Goal: Transaction & Acquisition: Purchase product/service

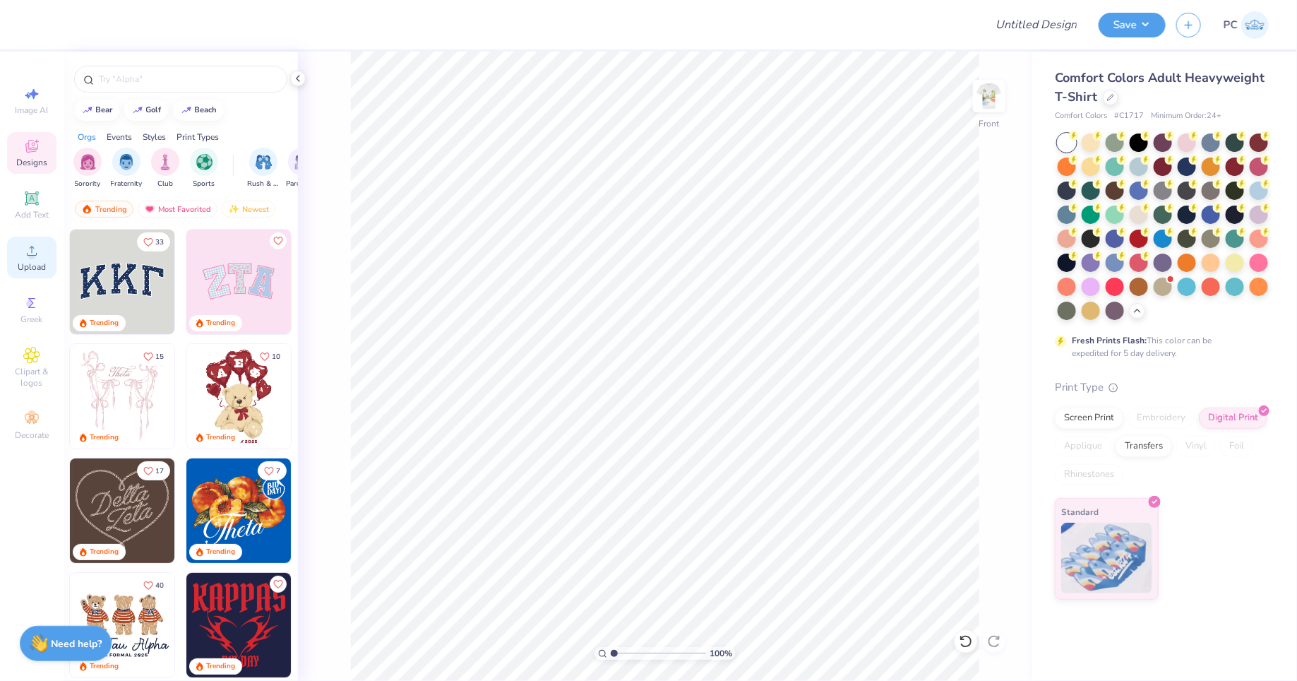
click at [28, 263] on span "Upload" at bounding box center [32, 266] width 28 height 11
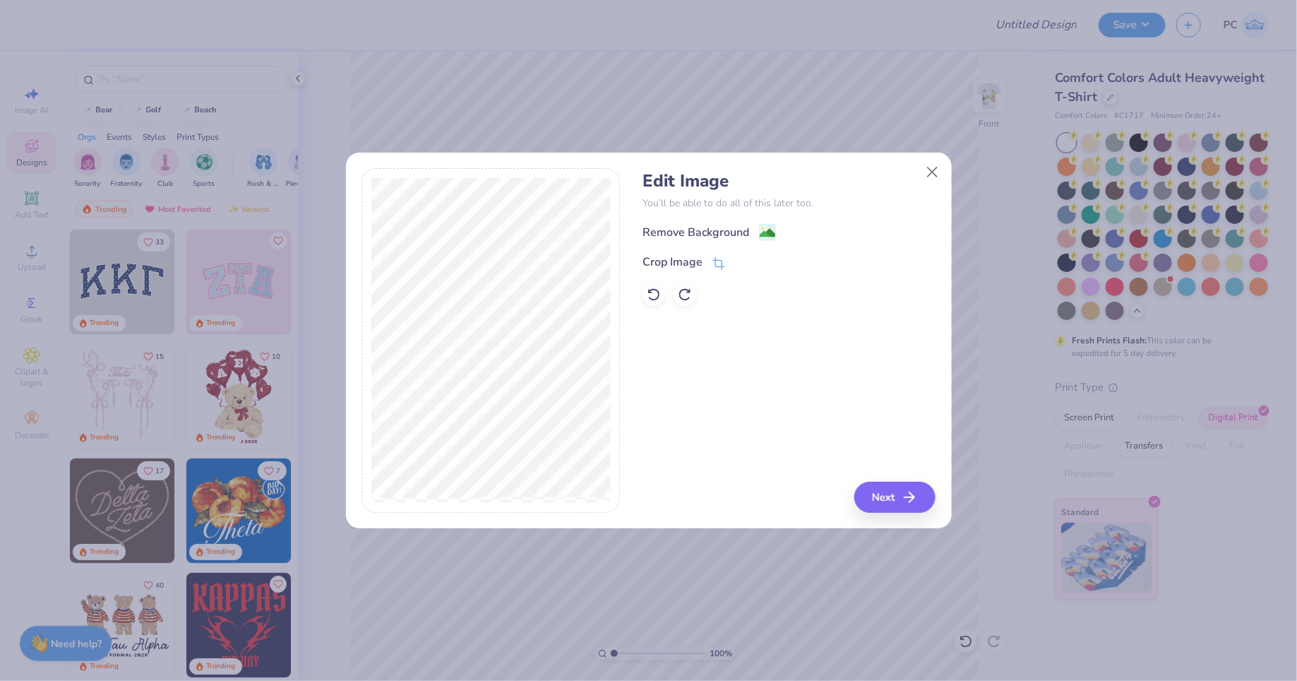
click at [780, 240] on div "Remove Background" at bounding box center [789, 232] width 293 height 18
click at [777, 238] on div "Remove Background" at bounding box center [789, 232] width 293 height 18
click at [760, 227] on image at bounding box center [768, 235] width 16 height 16
click at [902, 477] on div "Edit Image You’ll be able to do all of this later too. Remove Background Crop I…" at bounding box center [789, 340] width 293 height 345
click at [907, 501] on icon "button" at bounding box center [913, 497] width 17 height 17
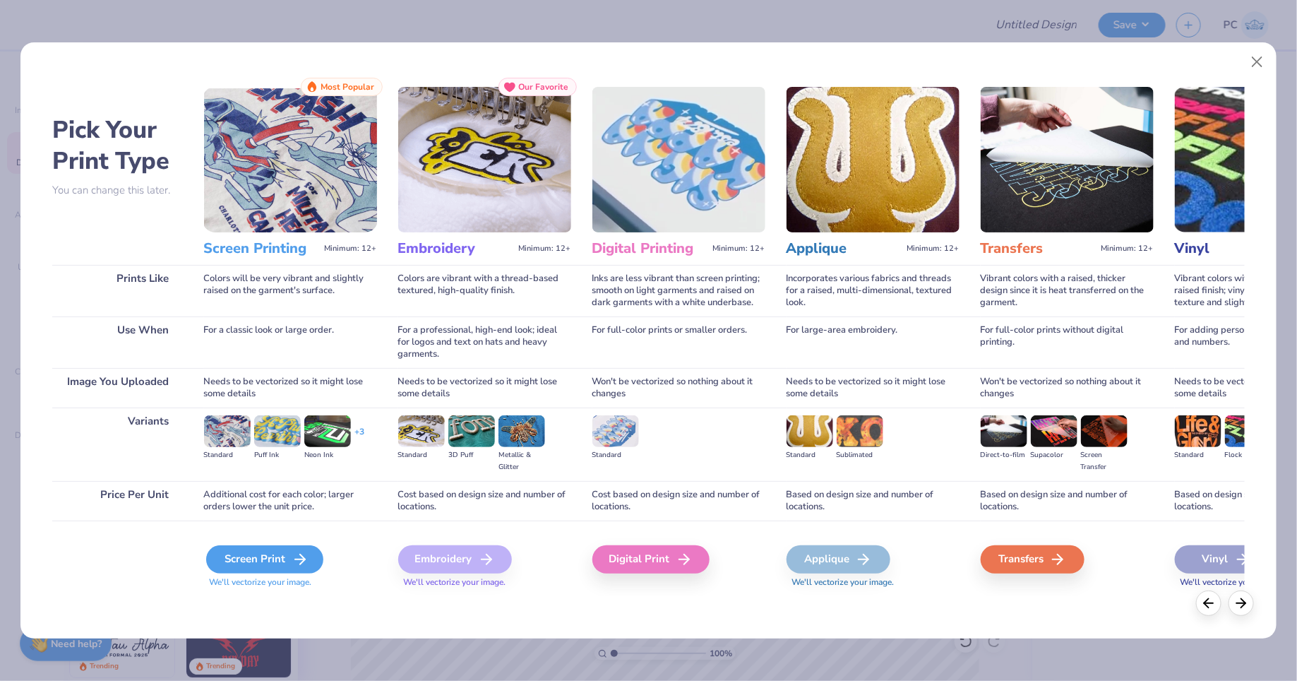
click at [238, 559] on div "Screen Print" at bounding box center [264, 559] width 117 height 28
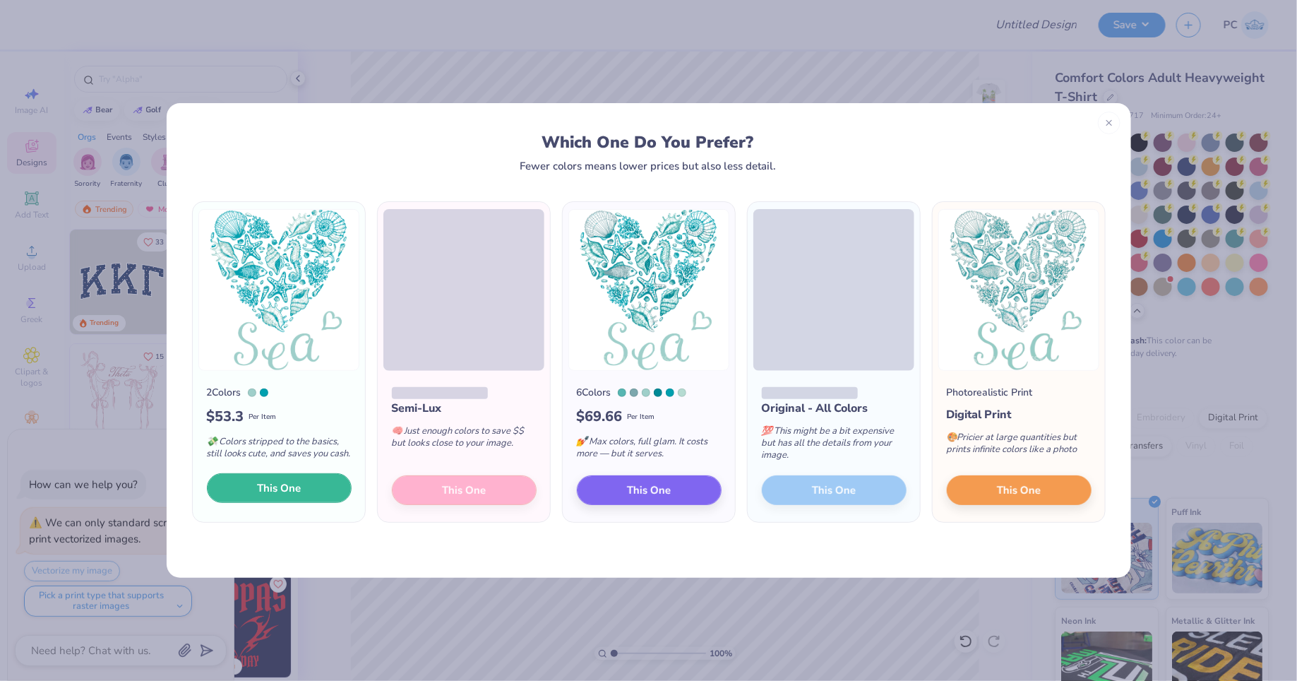
click at [268, 477] on button "This One" at bounding box center [279, 488] width 145 height 30
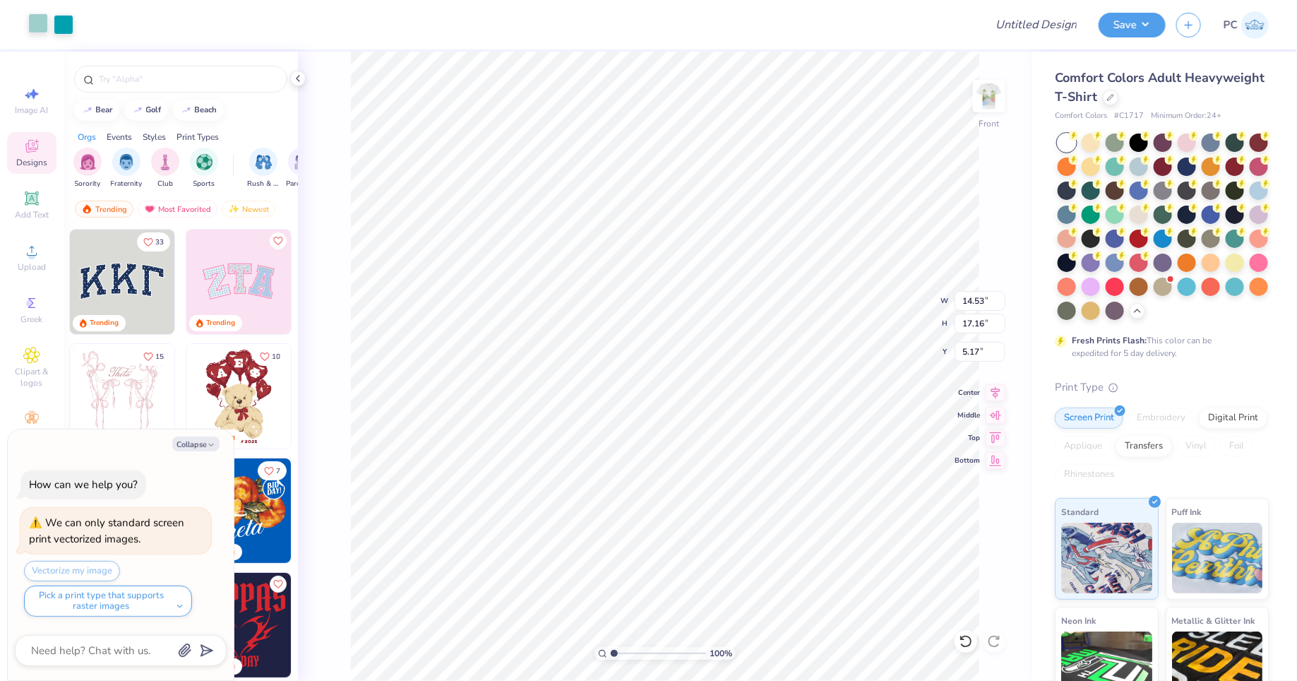
click at [44, 25] on div at bounding box center [38, 23] width 20 height 20
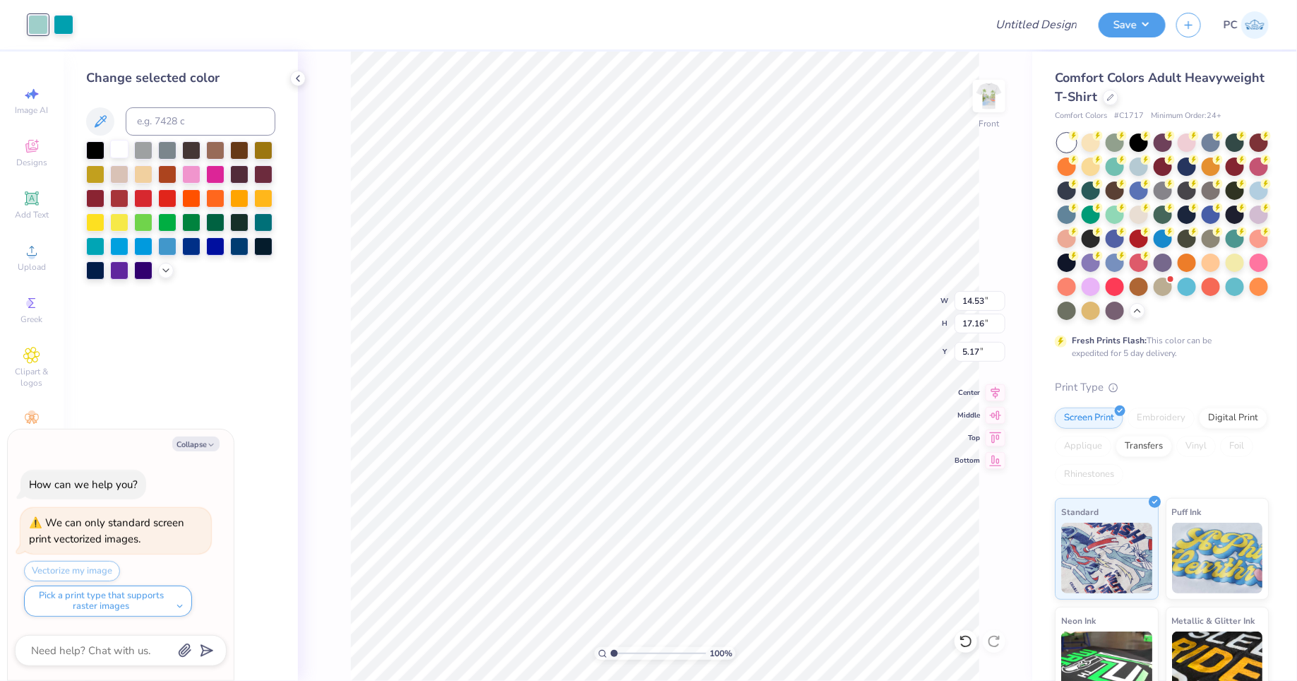
click at [122, 155] on div at bounding box center [119, 149] width 18 height 18
click at [56, 25] on div at bounding box center [64, 23] width 20 height 20
click at [126, 149] on div at bounding box center [119, 149] width 18 height 18
click at [1256, 142] on div at bounding box center [1259, 141] width 18 height 18
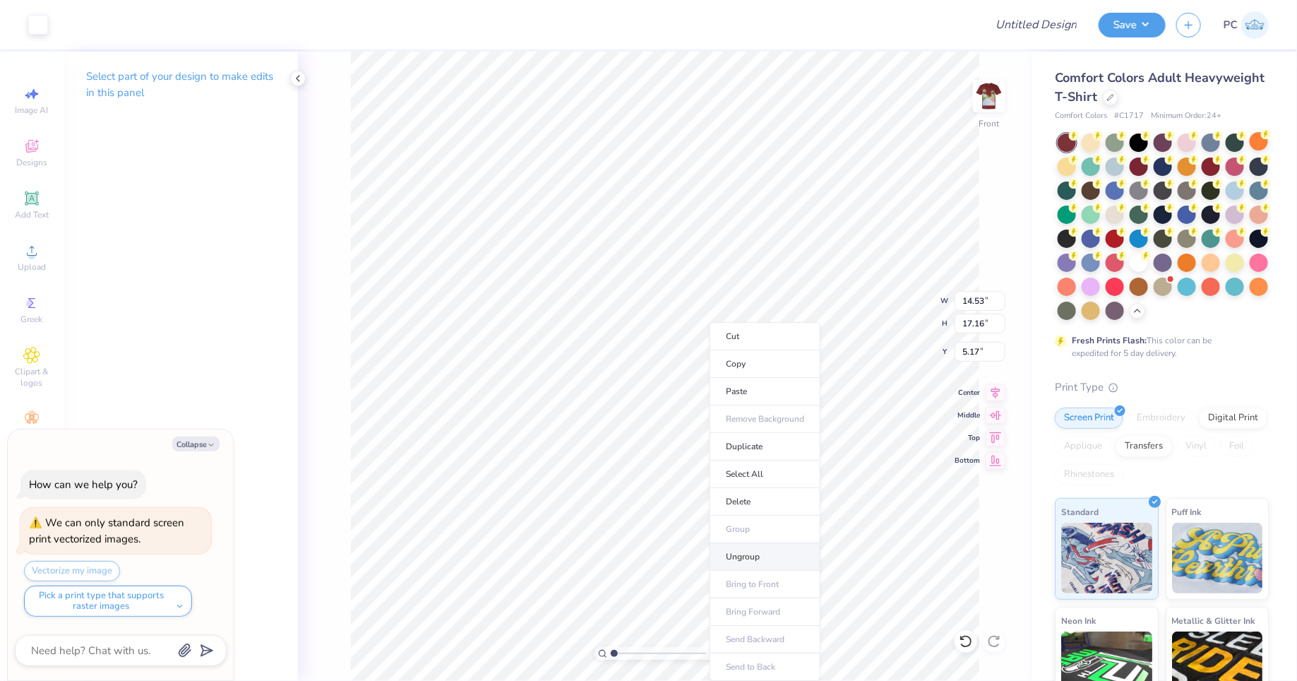
click at [746, 543] on li "Ungroup" at bounding box center [765, 557] width 111 height 28
type textarea "x"
type input "10.60"
type textarea "x"
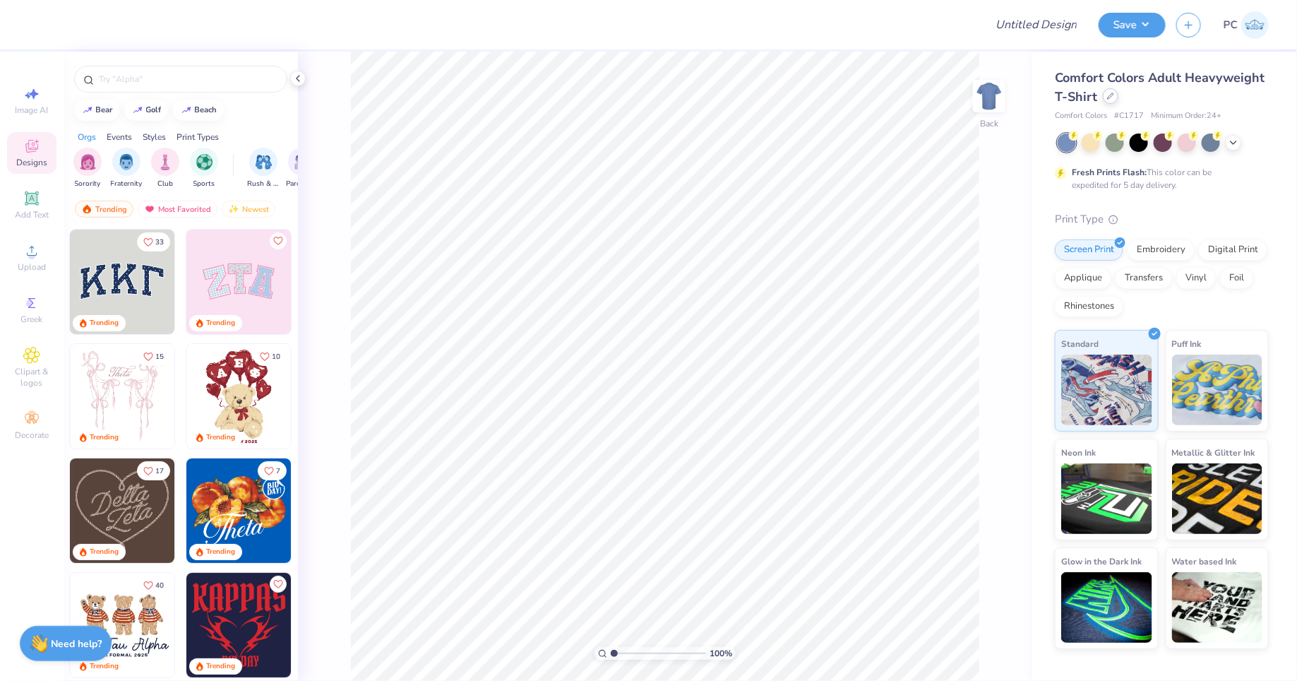
click at [1113, 97] on icon at bounding box center [1110, 96] width 7 height 7
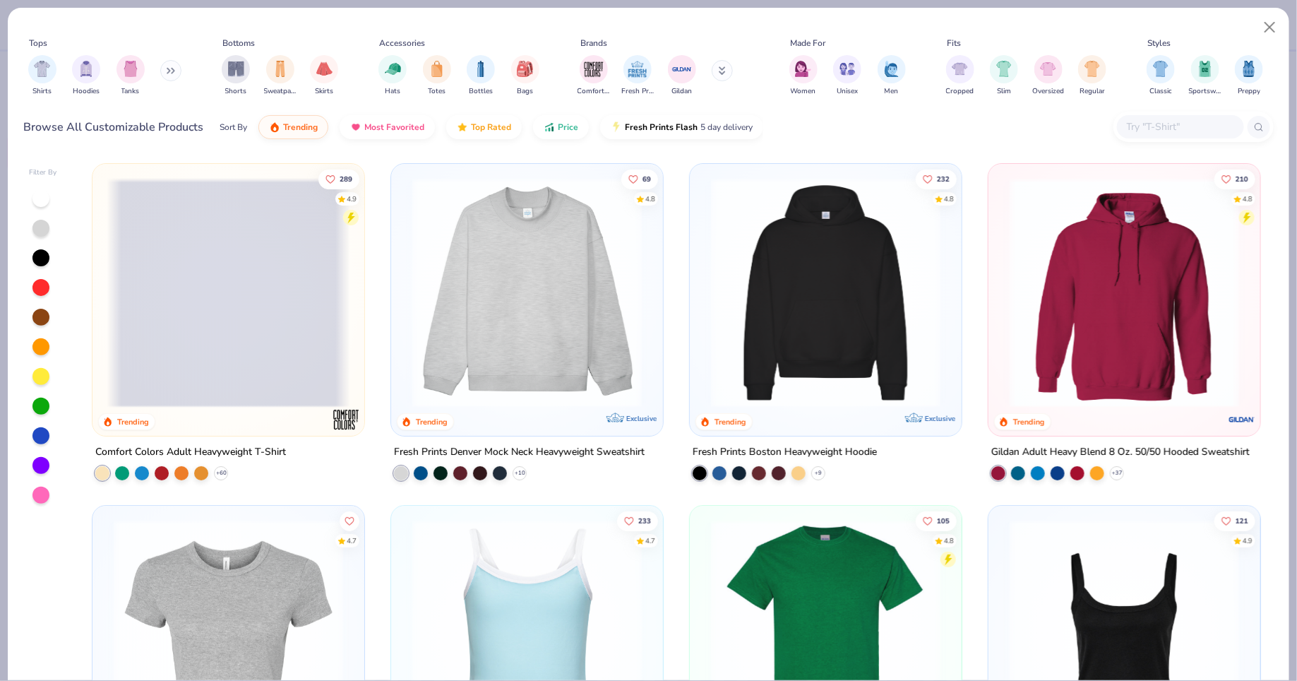
scroll to position [43, 0]
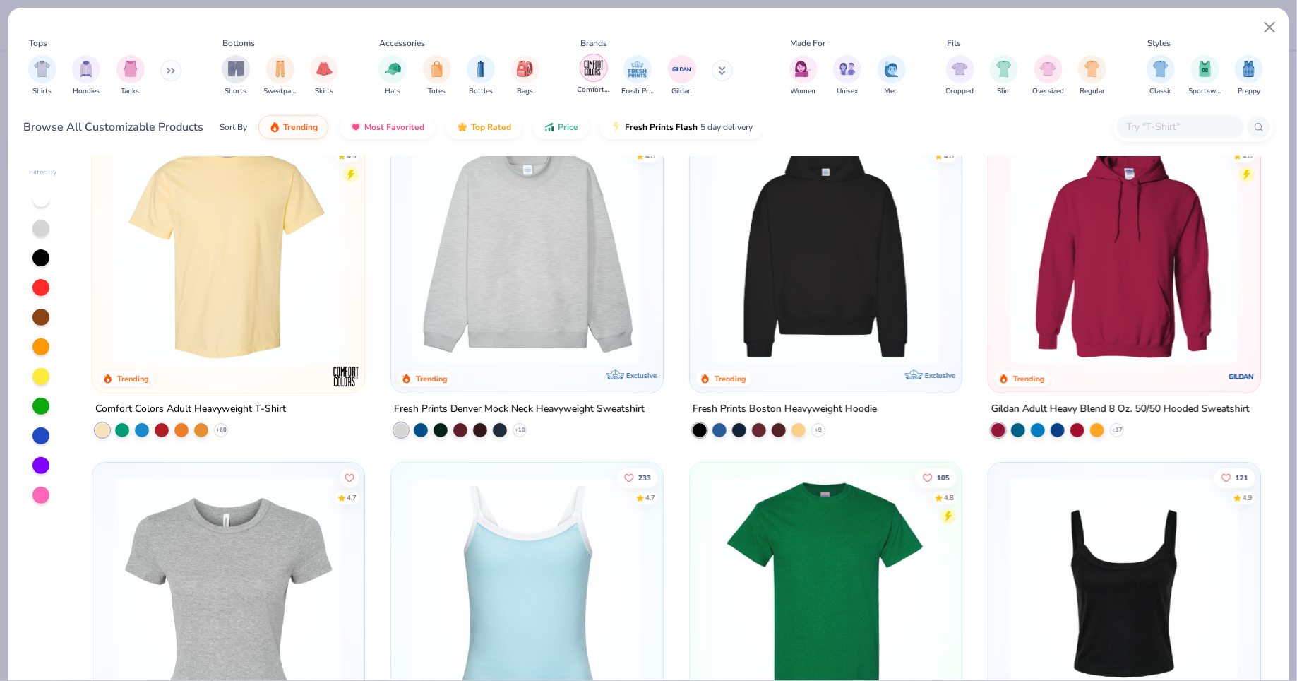
click at [593, 66] on img "filter for Comfort Colors" at bounding box center [593, 67] width 21 height 21
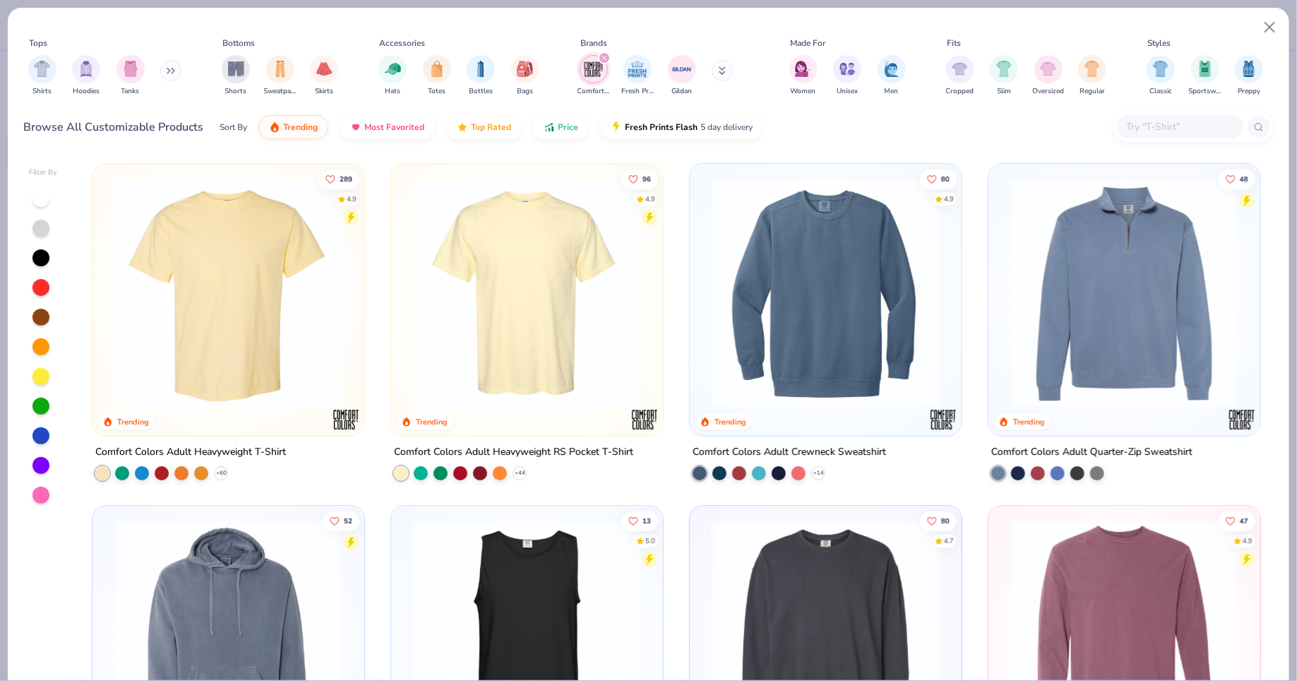
click at [606, 60] on div "filter for Comfort Colors" at bounding box center [604, 58] width 13 height 13
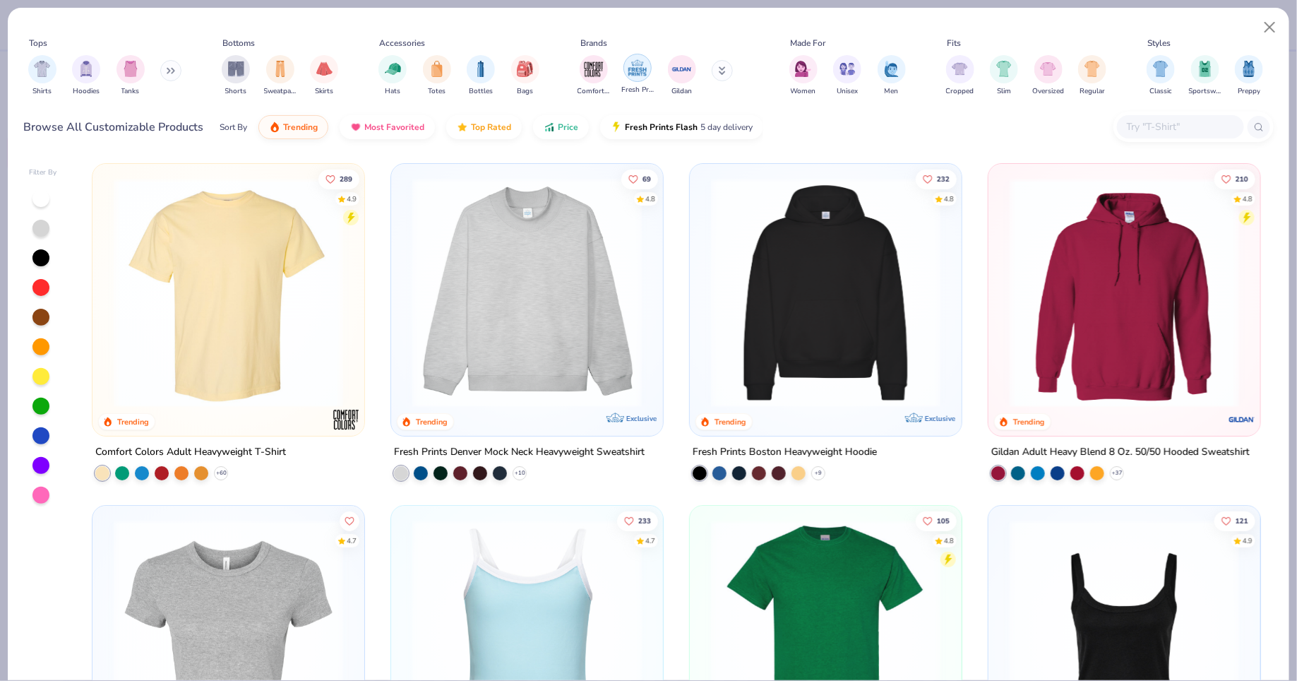
click at [624, 69] on div "filter for Fresh Prints" at bounding box center [638, 68] width 28 height 28
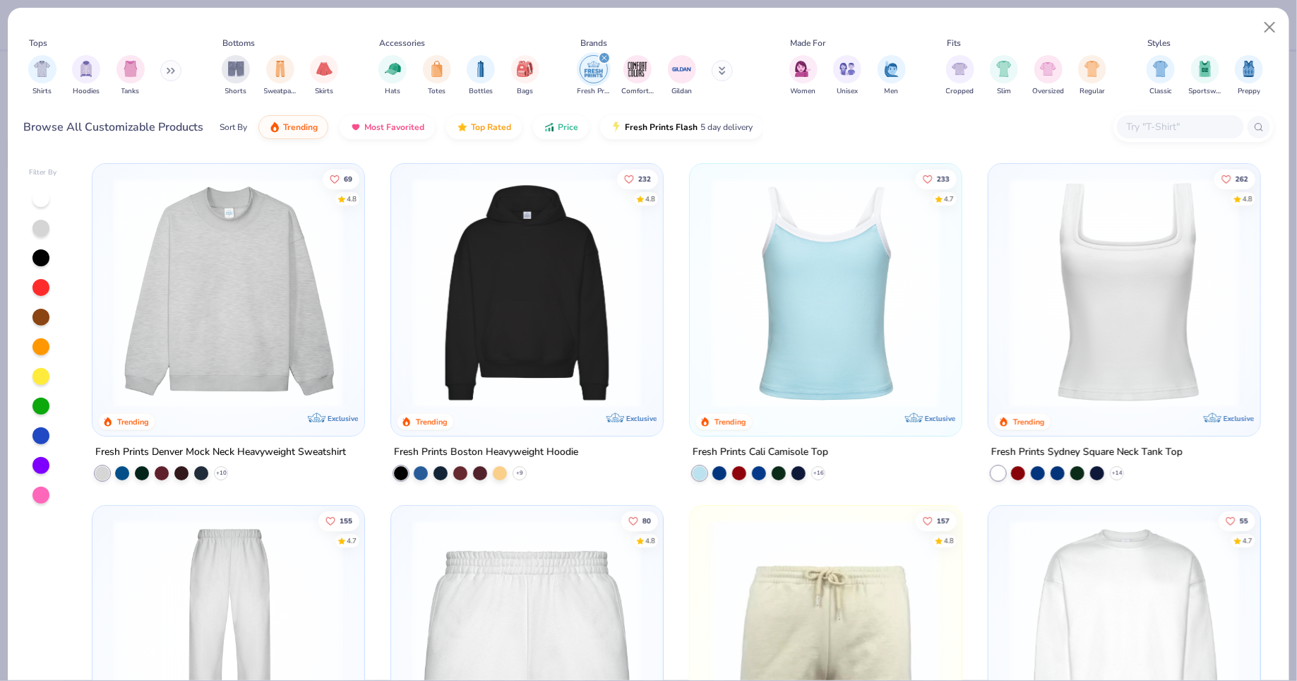
scroll to position [117, 0]
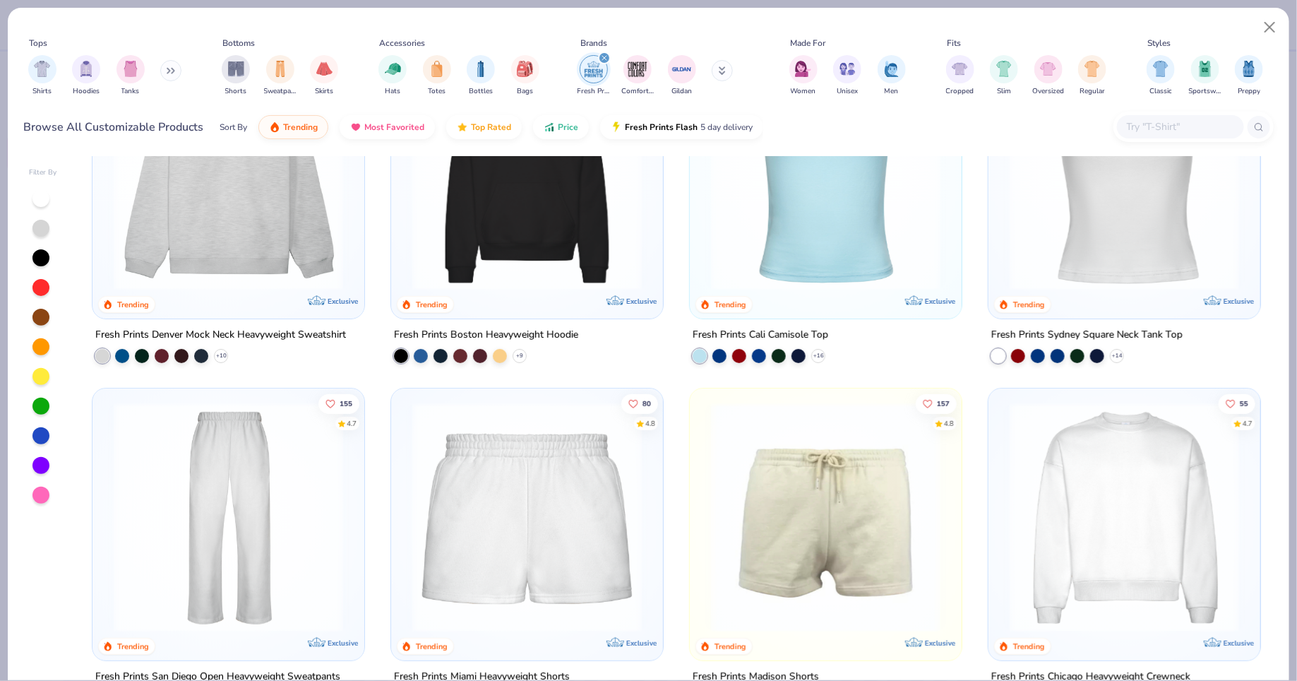
click at [1070, 270] on img at bounding box center [1125, 176] width 244 height 230
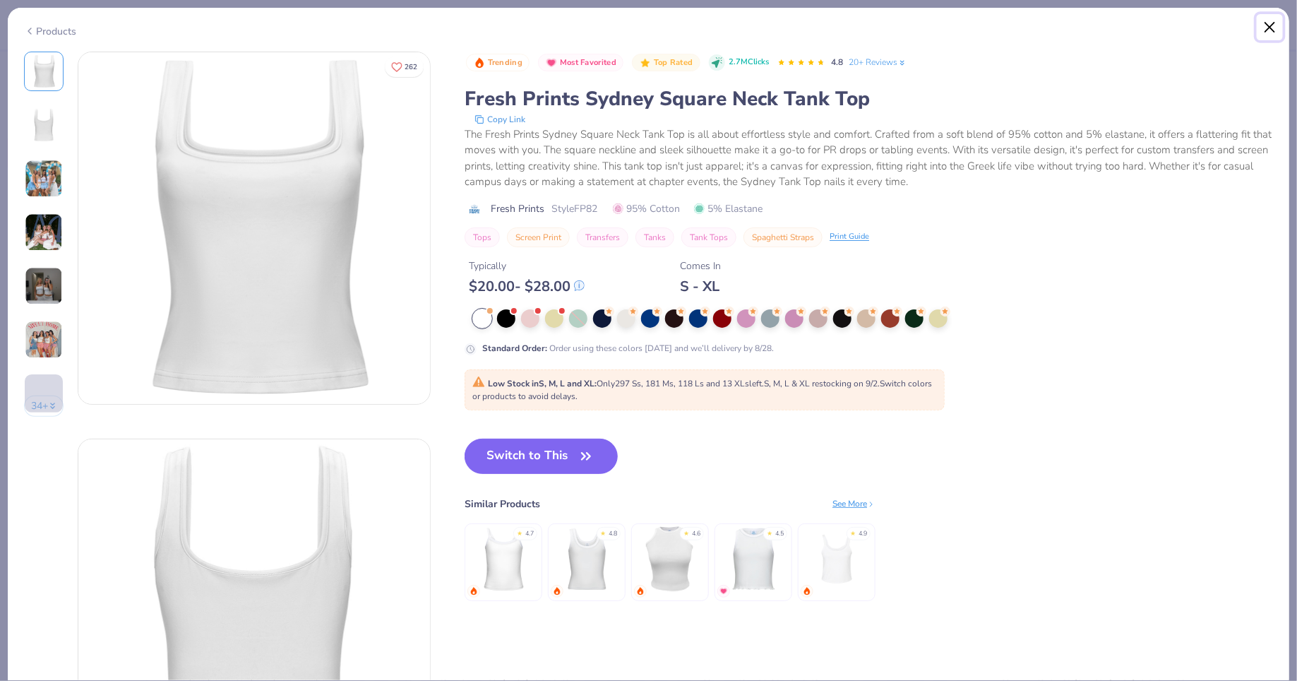
click at [1275, 33] on button "Close" at bounding box center [1270, 27] width 27 height 27
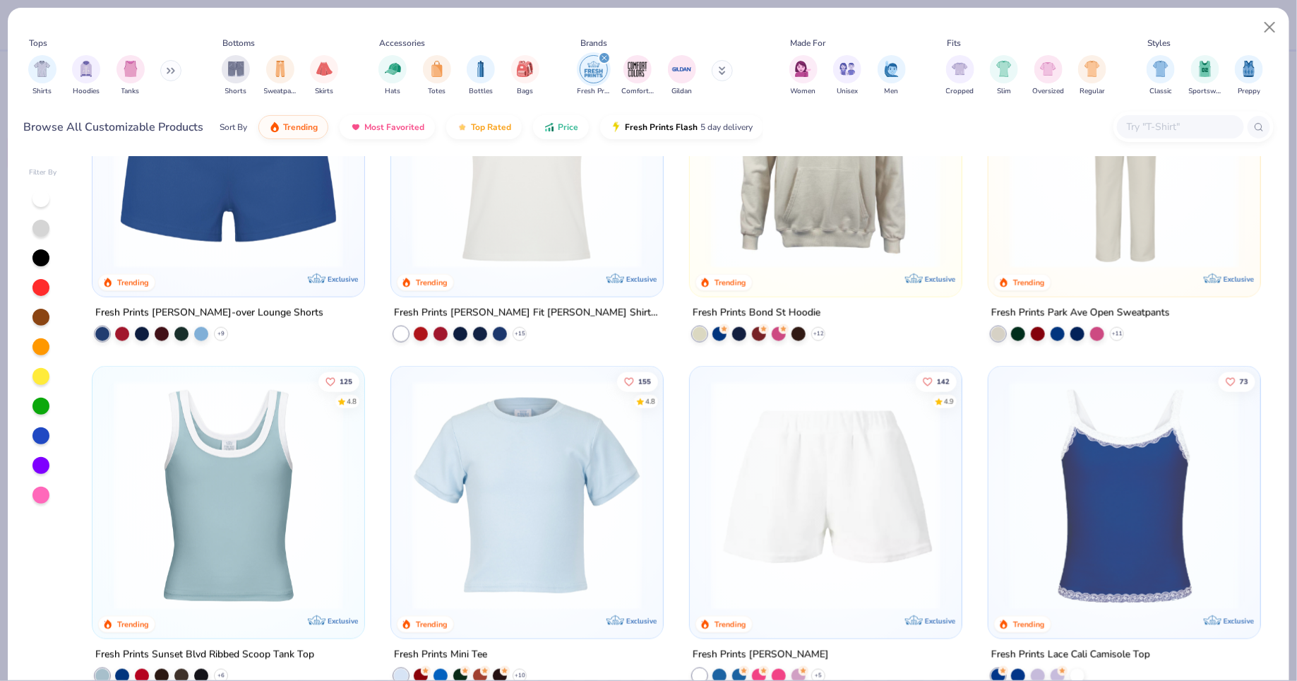
scroll to position [837, 0]
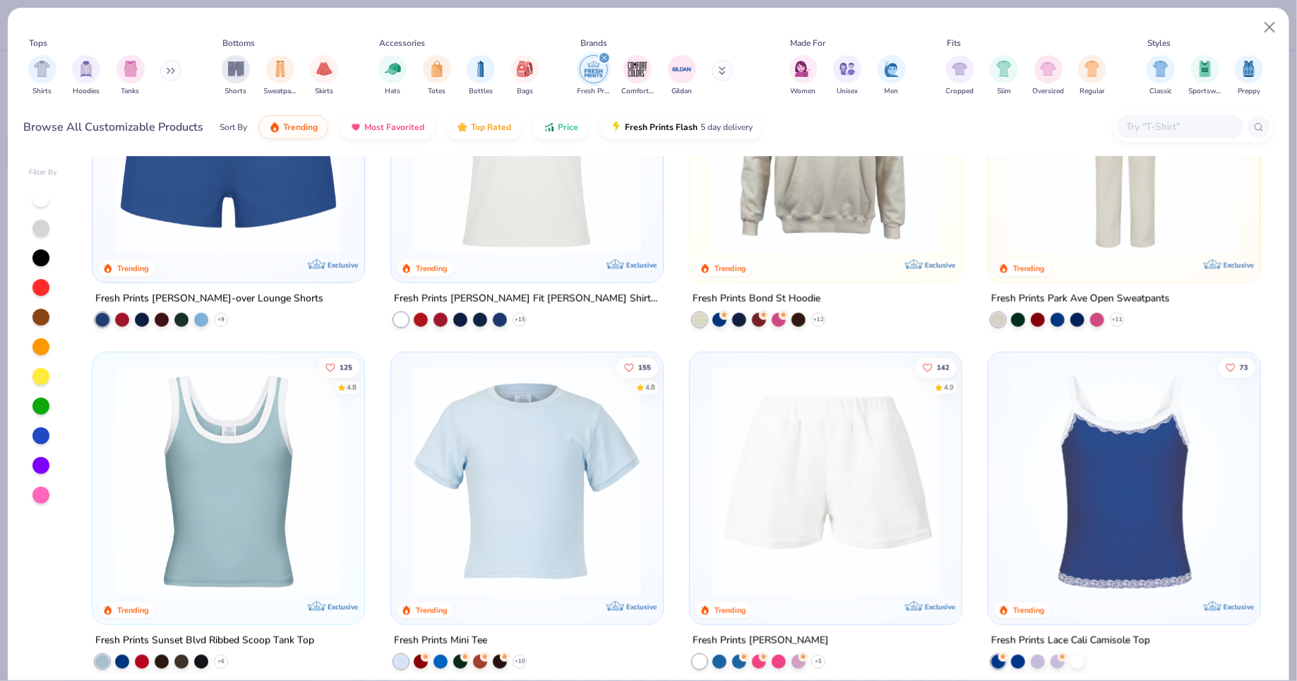
click at [1138, 467] on img at bounding box center [1125, 482] width 244 height 230
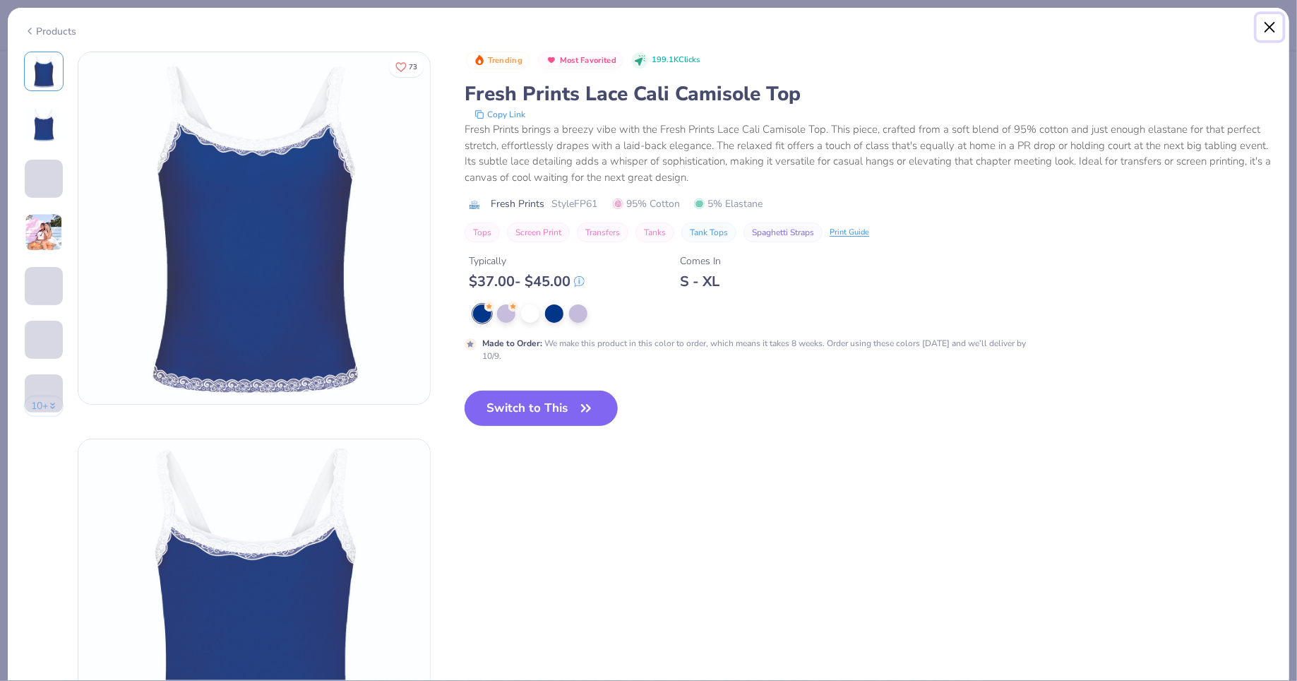
click at [1274, 28] on button "Close" at bounding box center [1270, 27] width 27 height 27
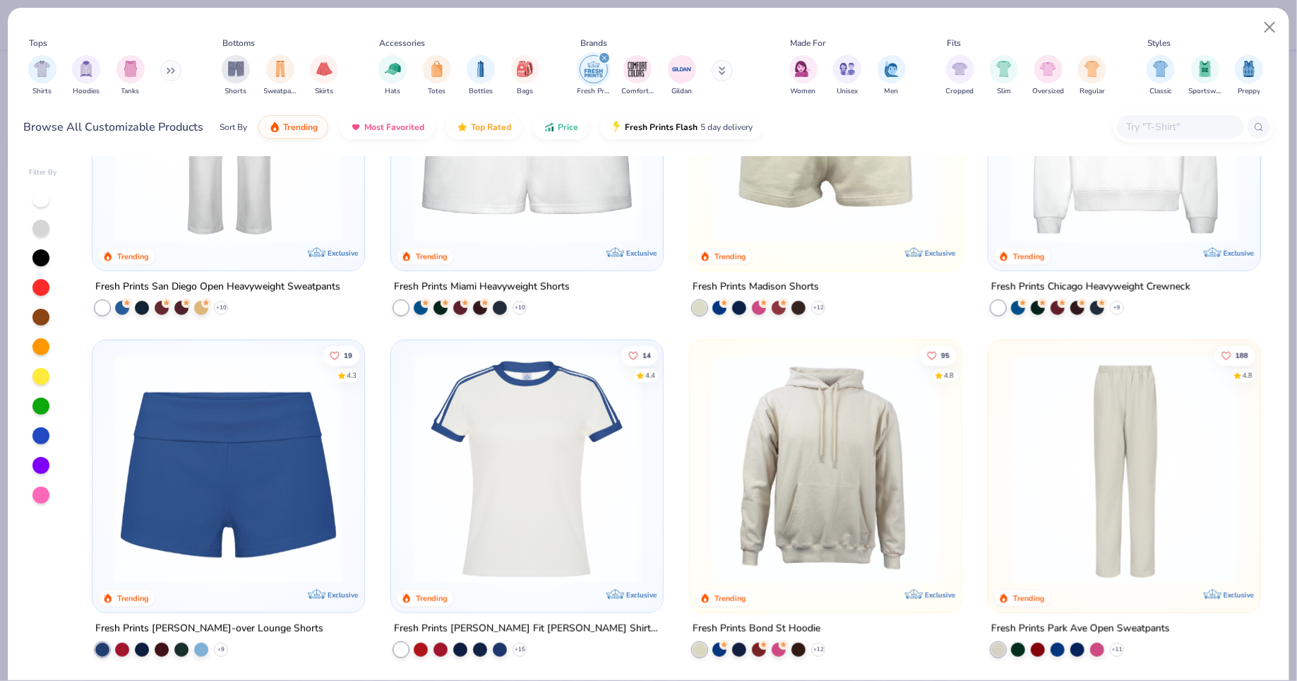
scroll to position [470, 0]
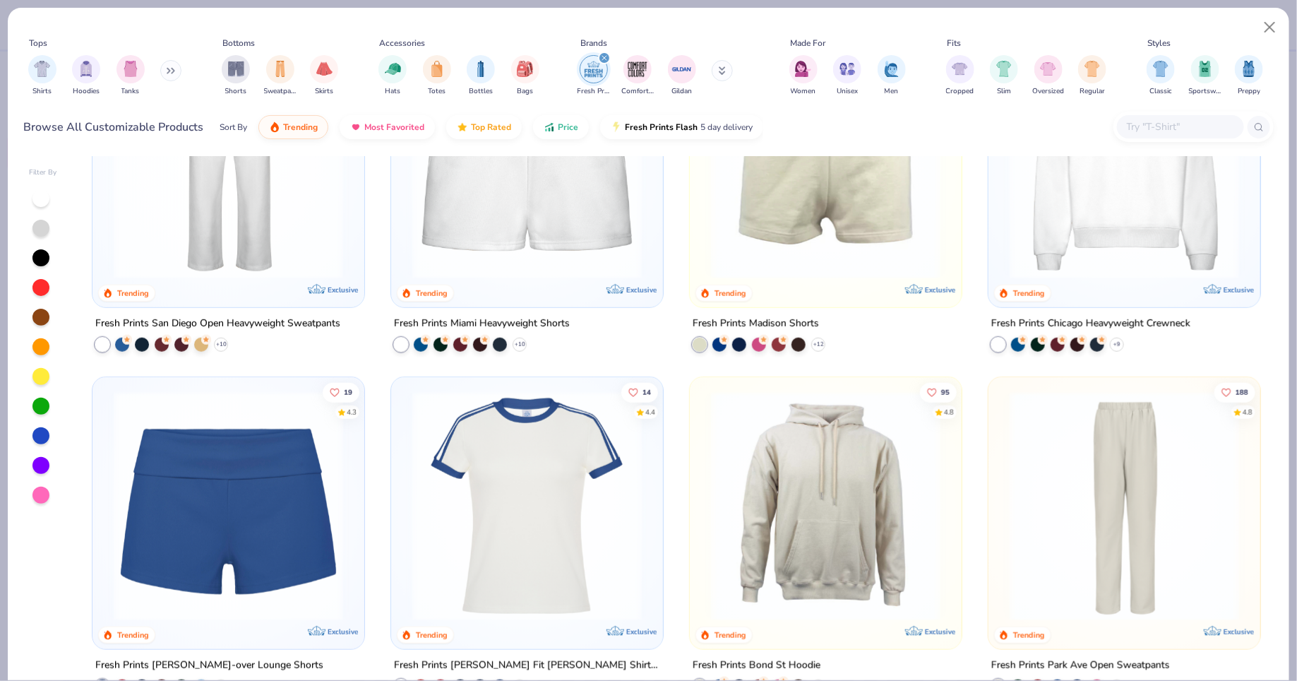
click at [208, 489] on img at bounding box center [229, 506] width 244 height 230
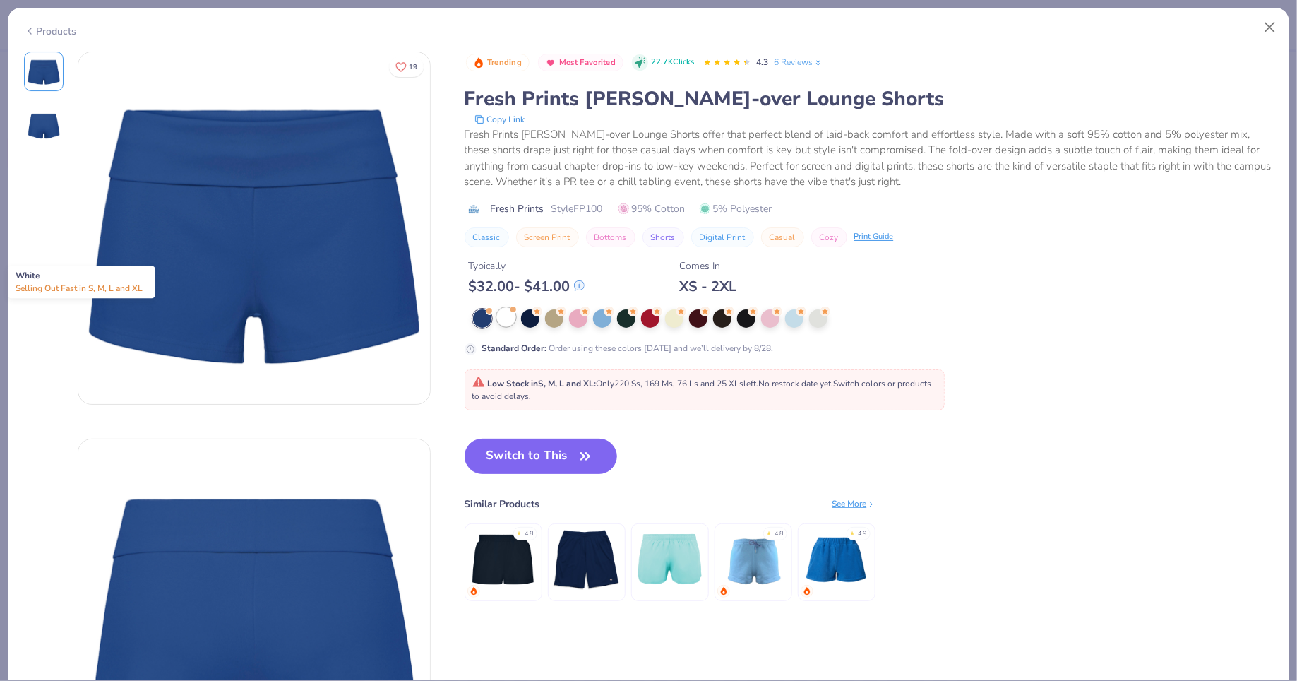
click at [509, 316] on div at bounding box center [506, 317] width 18 height 18
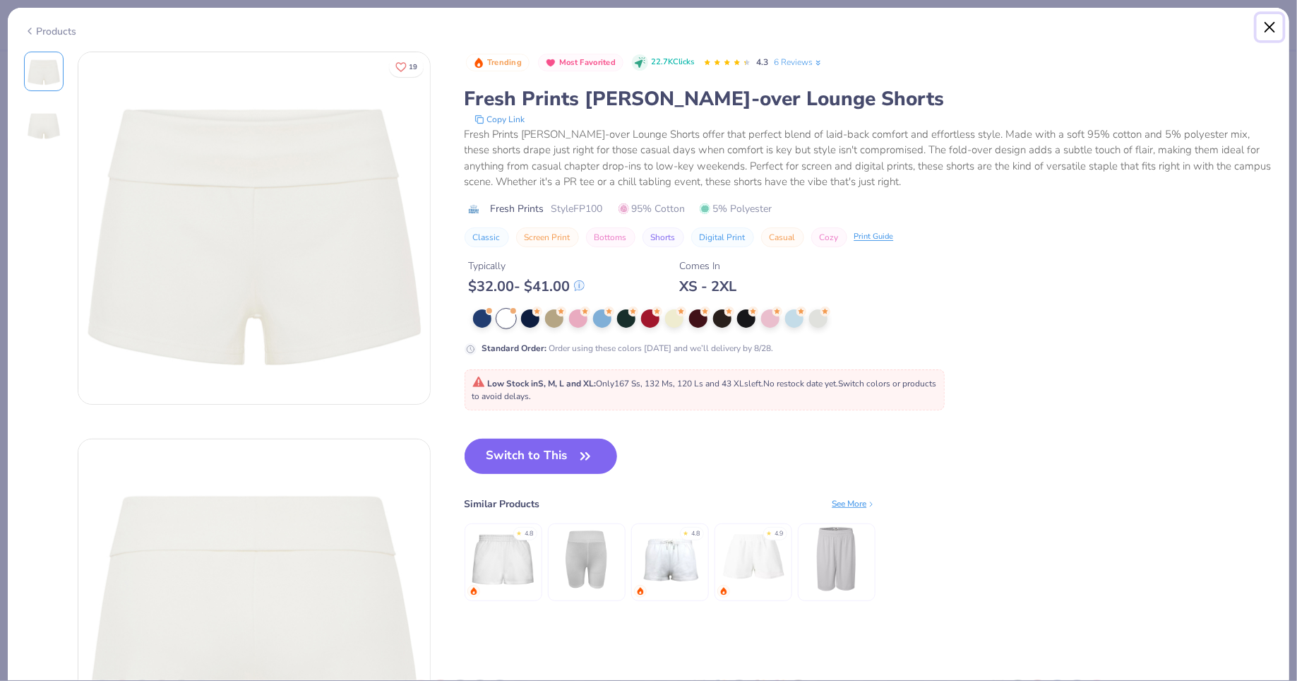
click at [1265, 34] on button "Close" at bounding box center [1270, 27] width 27 height 27
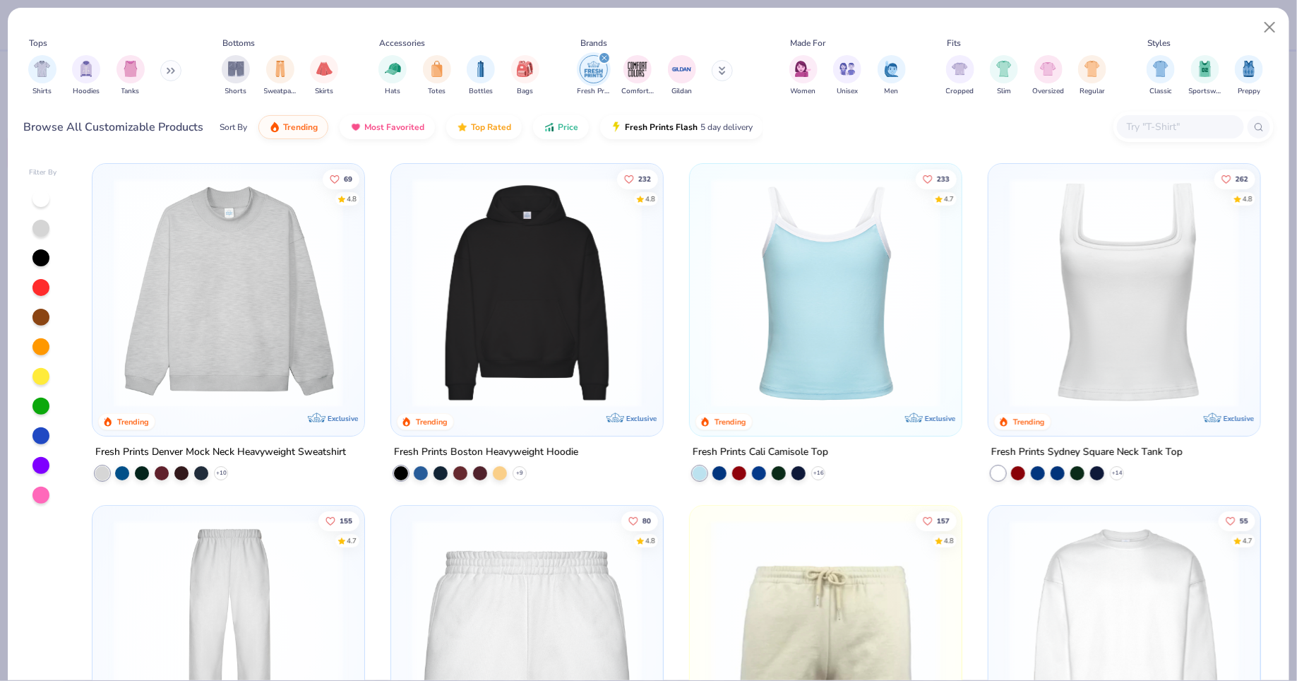
click at [1110, 333] on img at bounding box center [1125, 293] width 244 height 230
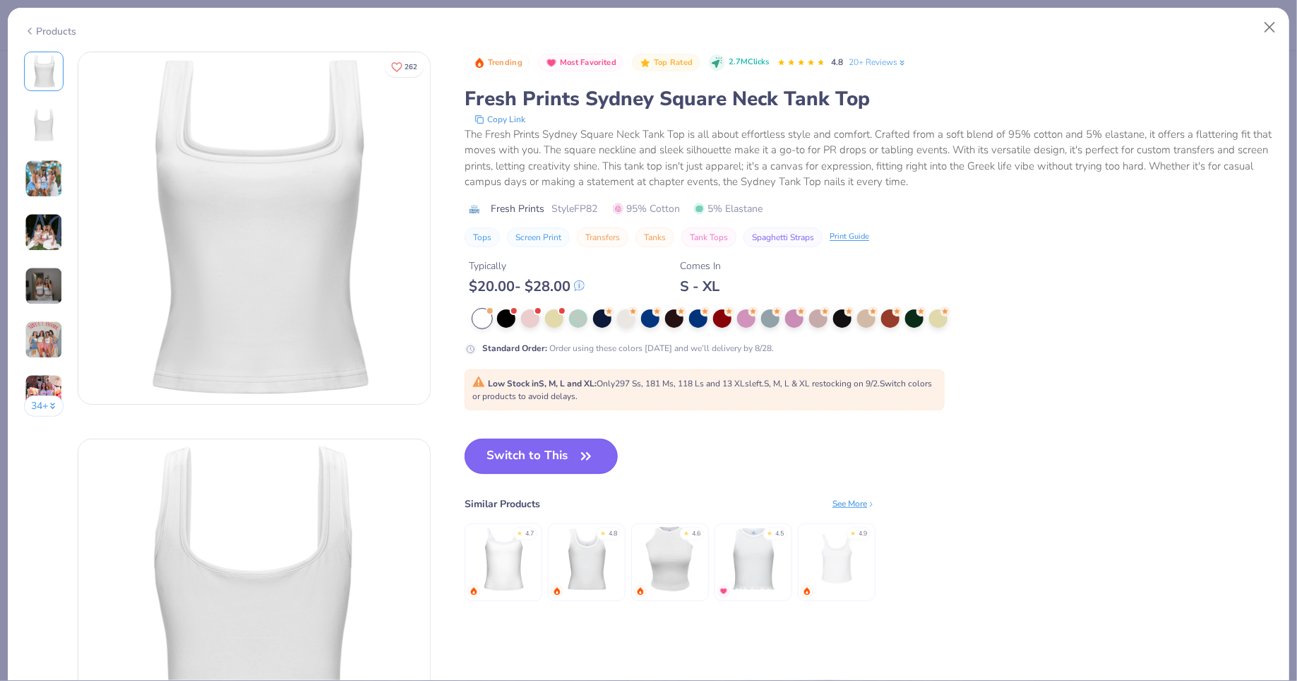
click at [541, 449] on button "Switch to This" at bounding box center [541, 456] width 153 height 35
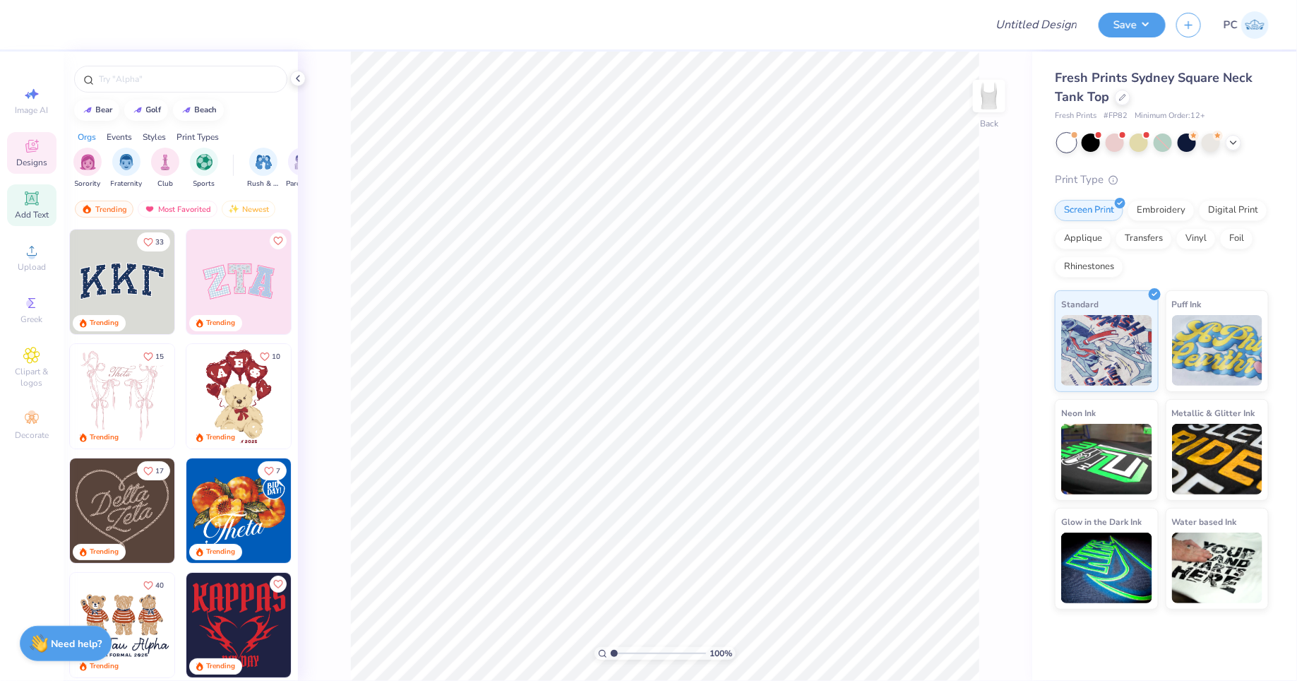
click at [32, 198] on icon at bounding box center [31, 198] width 11 height 11
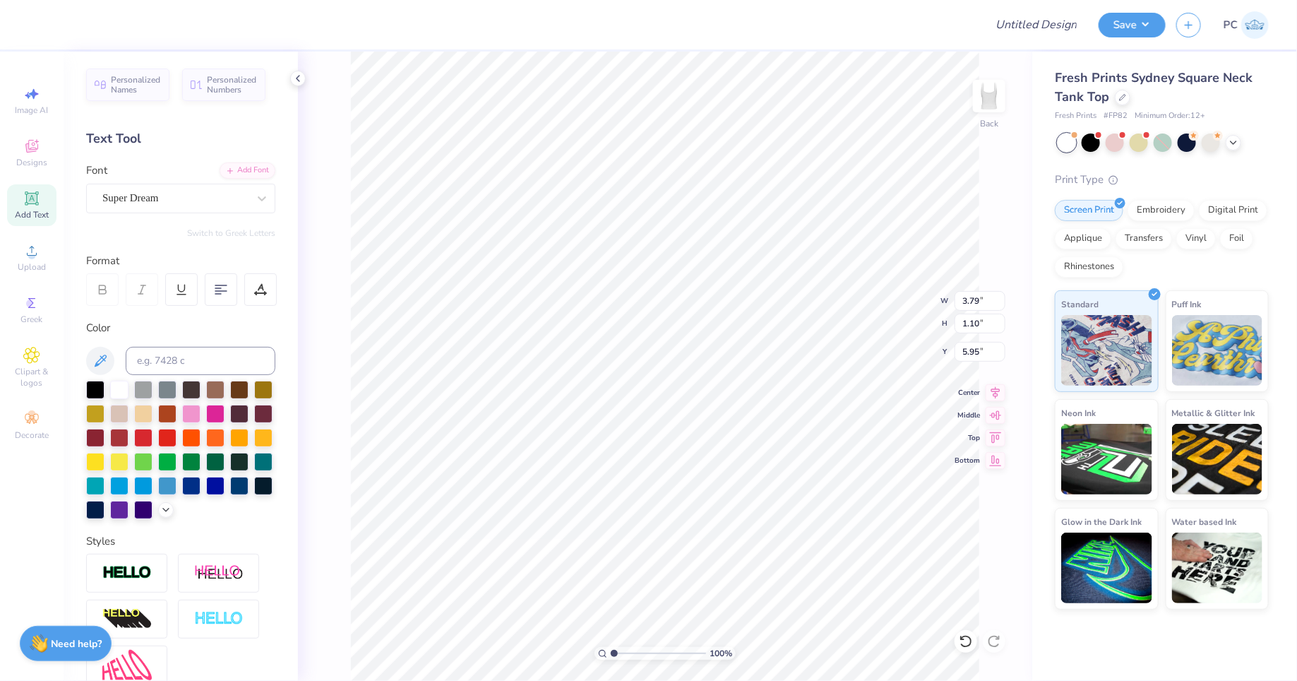
type textarea "T"
type textarea "p"
type textarea "P"
click at [215, 203] on div "Super Dream" at bounding box center [175, 198] width 148 height 22
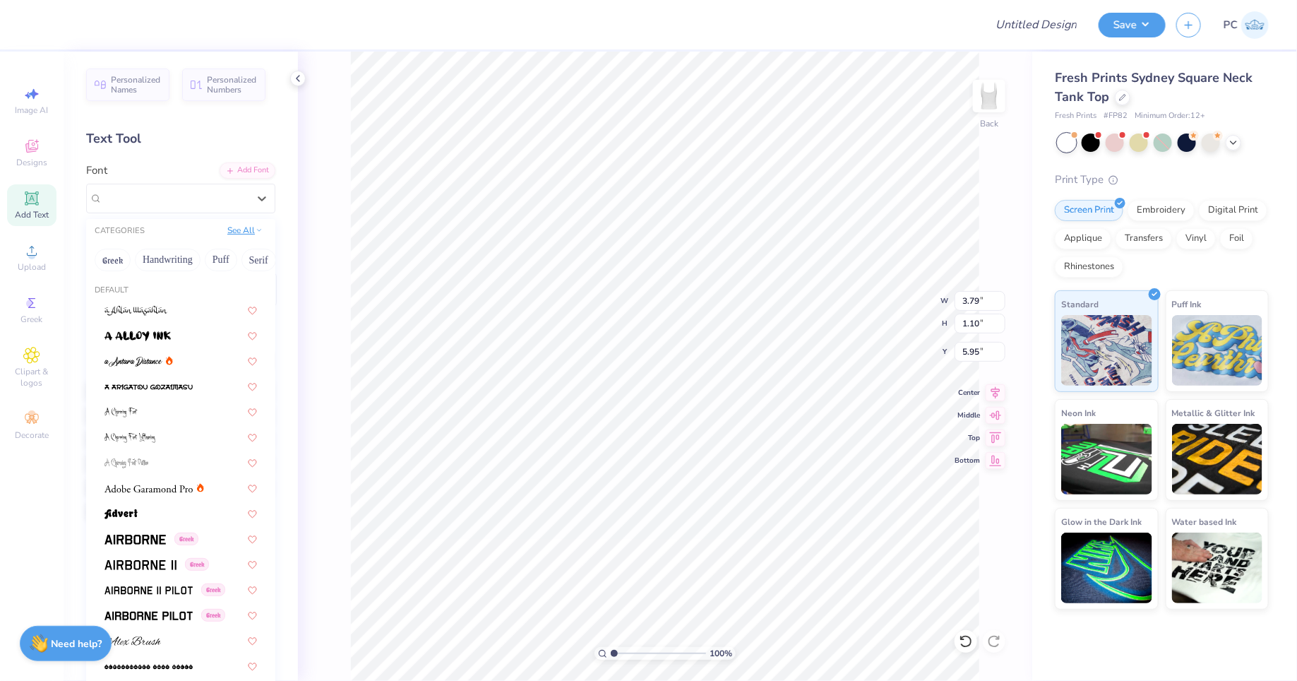
click at [241, 229] on button "See All" at bounding box center [245, 230] width 44 height 14
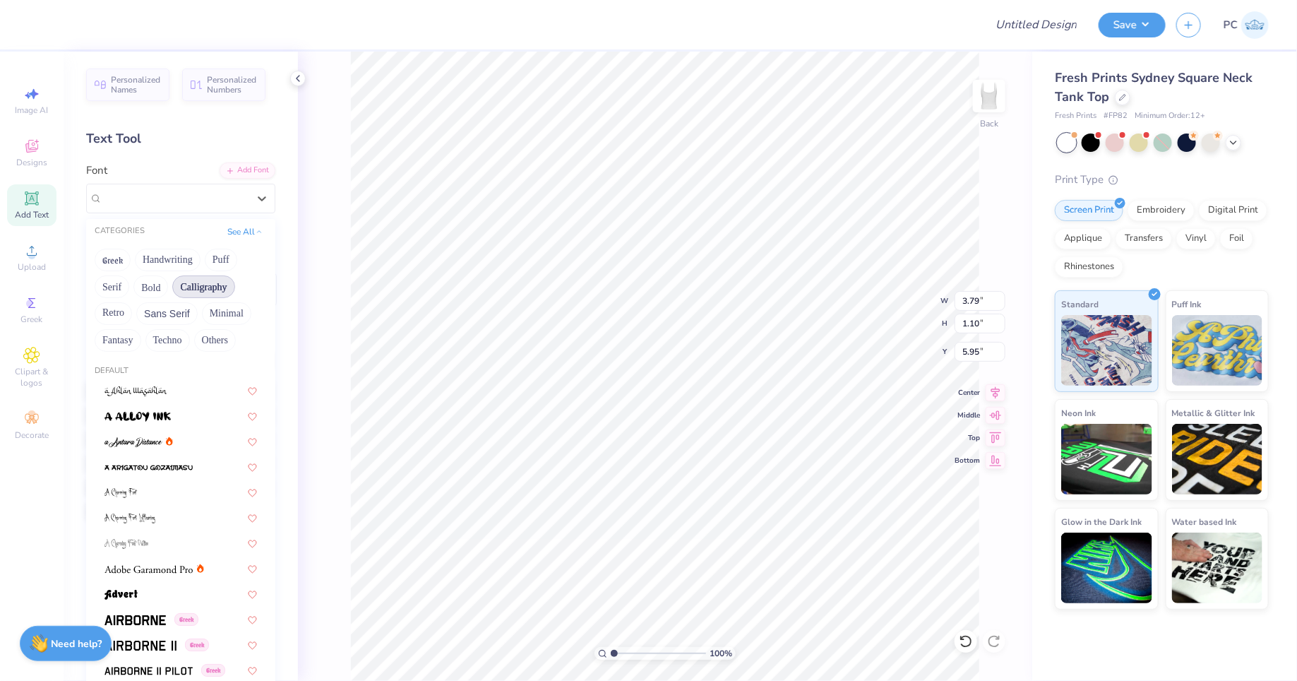
click at [202, 295] on button "Calligraphy" at bounding box center [203, 286] width 62 height 23
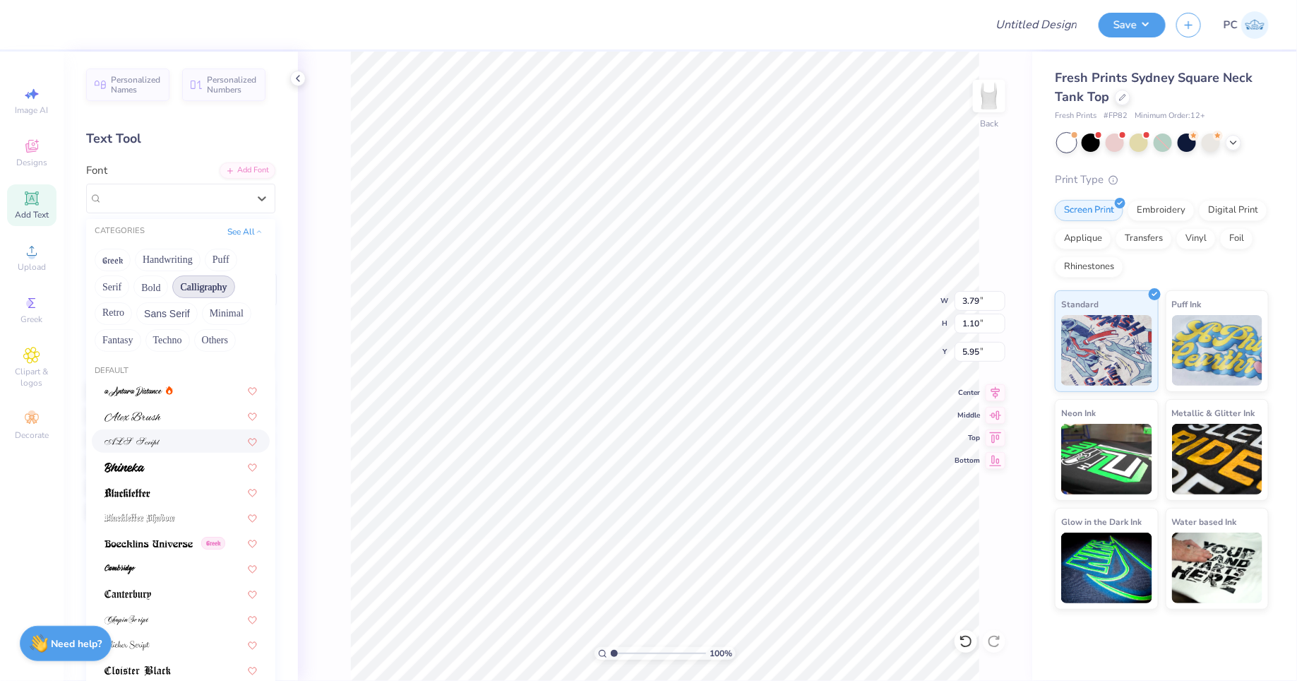
click at [148, 441] on img at bounding box center [133, 442] width 56 height 10
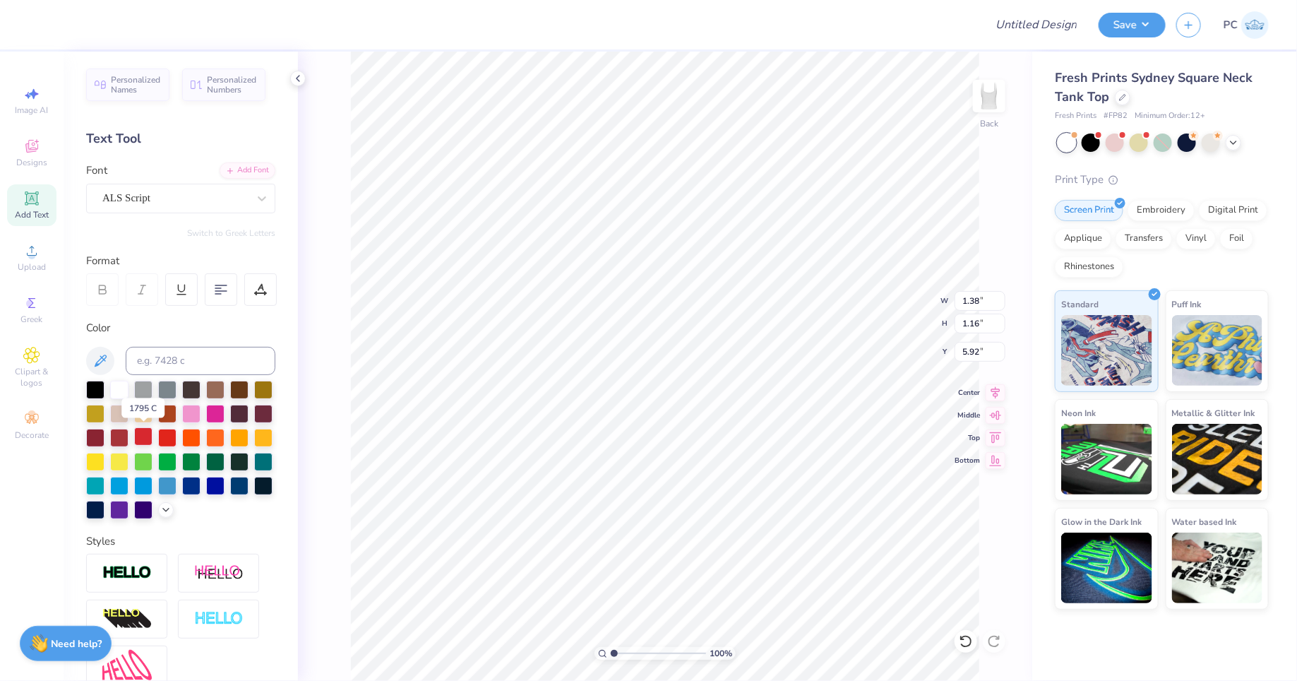
click at [146, 436] on div at bounding box center [143, 436] width 18 height 18
click at [119, 436] on div at bounding box center [119, 436] width 18 height 18
click at [142, 438] on div at bounding box center [143, 436] width 18 height 18
type input "3.47"
type input "2.92"
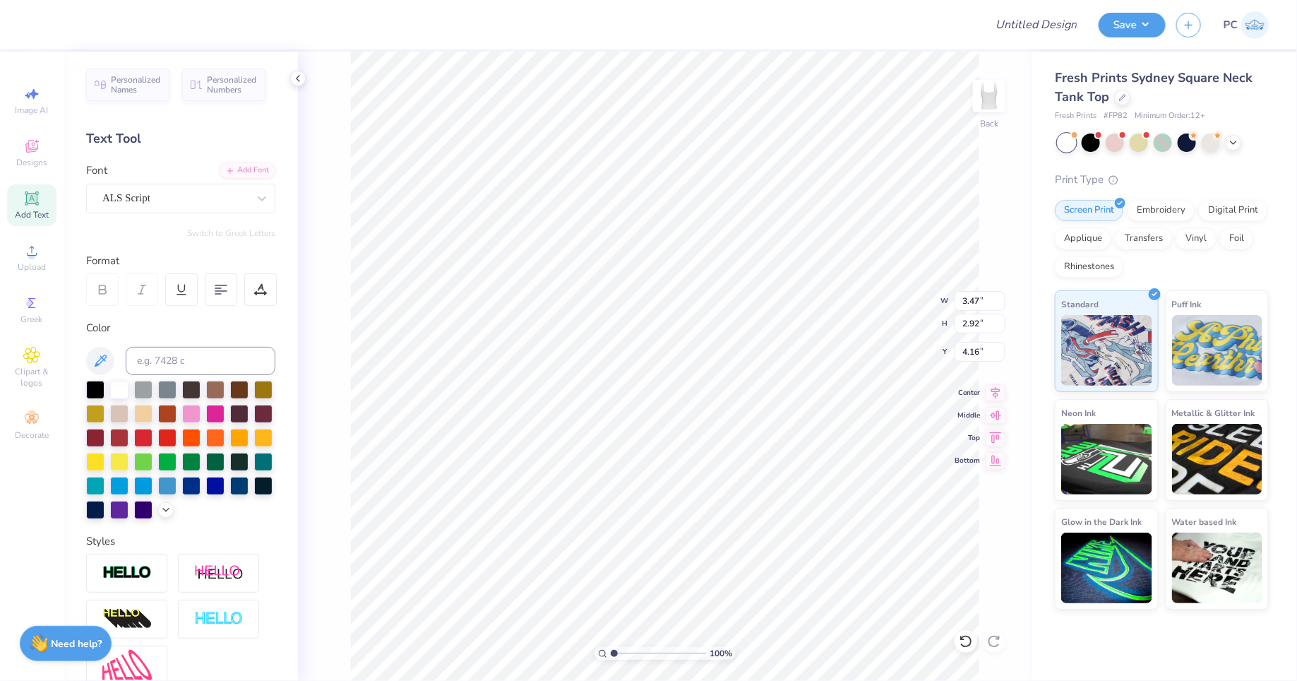
type input "2.05"
click at [33, 206] on icon at bounding box center [31, 198] width 17 height 17
click at [45, 196] on div "Add Text" at bounding box center [31, 205] width 49 height 42
type textarea "H"
type textarea "hi"
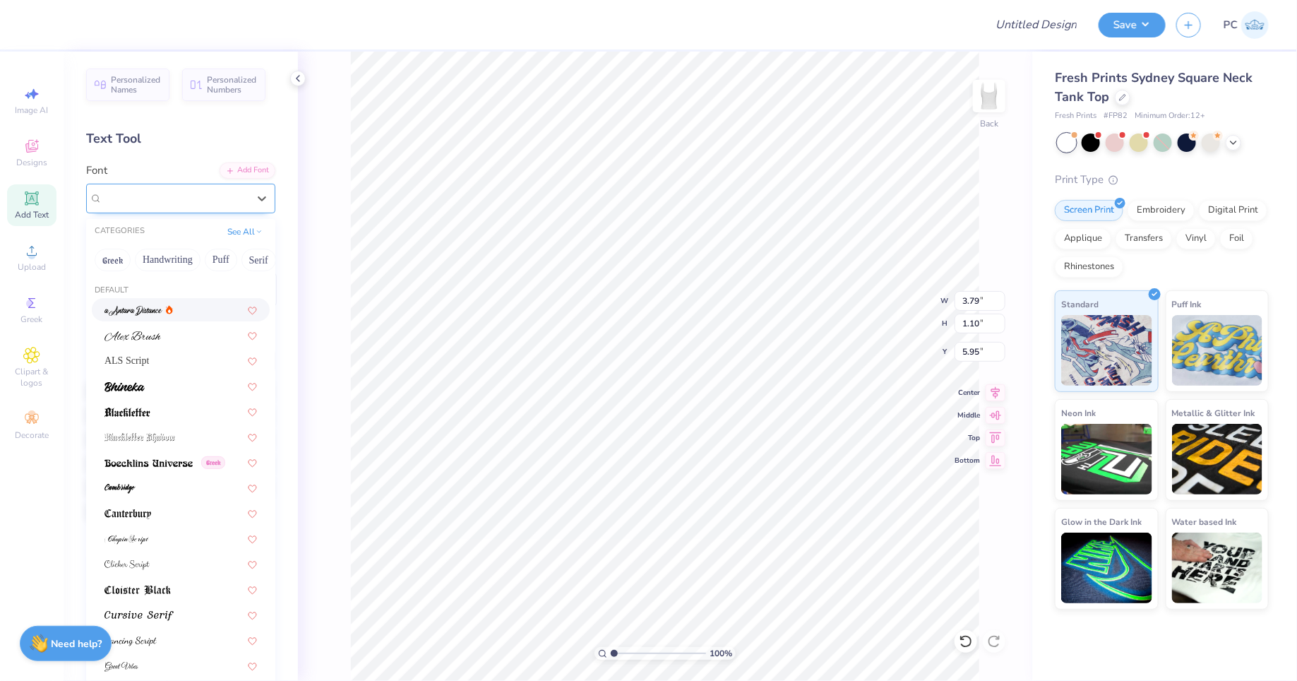
click at [177, 195] on div "Super Dream" at bounding box center [175, 198] width 148 height 22
click at [148, 359] on span "ALS Script" at bounding box center [127, 360] width 44 height 15
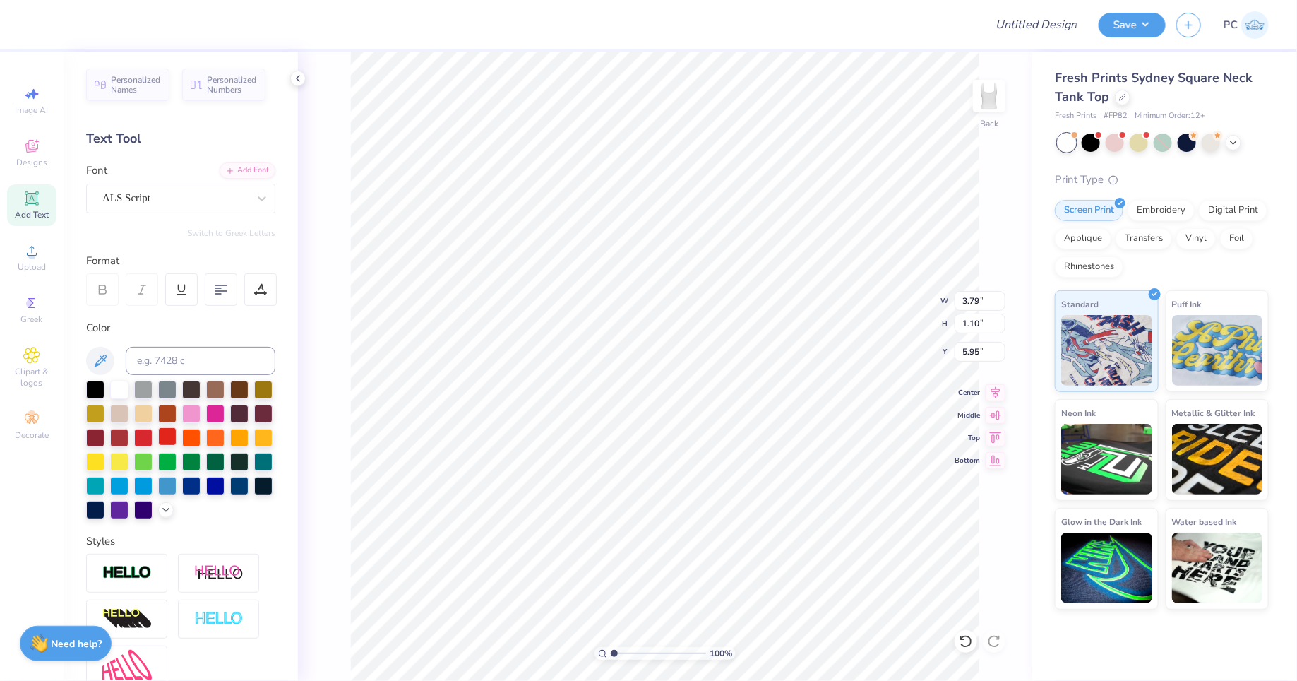
click at [166, 437] on div at bounding box center [167, 436] width 18 height 18
type input "4.00"
click at [681, 451] on li "Duplicate" at bounding box center [681, 447] width 111 height 28
type input "5.38"
type textarea "M"
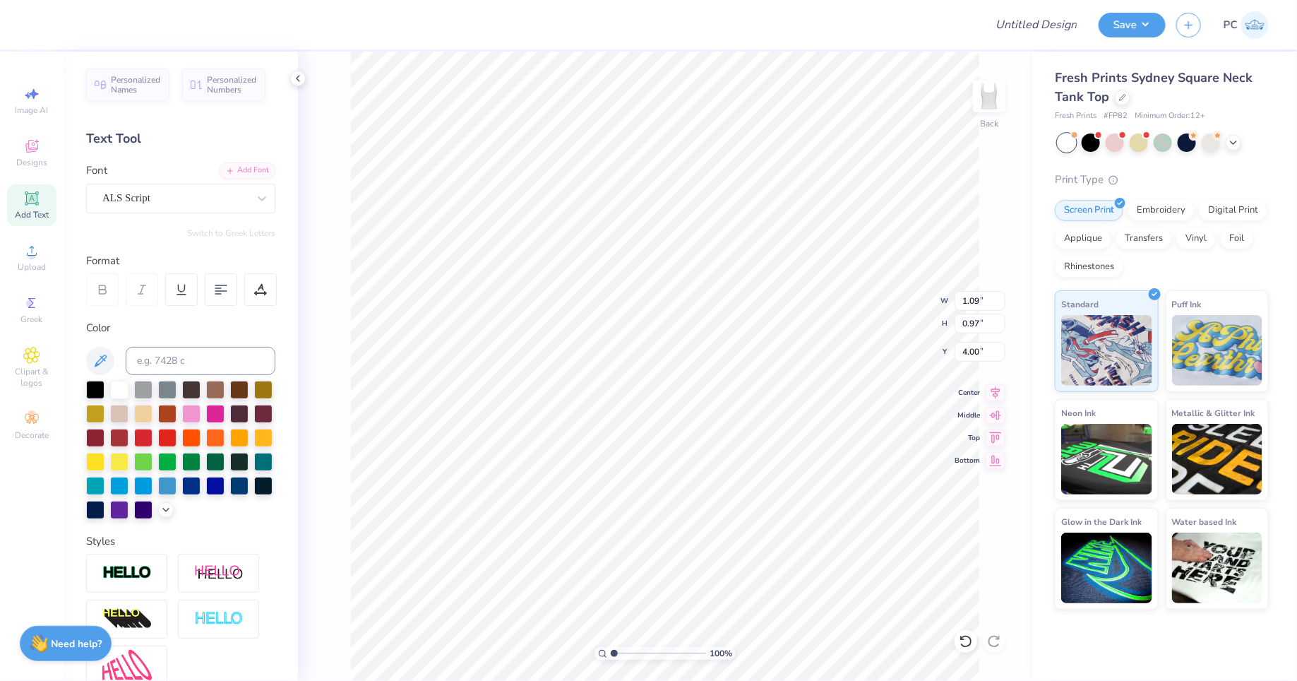
type textarea "U"
type textarea "u"
type input "7.63"
type input "5.28"
type input "2.79"
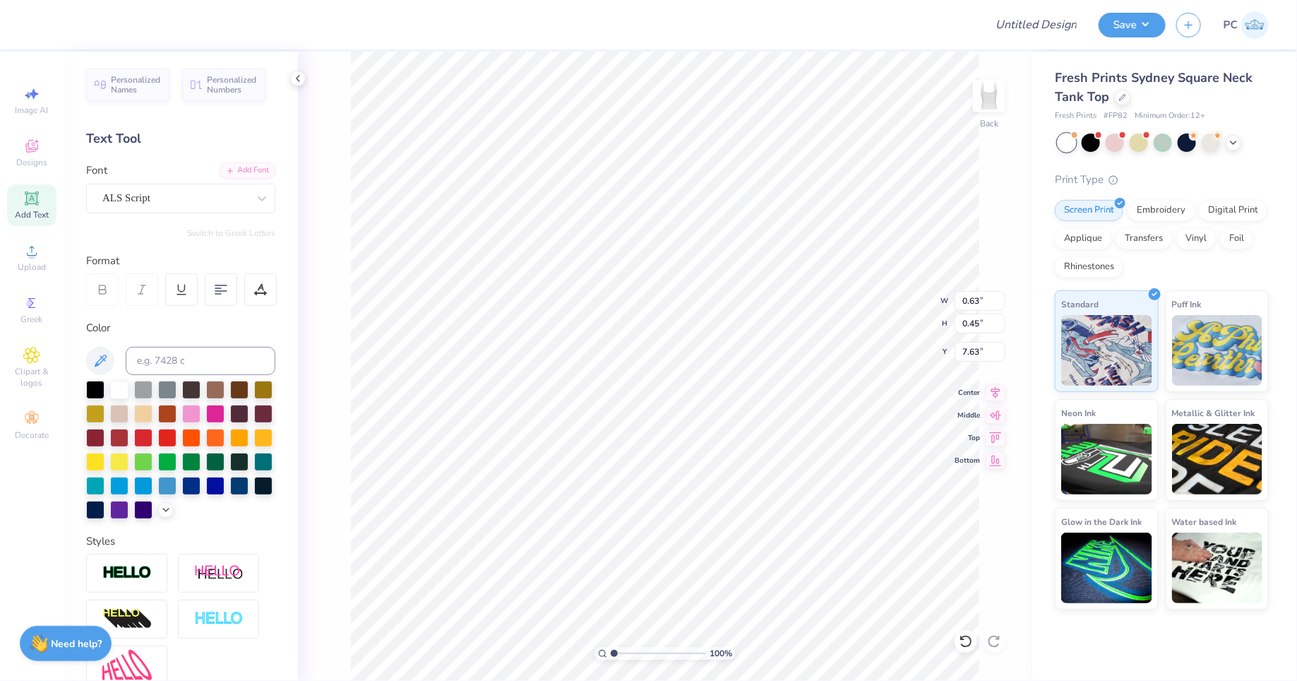
type input "5.44"
click at [223, 184] on div "ALS Script" at bounding box center [180, 199] width 189 height 30
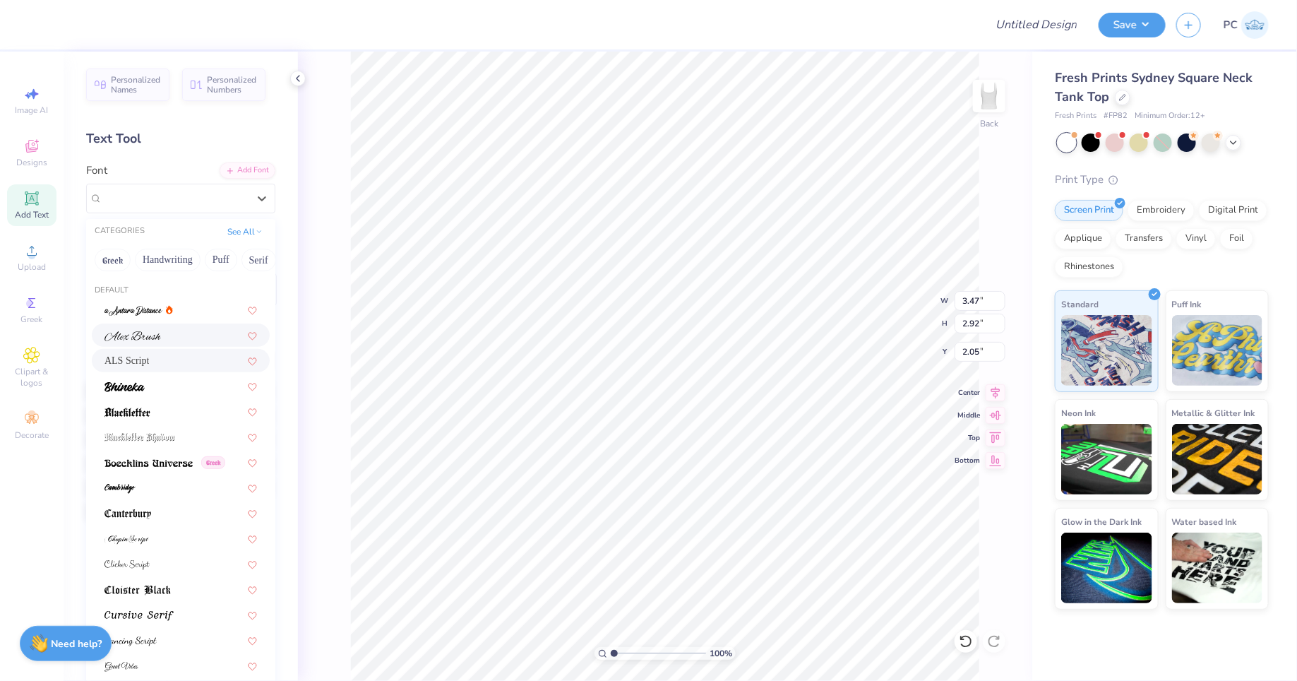
click at [160, 331] on img at bounding box center [133, 336] width 56 height 10
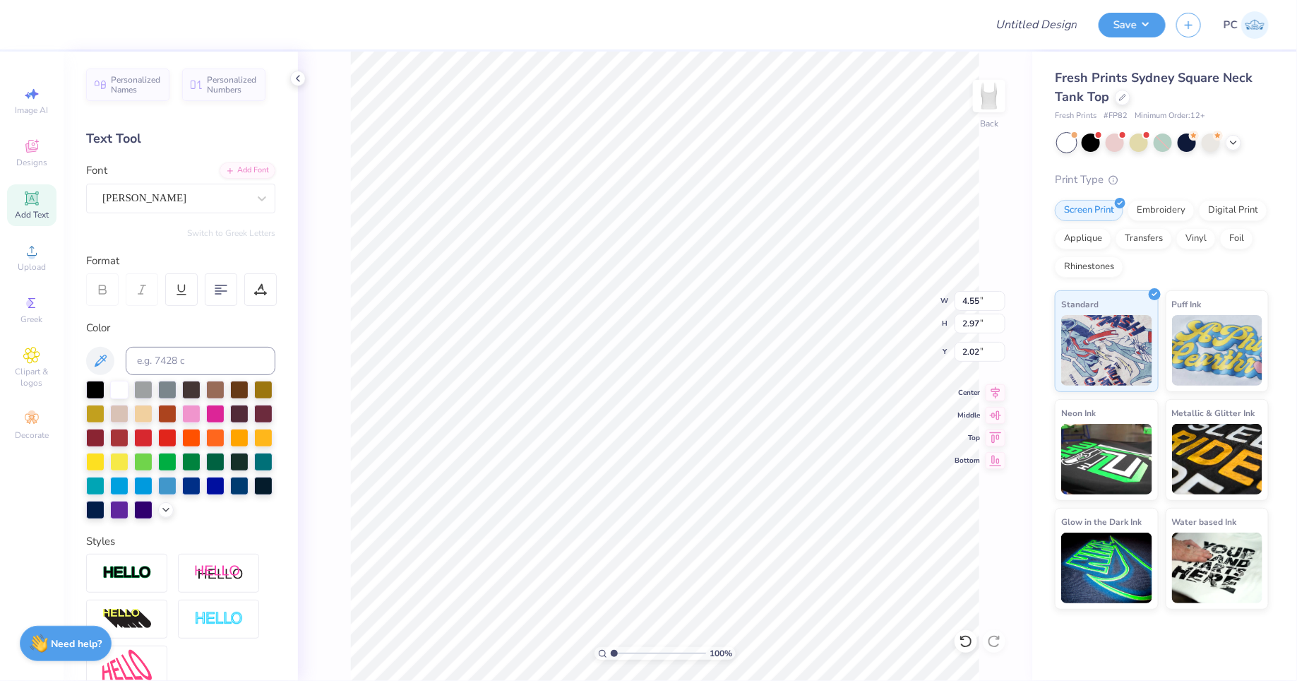
type input "4.55"
type input "2.97"
type input "2.02"
click at [146, 196] on div "Alex Brush" at bounding box center [175, 198] width 148 height 22
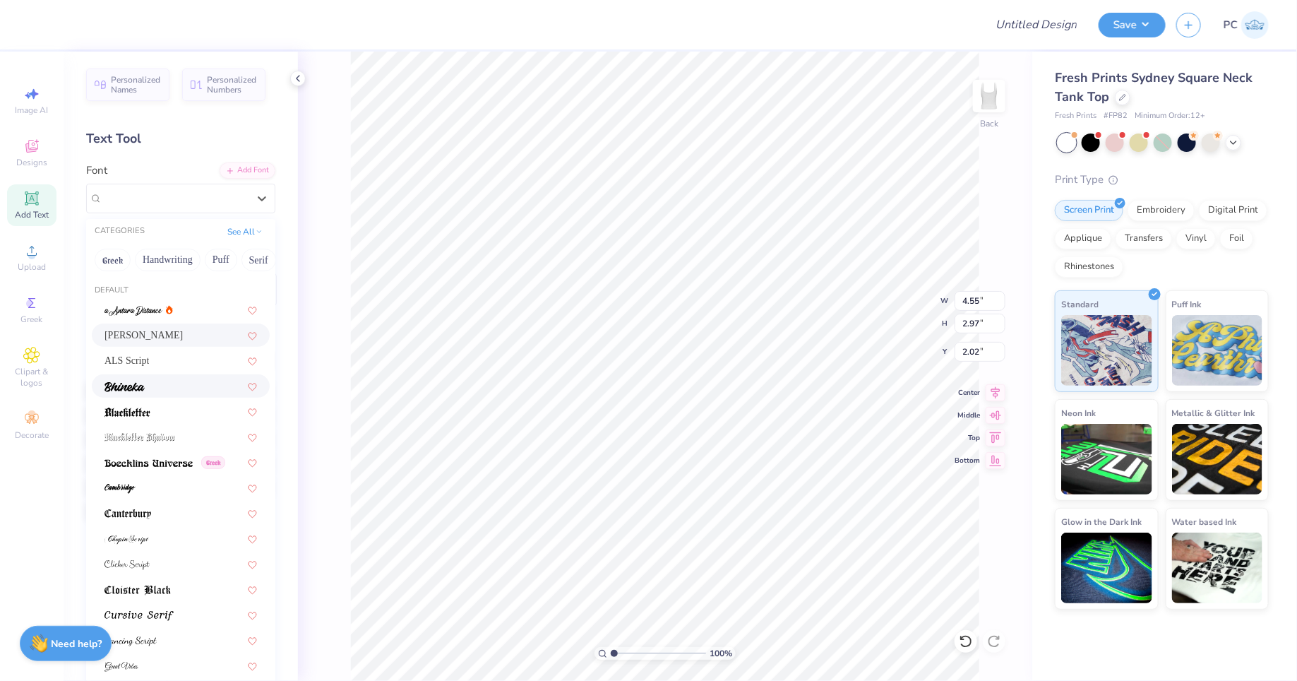
scroll to position [29, 0]
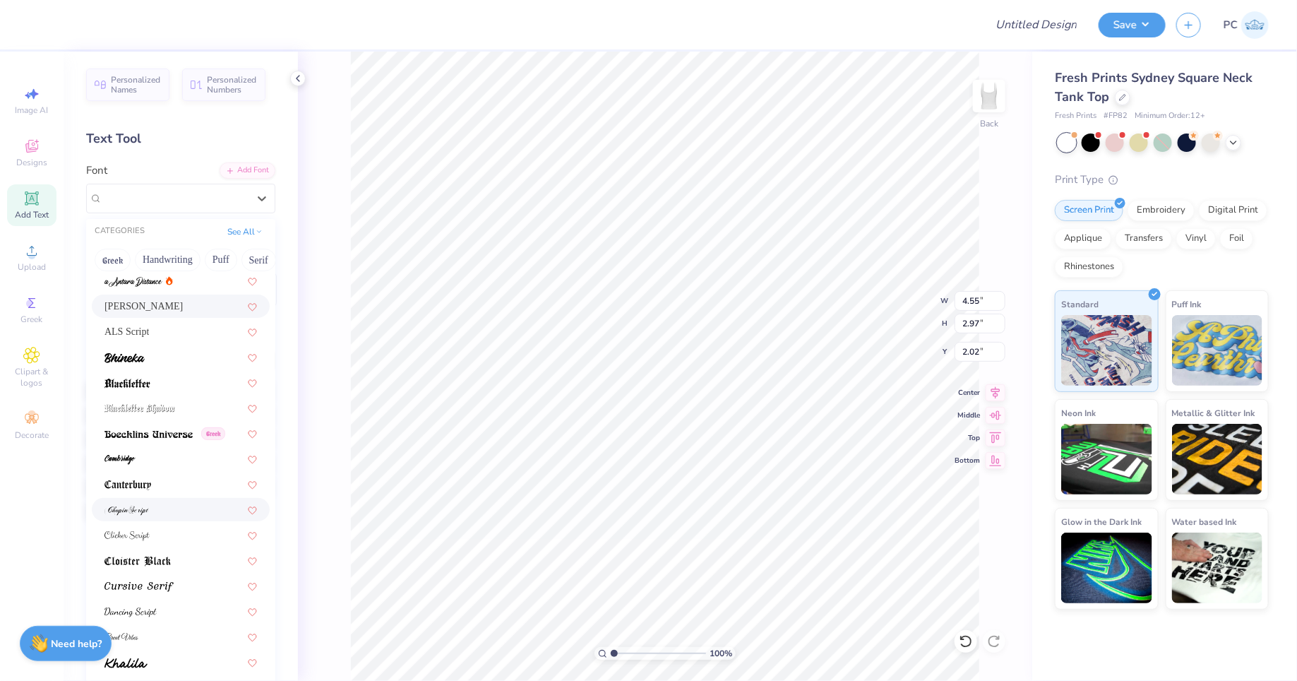
click at [145, 511] on img at bounding box center [127, 511] width 44 height 10
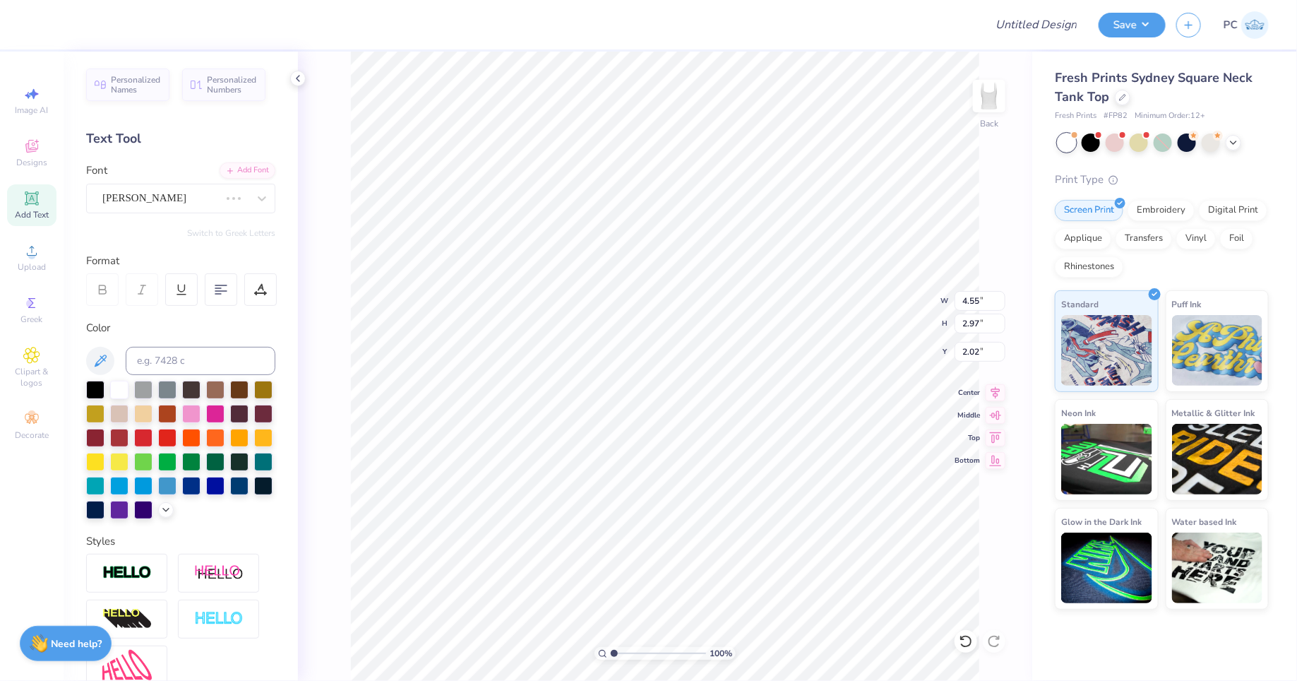
type input "4.96"
type input "2.83"
type input "2.09"
type input "5.28"
type input "2.79"
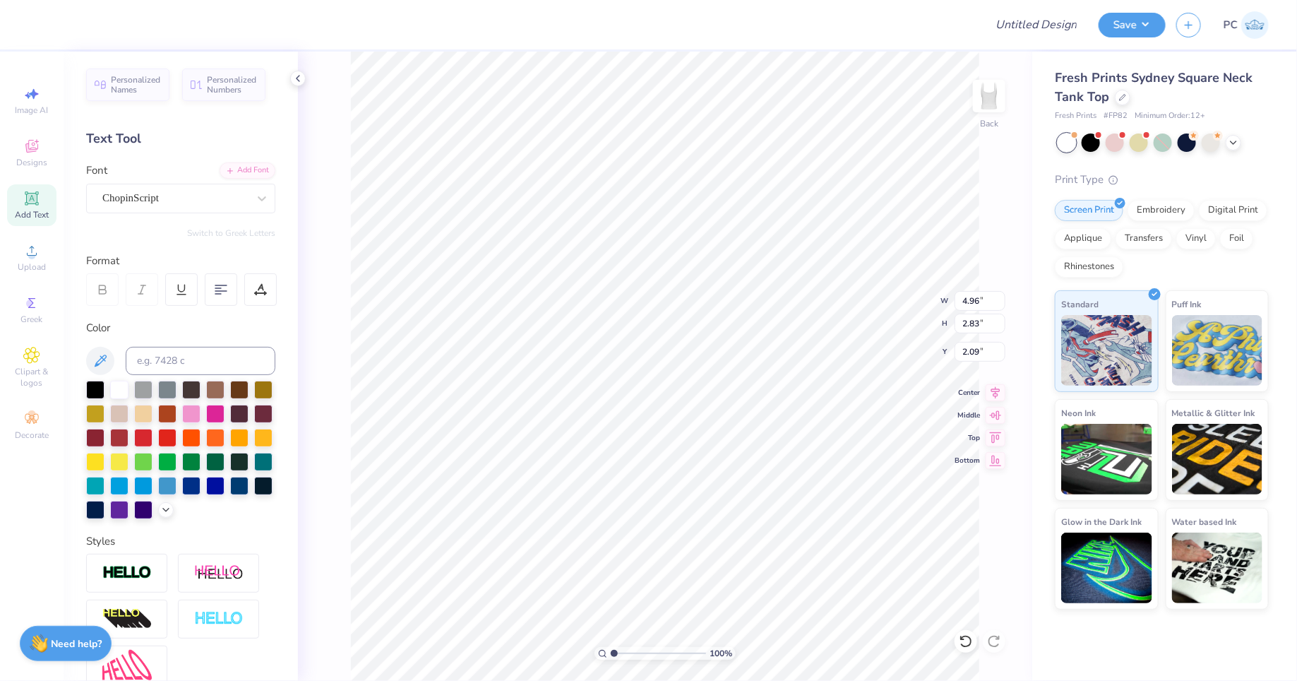
type input "5.44"
click at [167, 198] on div "ALS Script" at bounding box center [175, 198] width 148 height 22
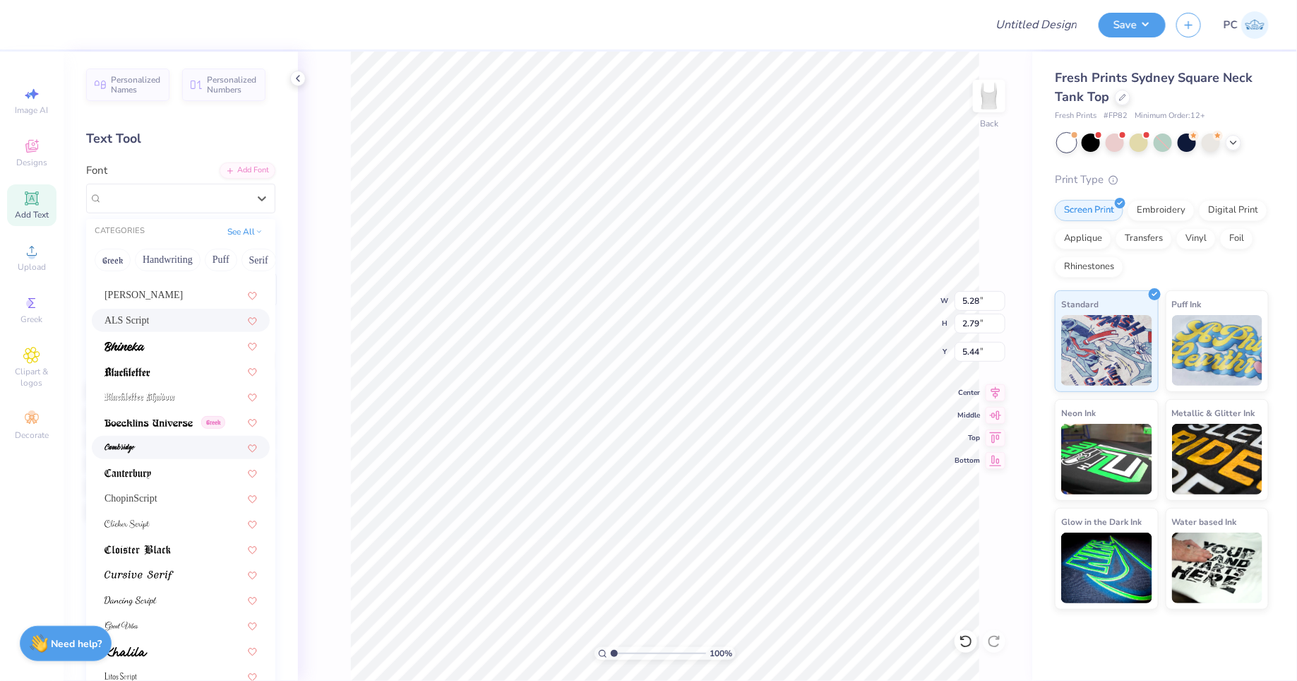
scroll to position [42, 0]
click at [148, 503] on span "ChopinScript" at bounding box center [131, 496] width 53 height 15
type input "5.77"
type input "2.71"
type input "5.48"
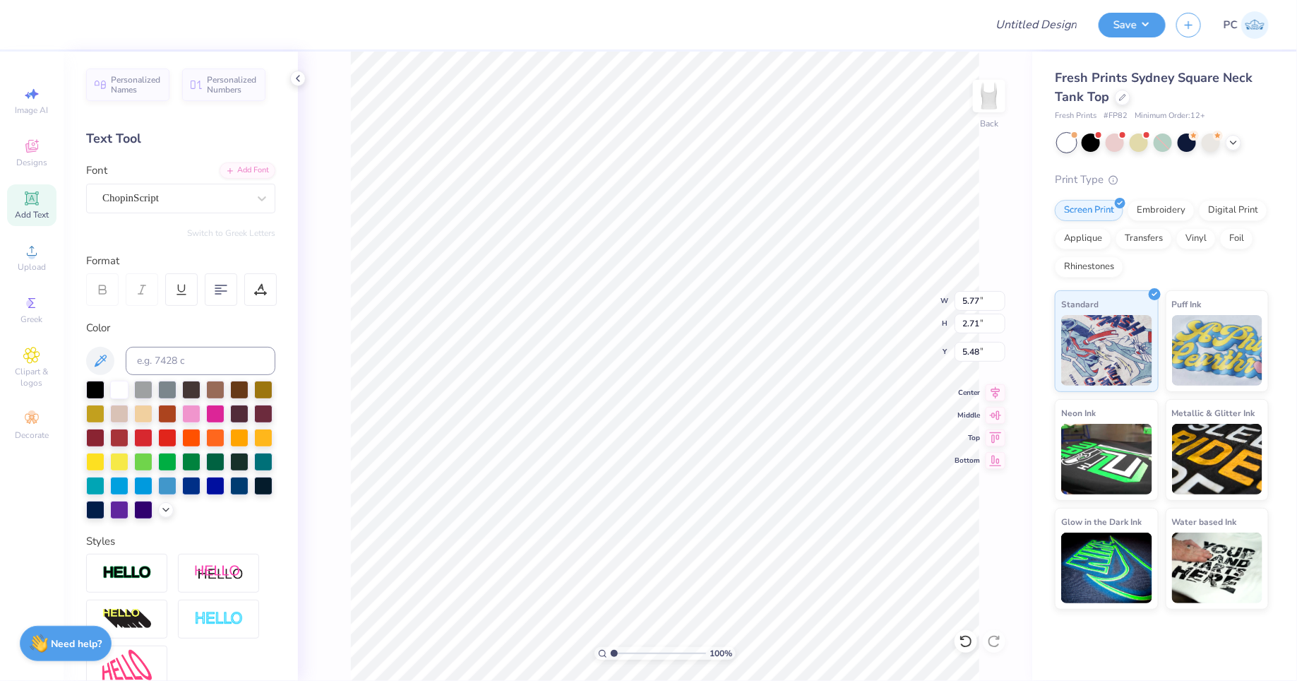
type input "2.91"
type input "1.37"
type input "6.83"
type input "6.50"
click at [165, 198] on div "ChopinScript" at bounding box center [175, 198] width 148 height 22
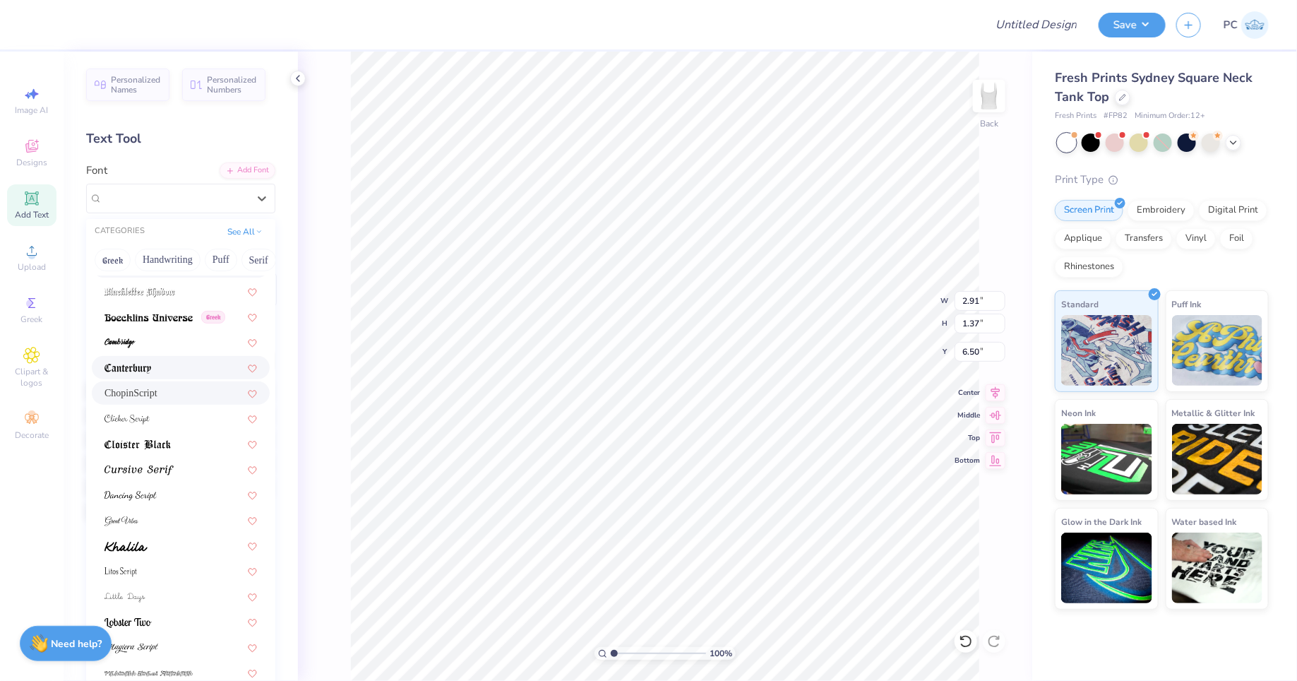
scroll to position [150, 0]
click at [139, 417] on img at bounding box center [127, 415] width 45 height 10
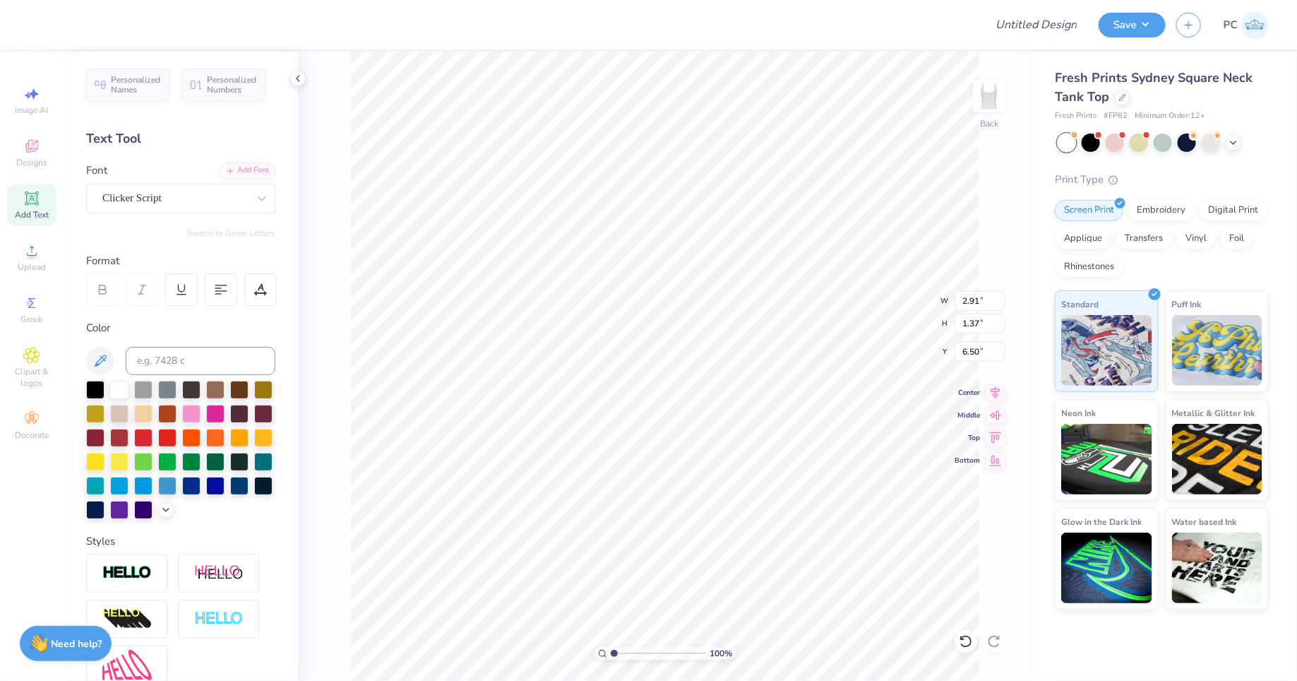
type input "1.38"
type input "1.73"
type input "6.32"
click at [134, 201] on div "Clicker Script" at bounding box center [175, 198] width 148 height 22
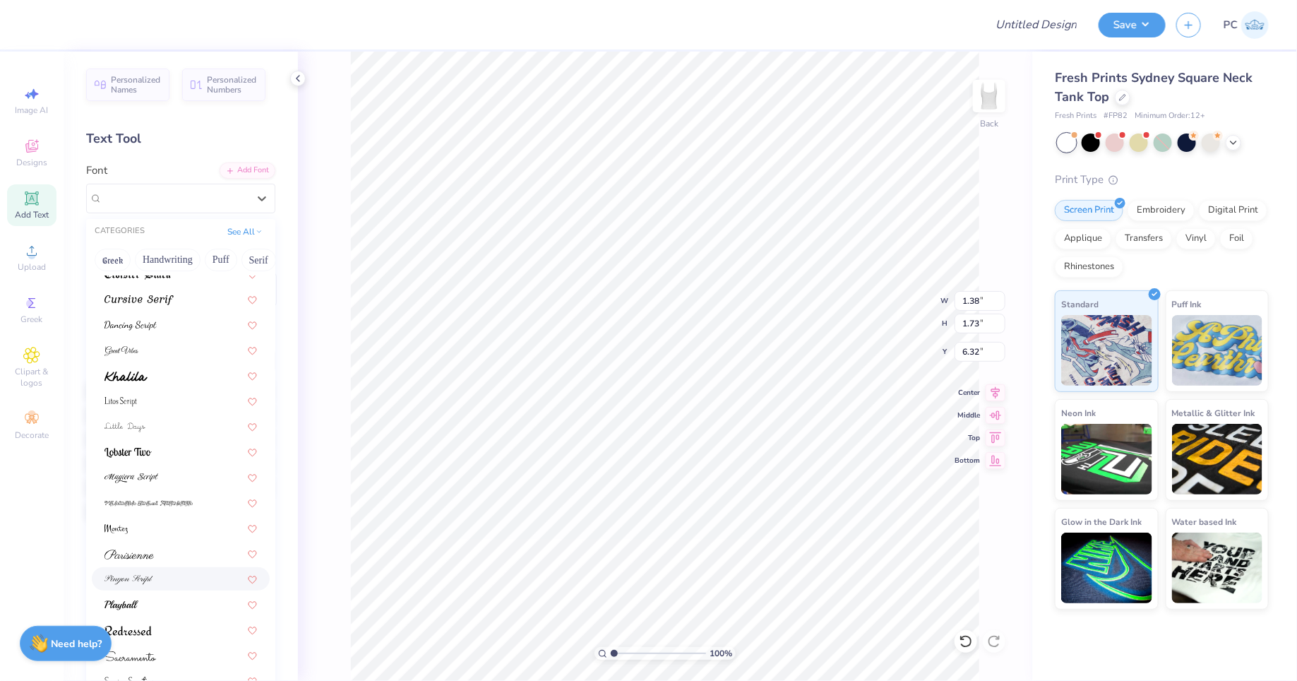
scroll to position [322, 0]
click at [147, 569] on img at bounding box center [129, 573] width 49 height 10
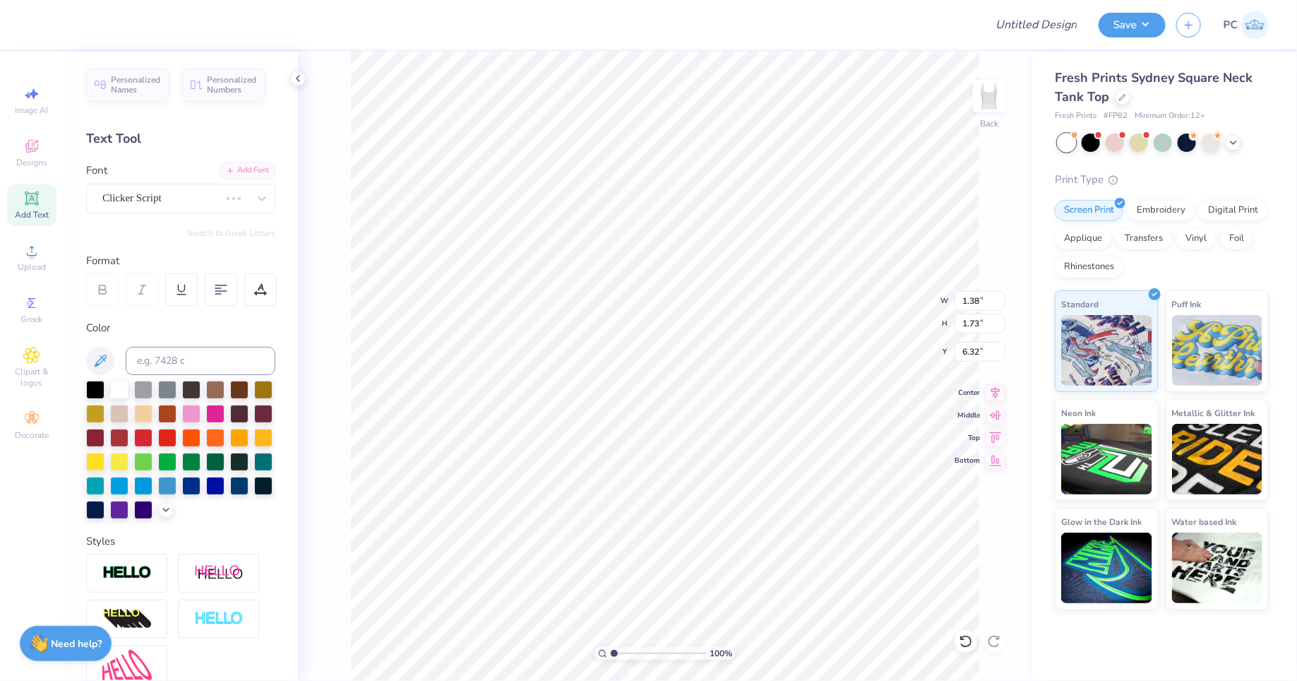
type input "2.47"
type input "1.44"
type input "6.46"
type input "4.96"
type input "2.83"
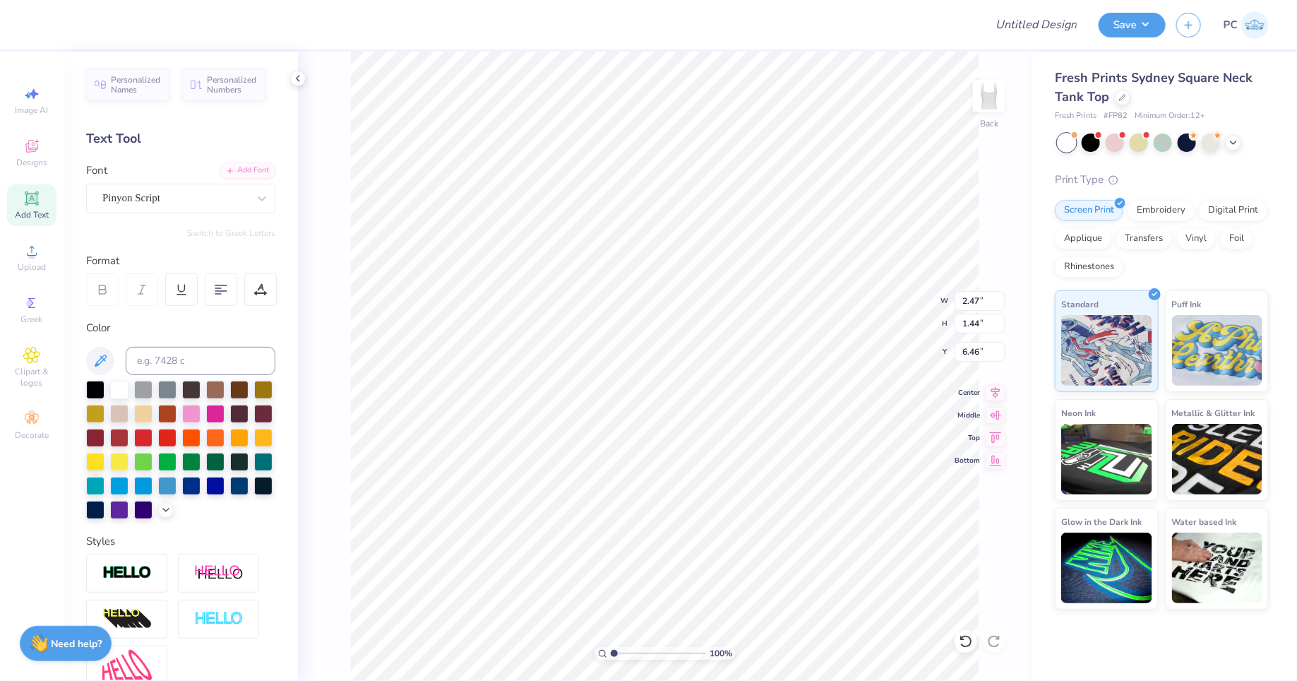
type input "2.09"
click at [184, 197] on div "ChopinScript" at bounding box center [175, 198] width 148 height 22
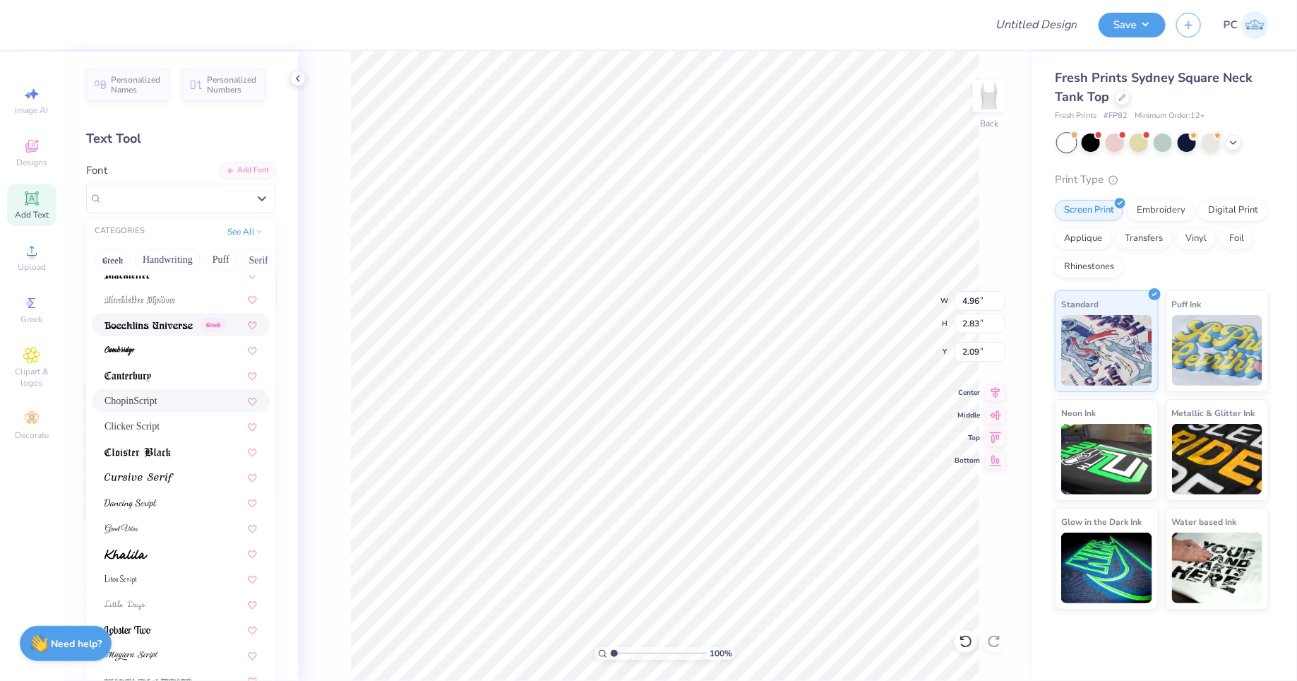
scroll to position [346, 0]
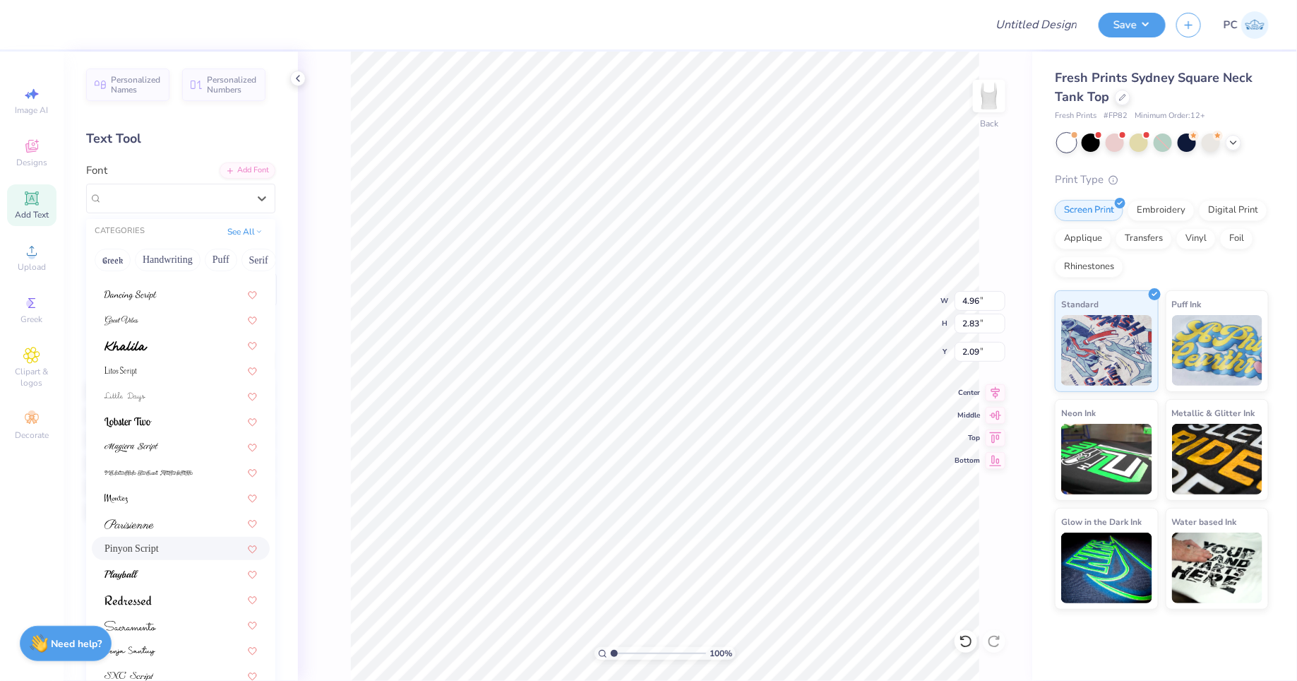
click at [167, 538] on div "Pinyon Script" at bounding box center [181, 548] width 178 height 23
type input "3.40"
type input "2.71"
type input "2.15"
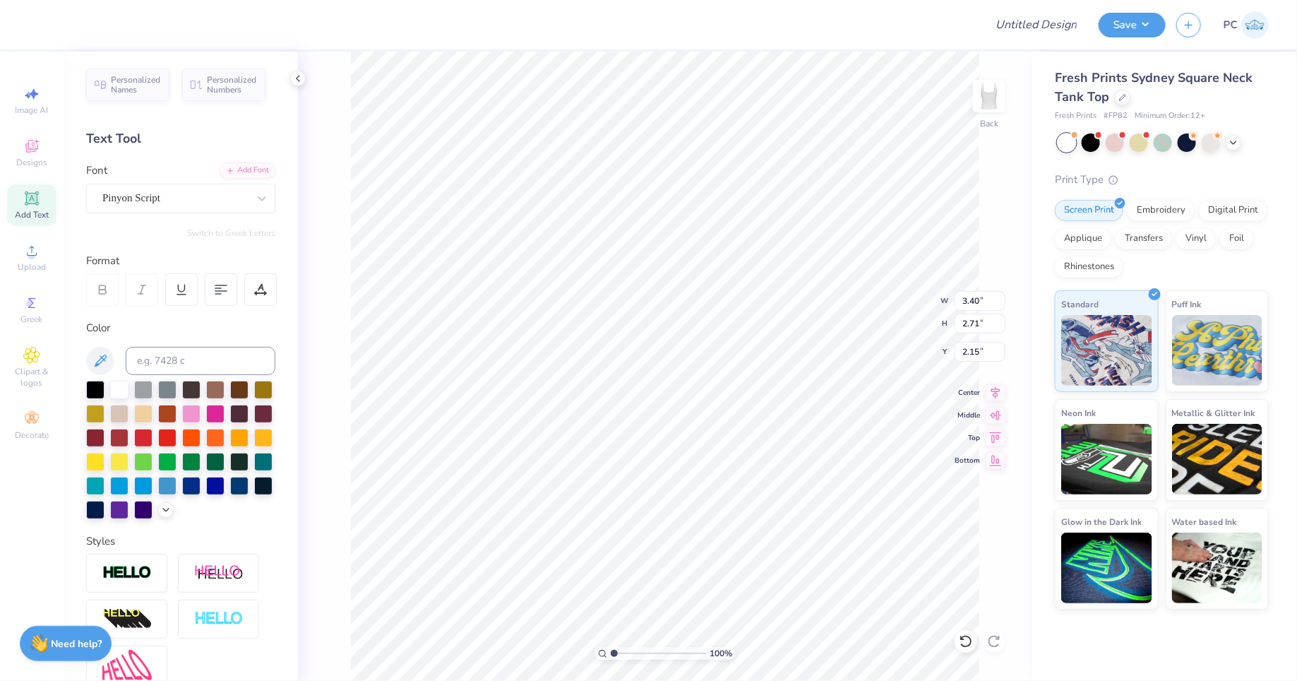
type input "1.71"
type input "1.36"
type input "3.50"
type input "2.65"
type input "0.63"
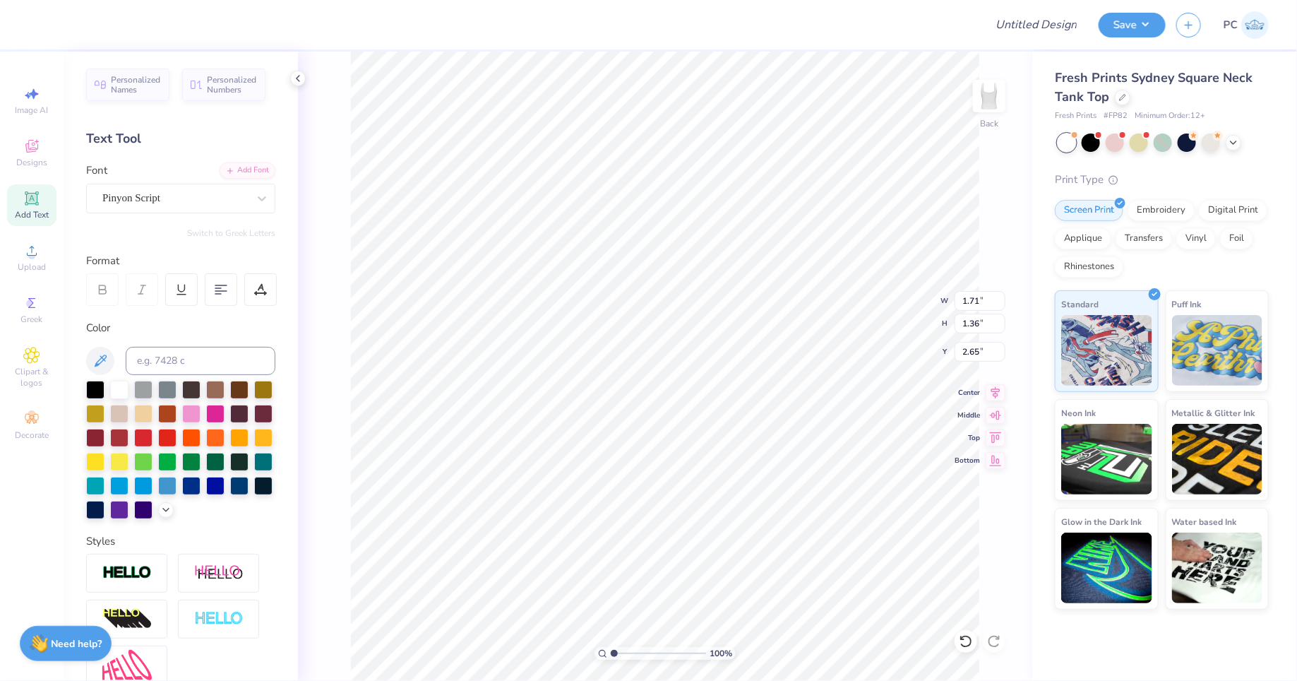
type input "0.45"
type input "7.63"
type textarea "hi"
type input "3.00"
type input "0.80"
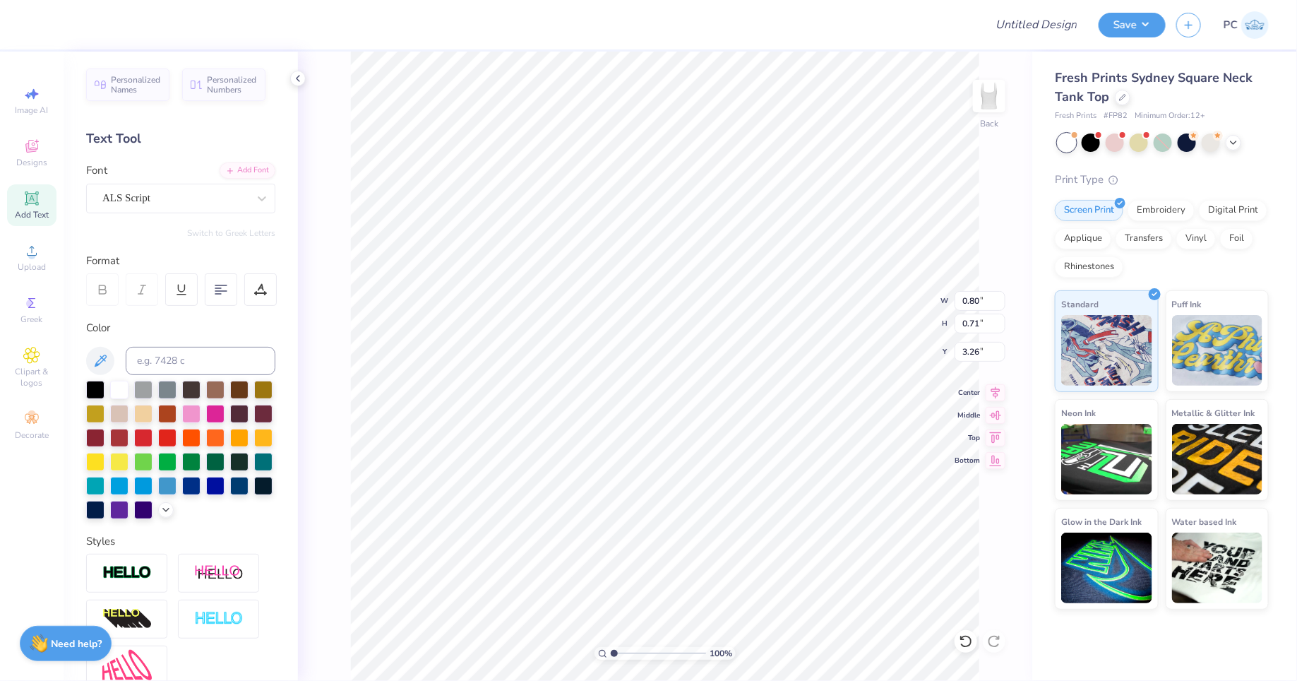
type input "0.71"
type input "3.26"
type input "1.71"
type input "1.36"
type input "2.65"
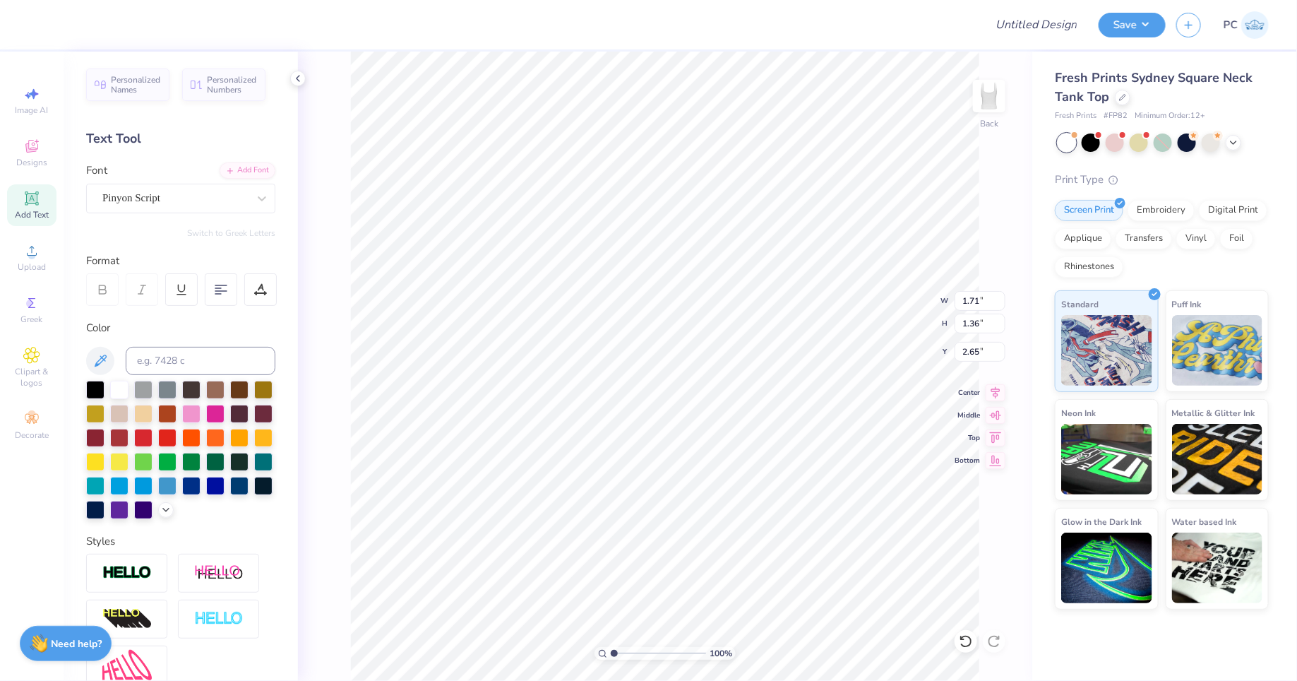
type input "1.35"
type input "1.85"
type input "2.39"
type input "3.31"
type input "1.74"
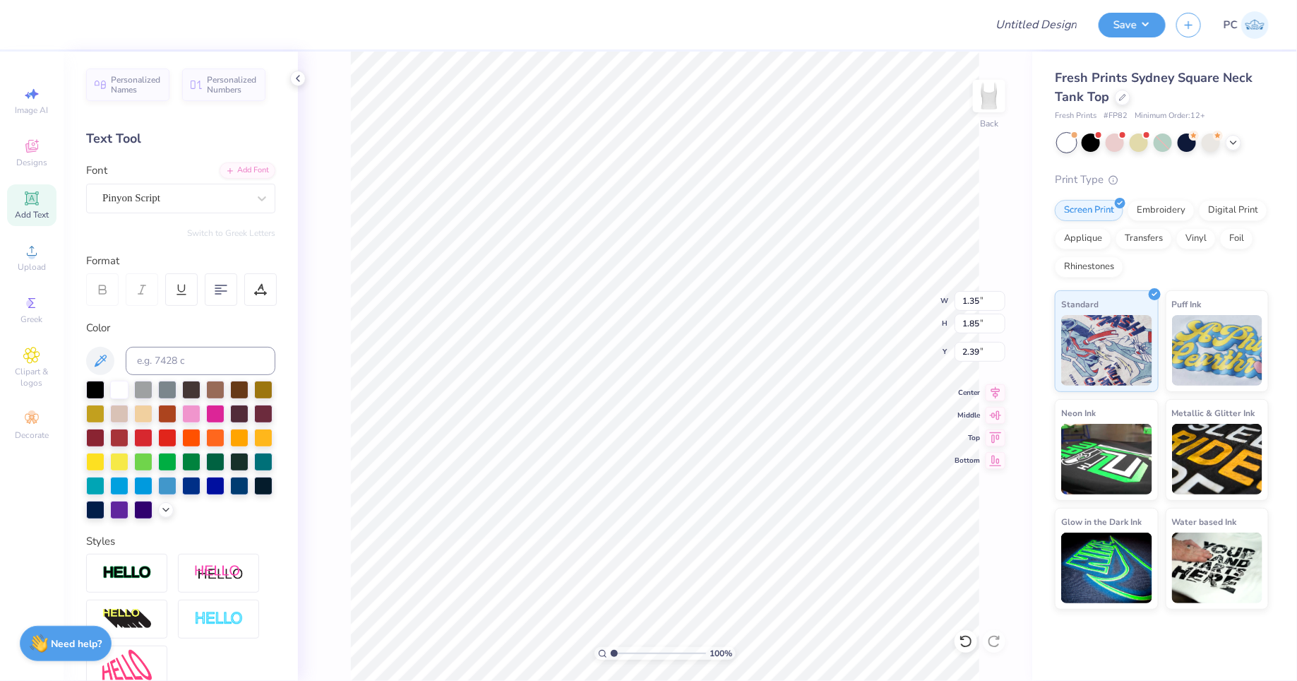
type input "1.34"
type input "2.66"
type input "0.38"
type input "0.34"
type input "3.70"
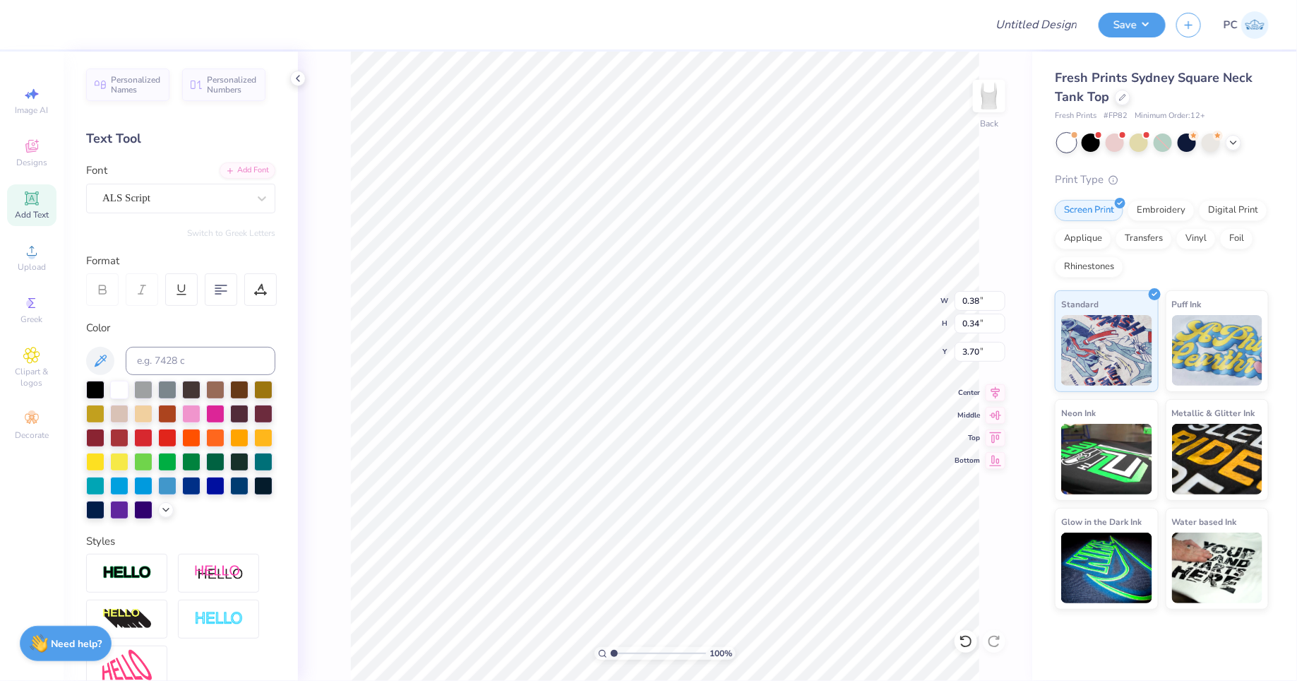
type input "0.62"
type input "0.55"
type input "3.49"
type input "3.44"
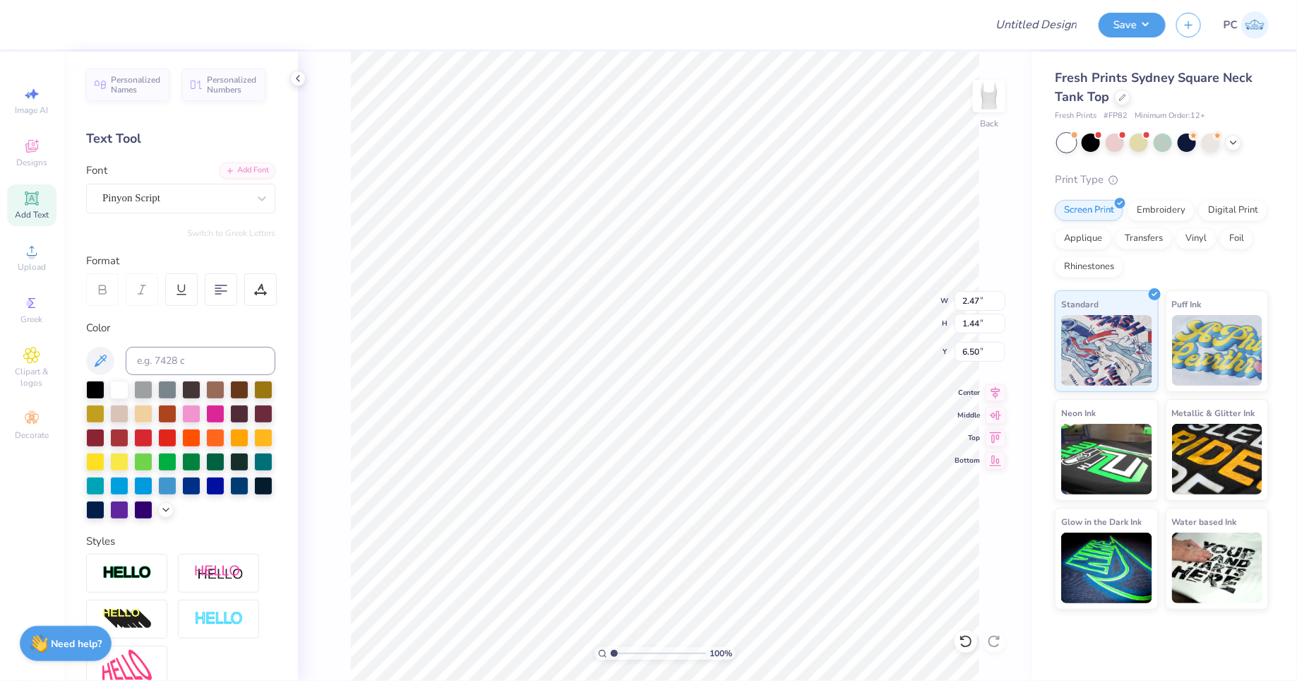
type textarea "Phi Mu"
type input "2.07"
type input "3.56"
type input "0.91"
type input "2.71"
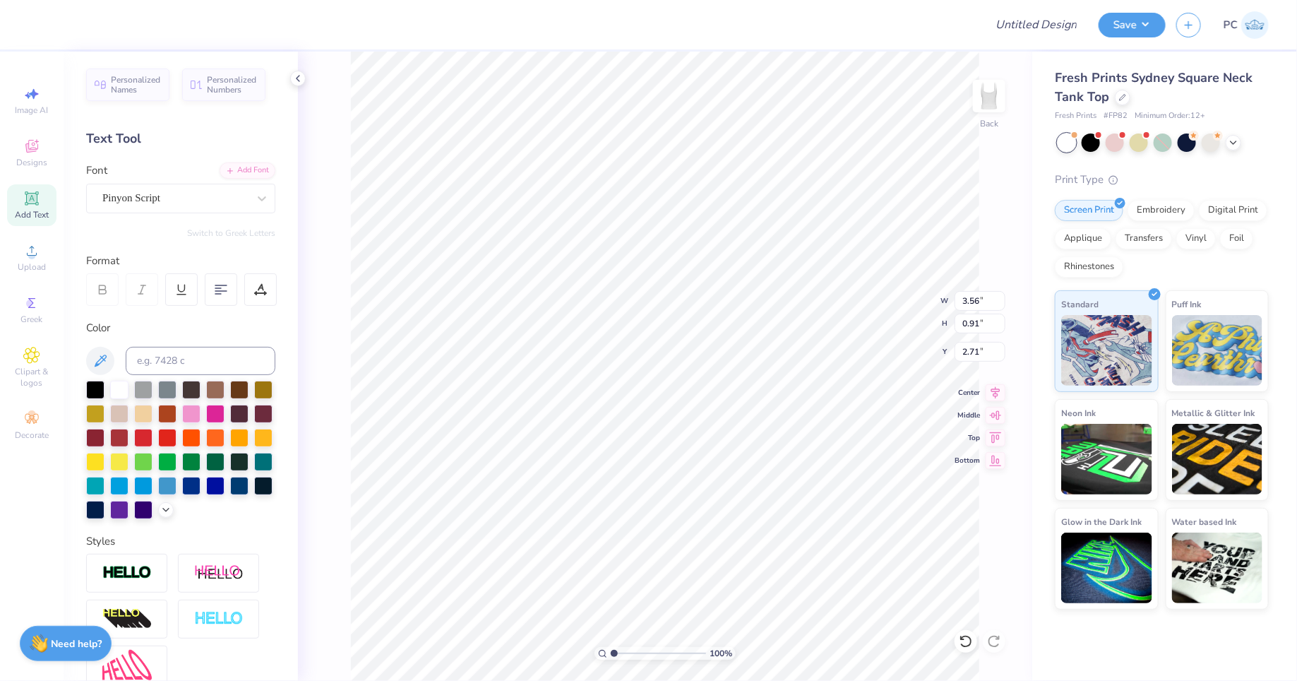
type input "1.71"
click at [711, 427] on li "Duplicate" at bounding box center [741, 429] width 111 height 28
type input "2.71"
type textarea "P"
type textarea "S"
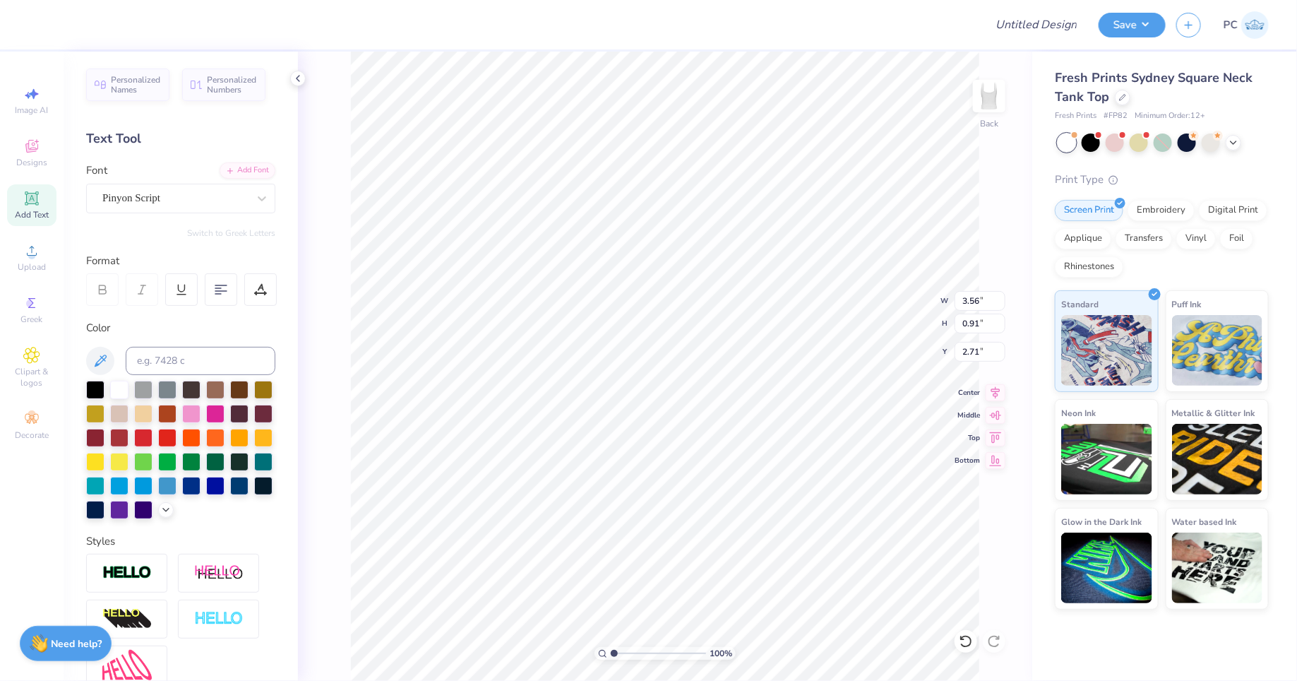
scroll to position [0, 1]
type textarea "salisburt"
type textarea "salisbury university"
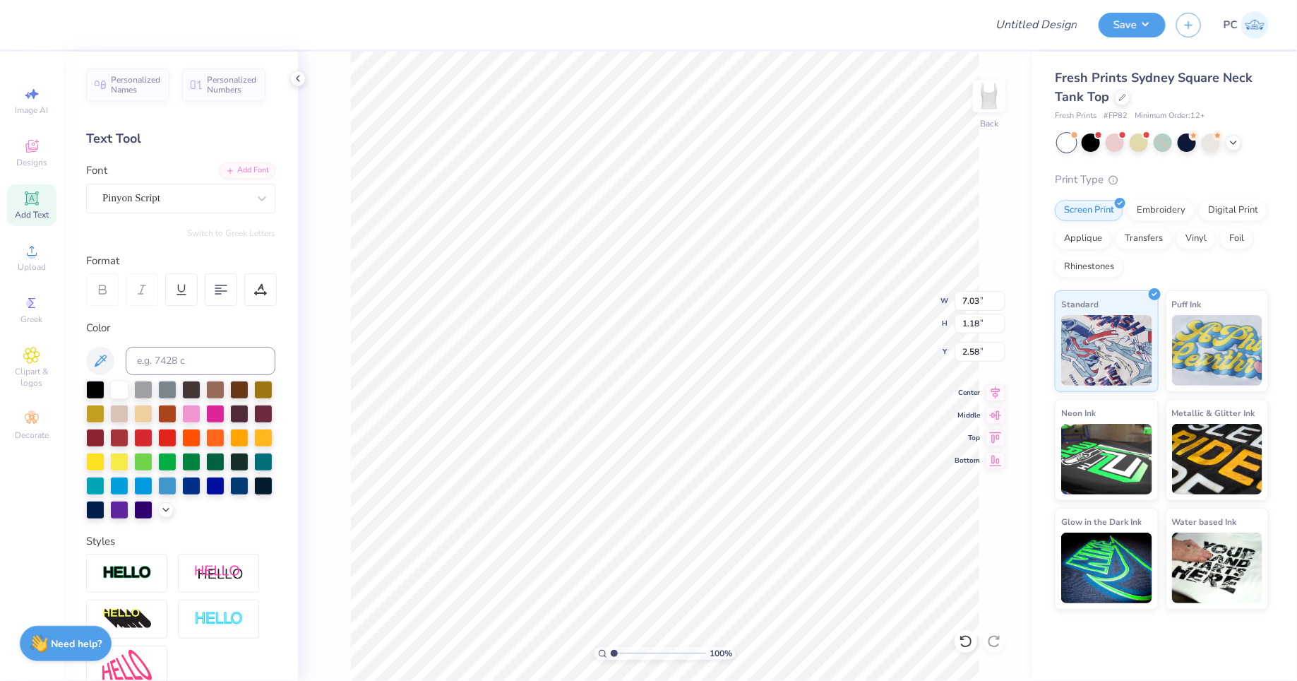
type input "3.62"
type input "4.11"
type input "0.69"
type input "4.11"
type input "2.81"
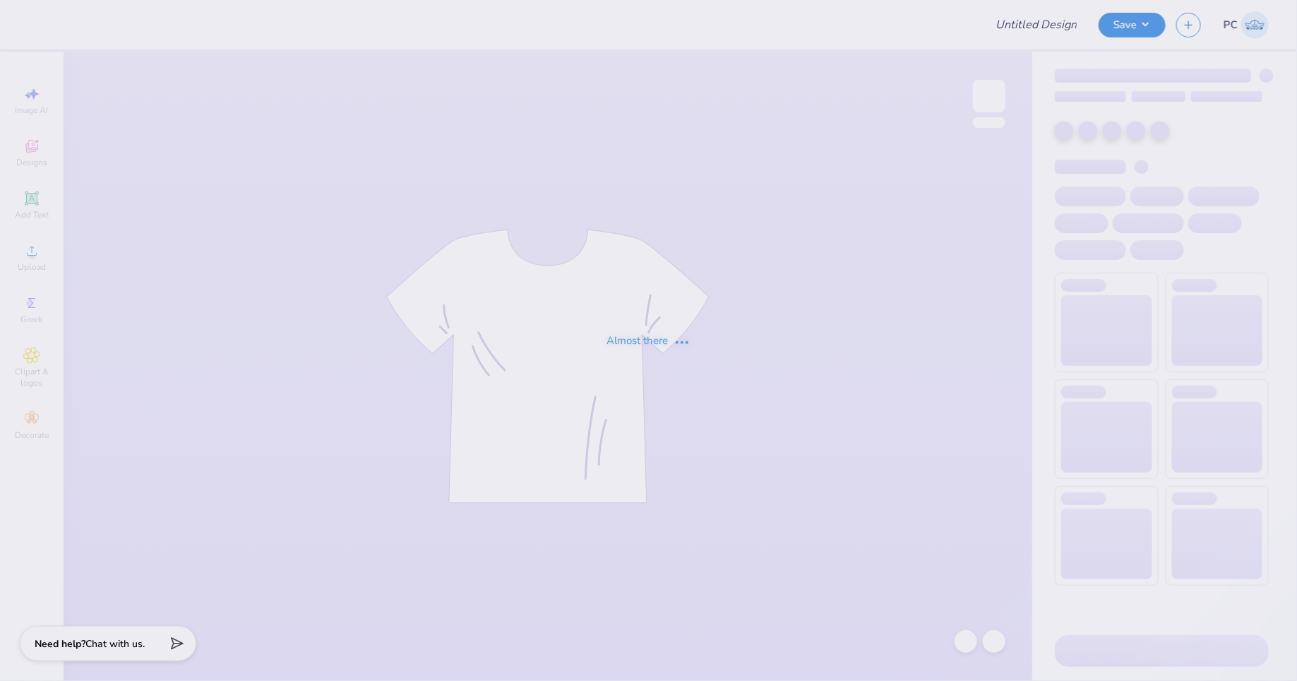
type input "Merch"
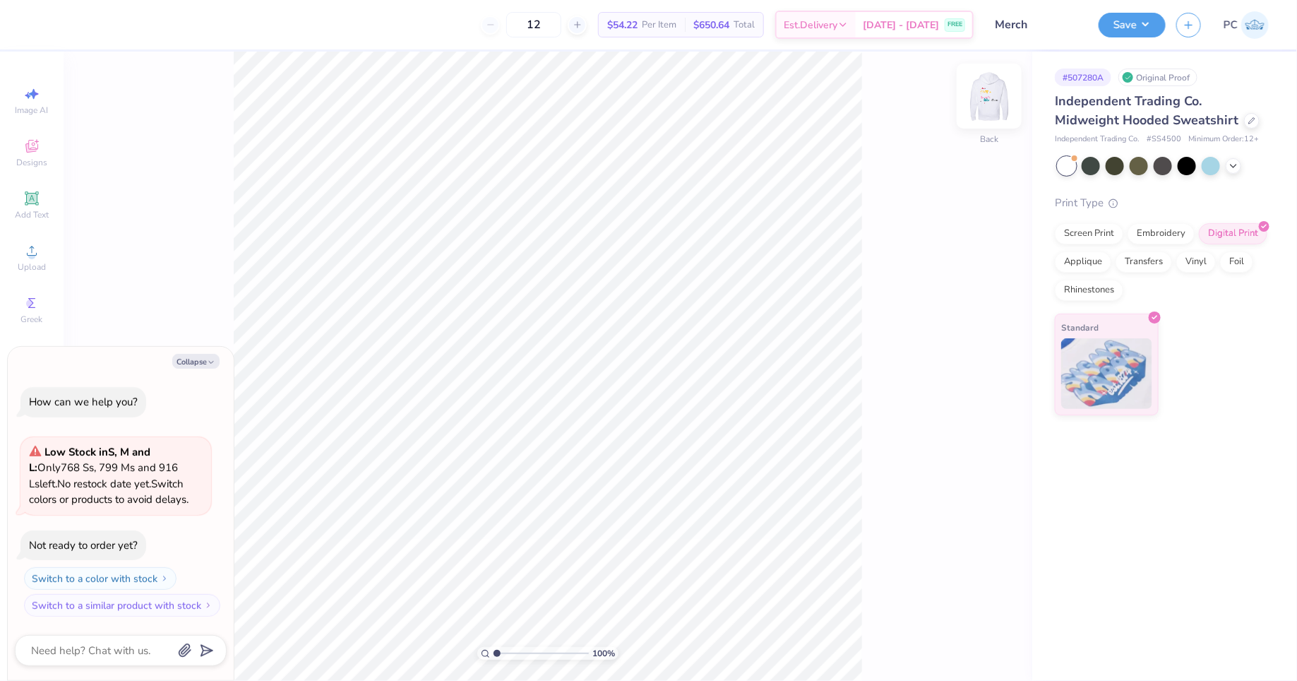
click at [996, 108] on img at bounding box center [989, 96] width 56 height 56
type textarea "x"
type input "11.62"
type input "11.06"
type input "6.65"
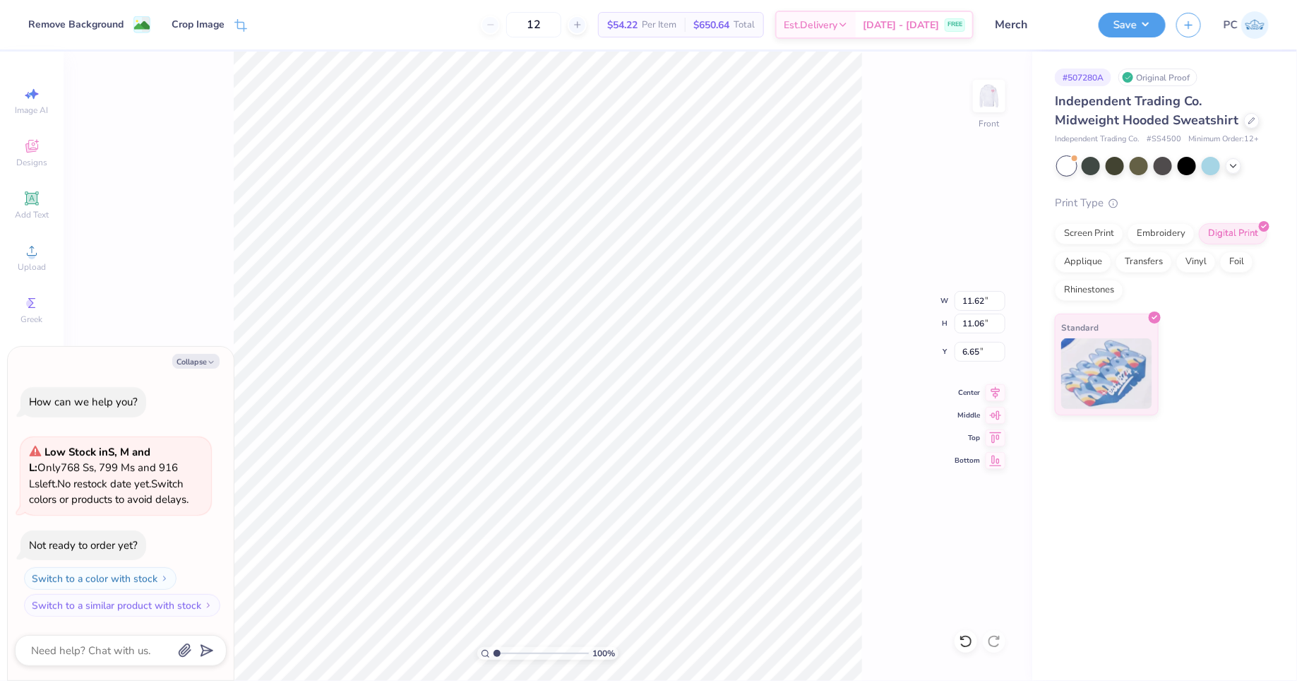
type textarea "x"
type input "10.86"
type input "10.34"
type input "7.37"
type textarea "x"
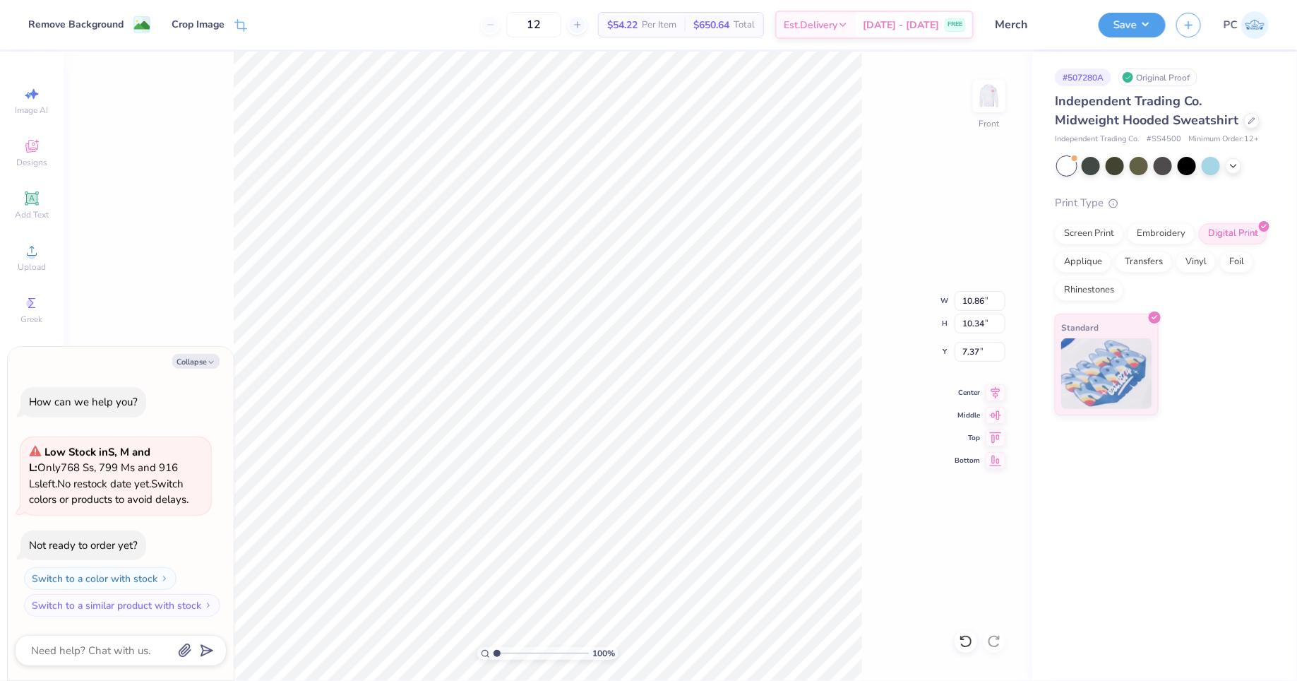
type input "7.63"
type input "7.26"
type input "10.45"
click at [551, 30] on input "12" at bounding box center [533, 24] width 55 height 25
type input "1"
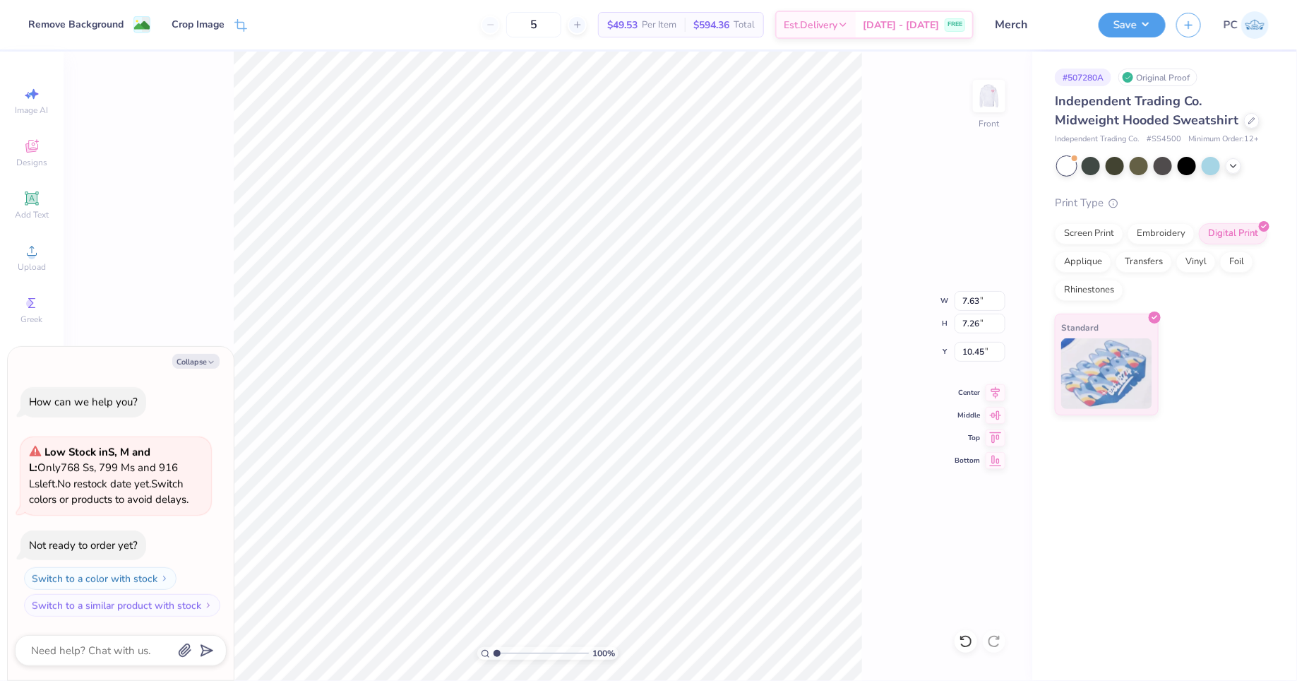
type input "12"
type textarea "x"
type input "9.24"
type textarea "x"
type input "8.84"
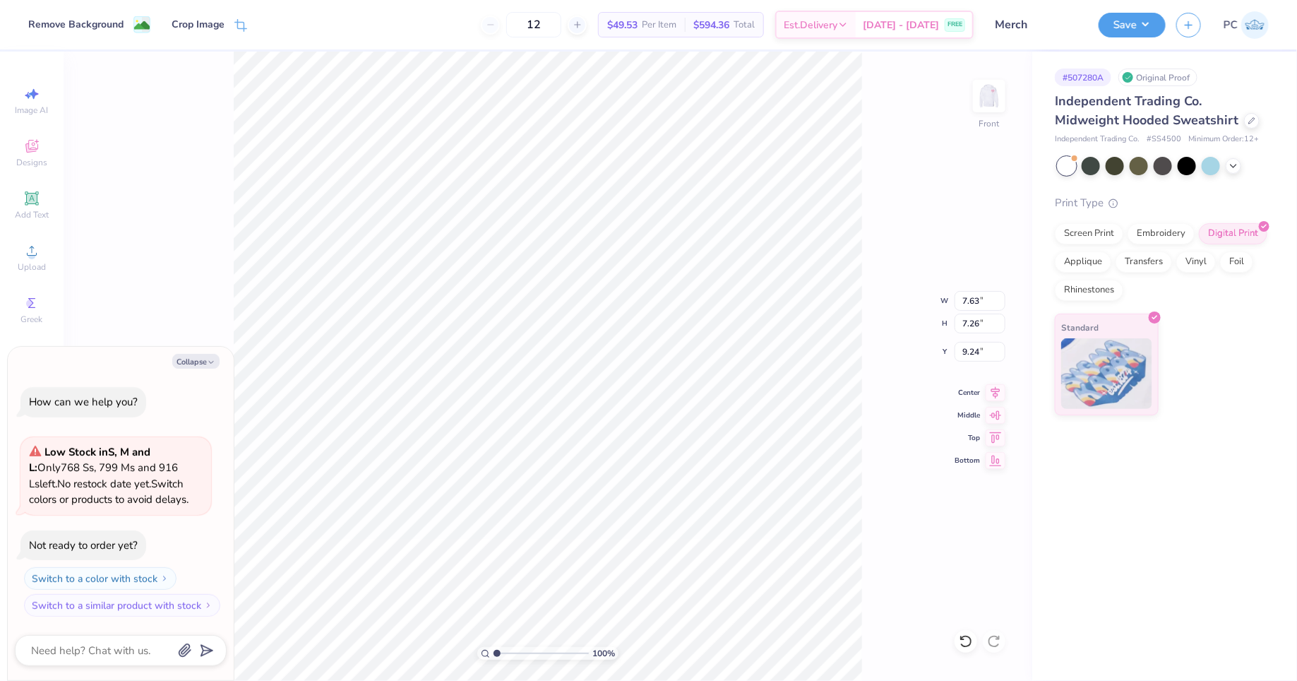
type input "8.41"
type input "8.09"
type textarea "x"
type input "9.71"
type input "9.24"
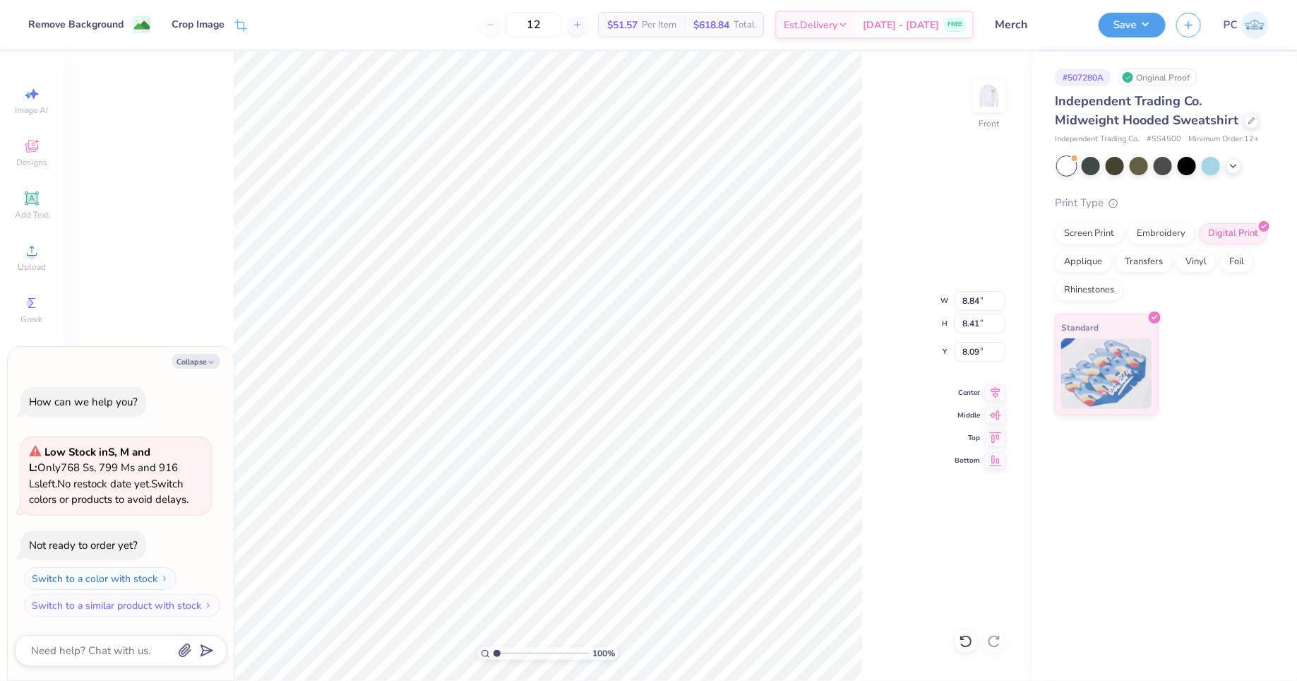
type input "7.26"
type textarea "x"
type input "10.15"
type input "9.66"
type input "6.84"
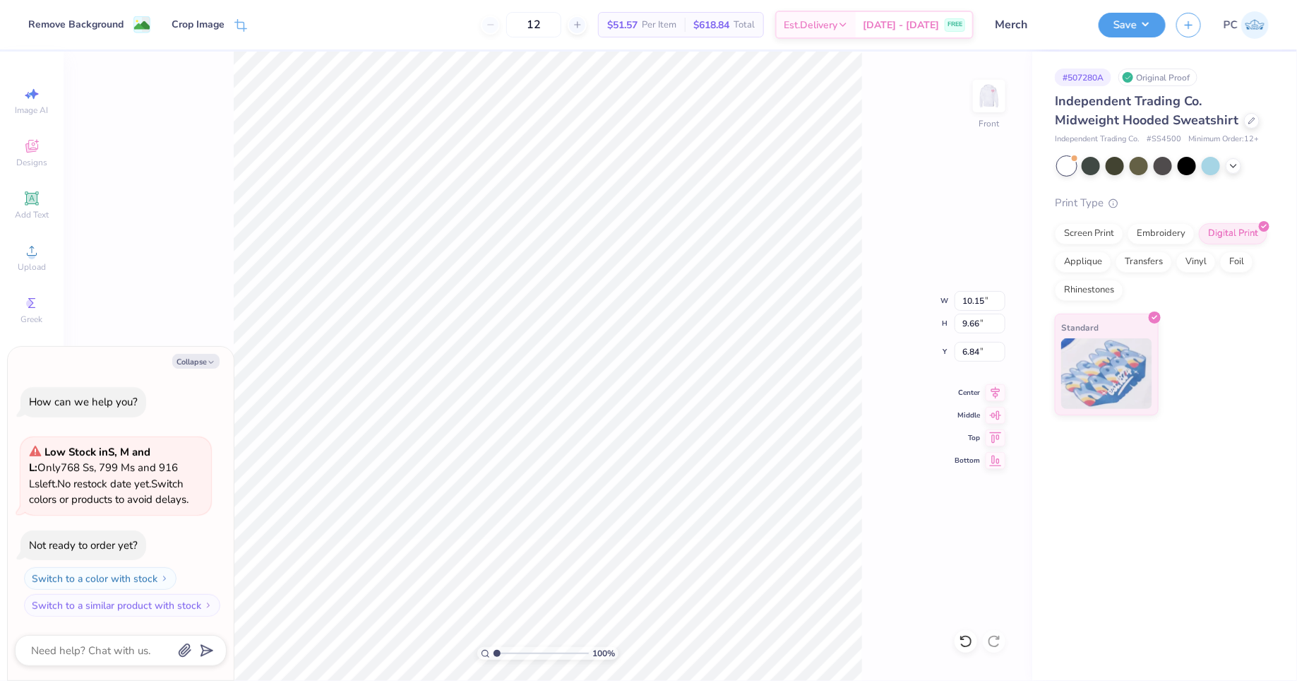
type textarea "x"
type input "10.57"
type input "10.06"
type input "6.44"
type textarea "x"
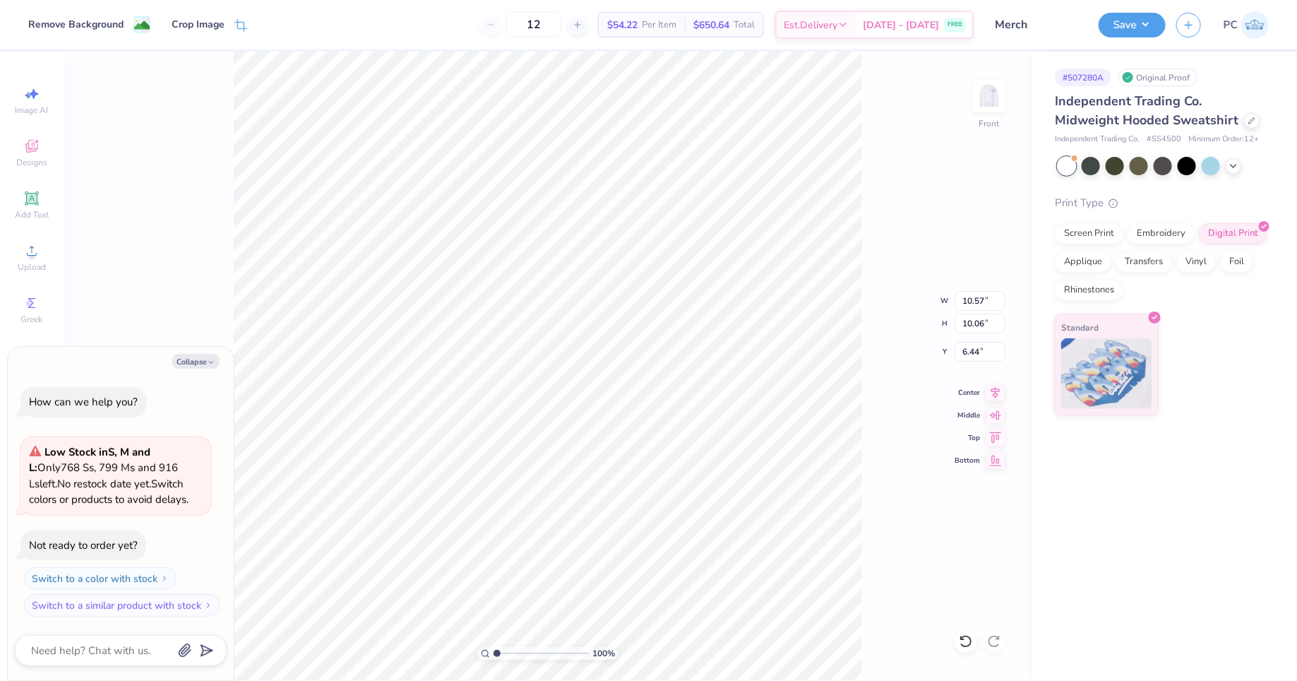
type input "7.81"
type textarea "x"
type input "12.06"
type input "11.48"
type input "6.38"
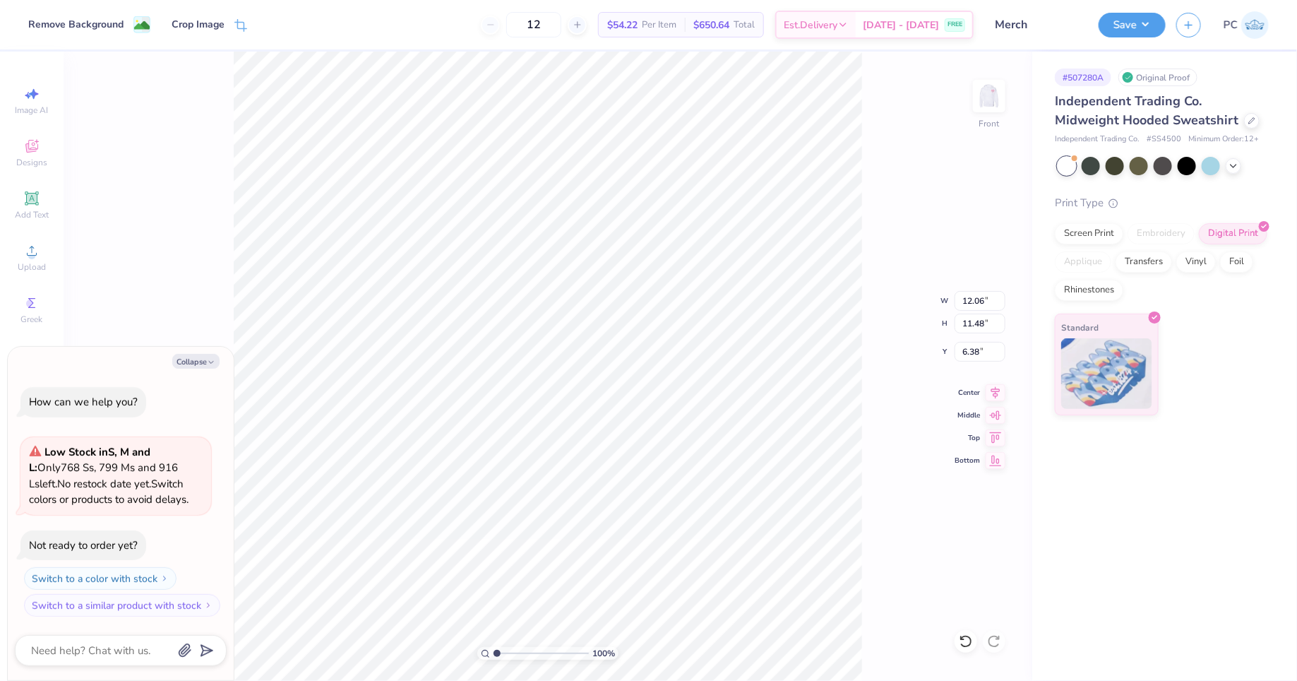
type textarea "x"
type input "7.18"
type textarea "x"
type input "12.93"
type input "12.30"
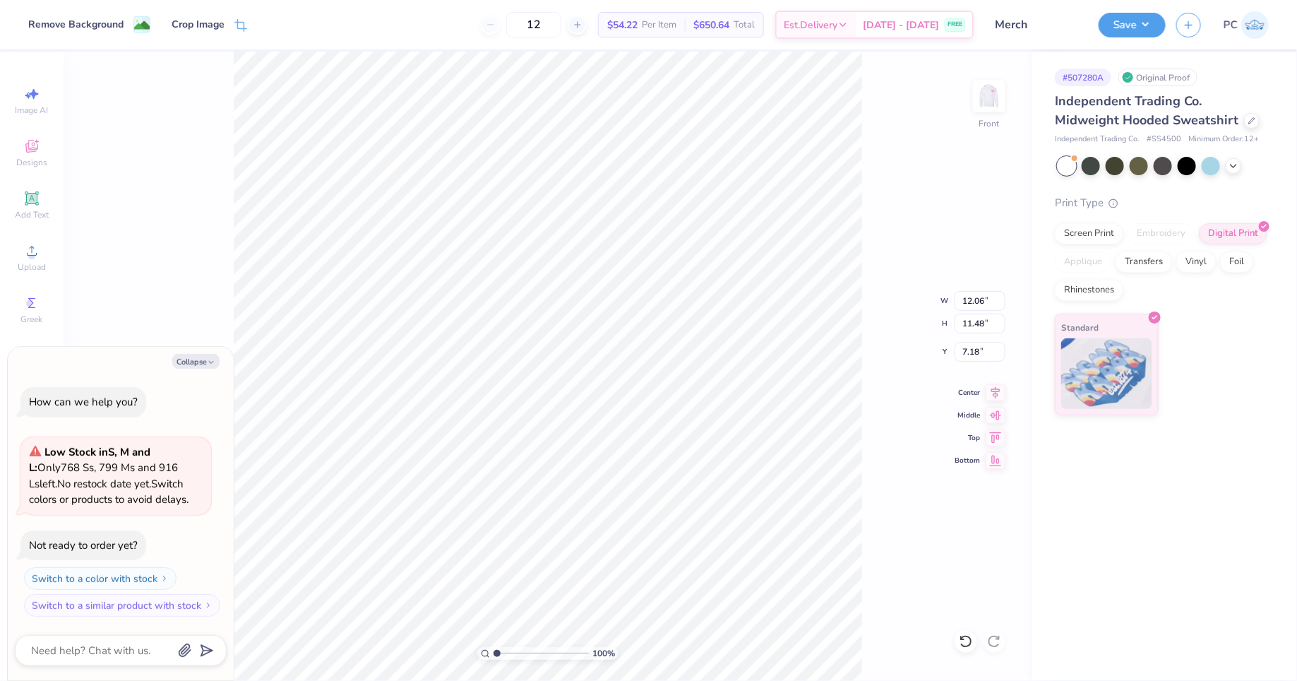
type input "6.36"
type textarea "x"
type input "6.52"
type textarea "x"
type input "12.43"
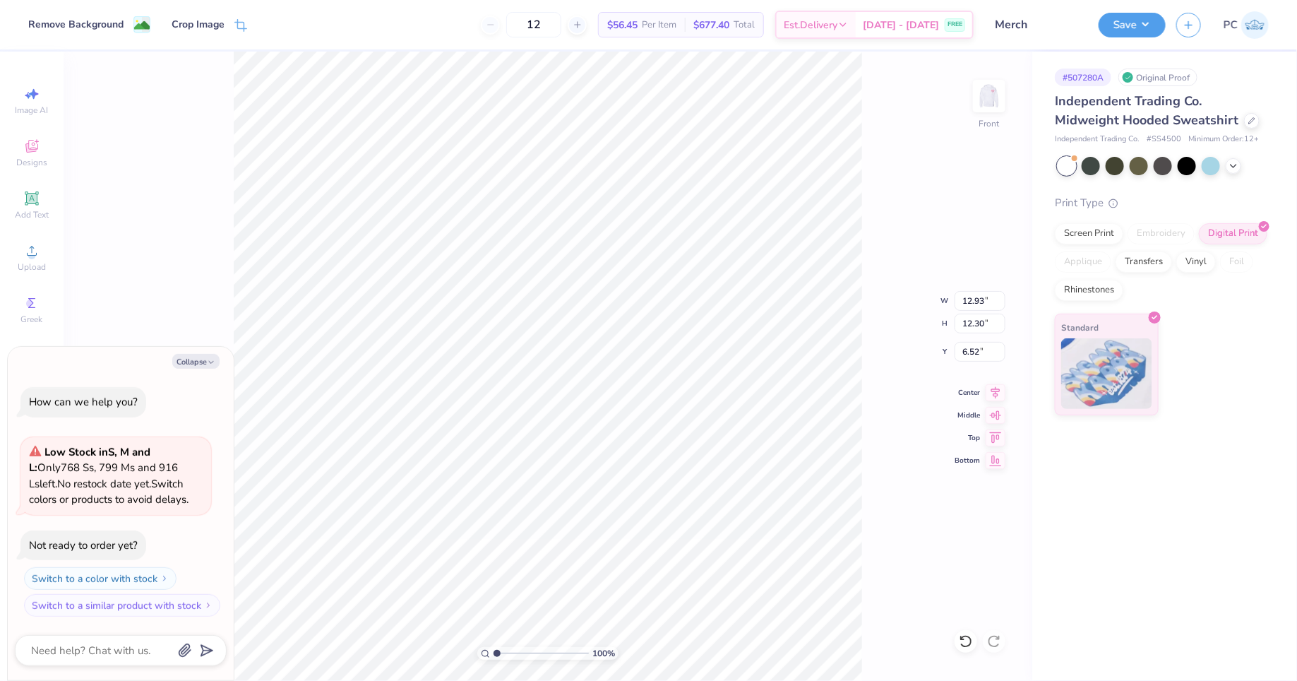
type input "11.83"
type input "6.99"
type textarea "x"
type input "11.98"
type input "11.40"
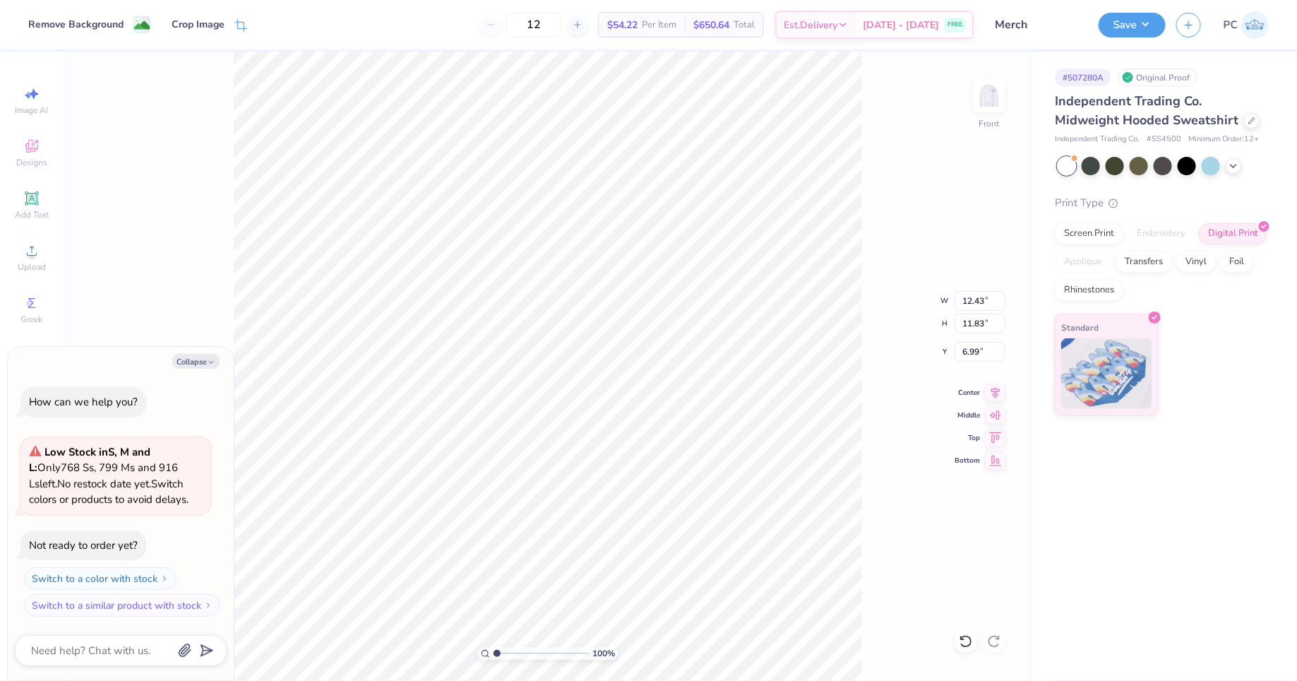
type input "7.42"
type textarea "x"
type input "7.06"
type textarea "x"
type input "11.69"
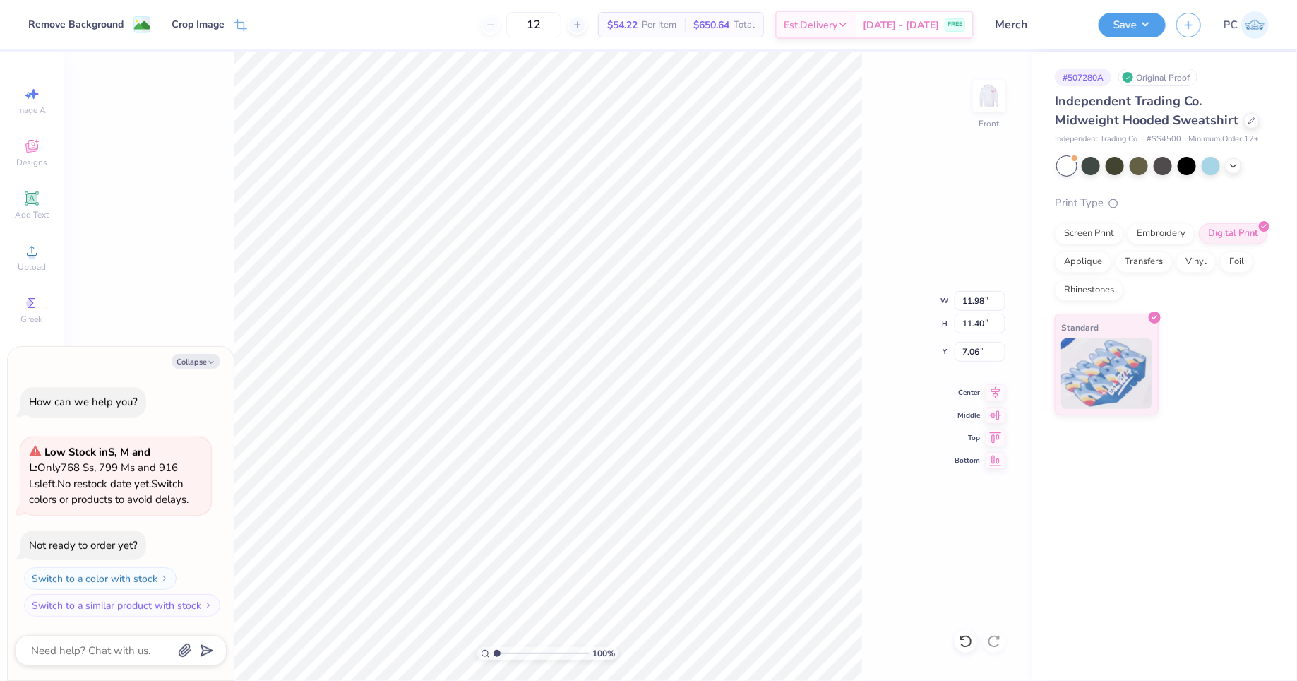
type input "11.12"
type input "7.34"
type textarea "x"
type input "11.42"
type input "10.87"
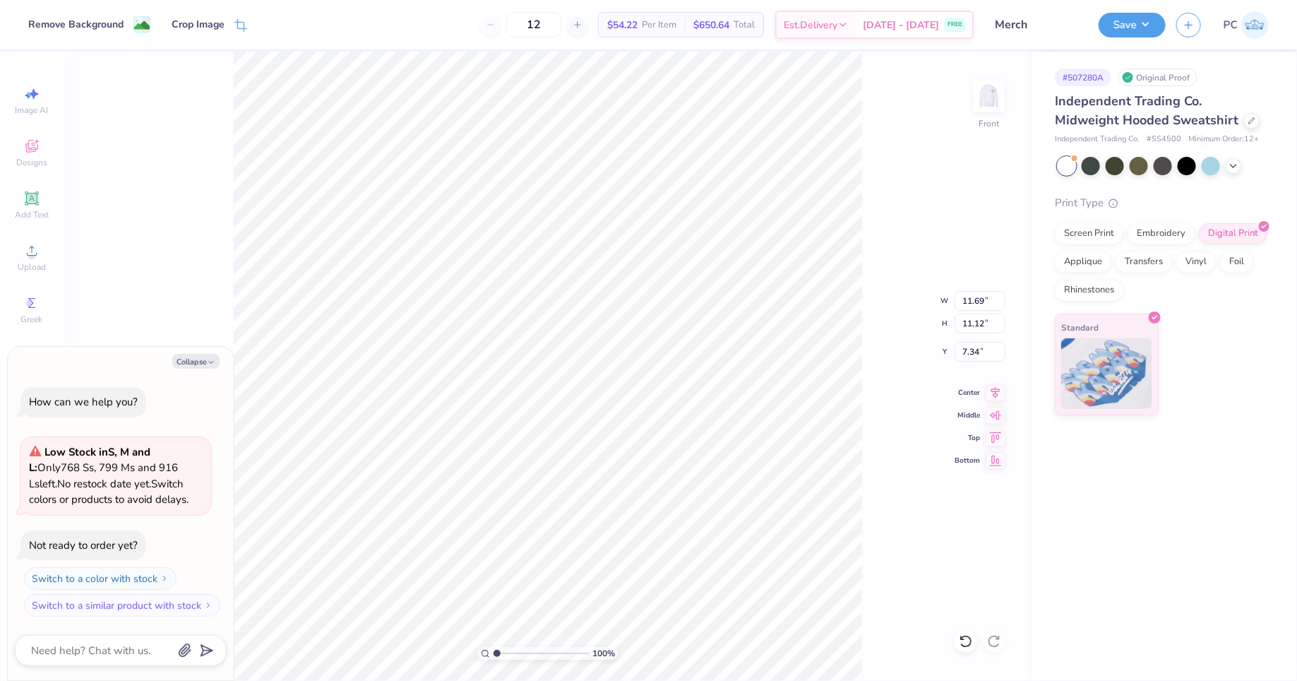
type input "7.60"
type textarea "x"
type input "10.96"
type input "10.43"
type input "8.03"
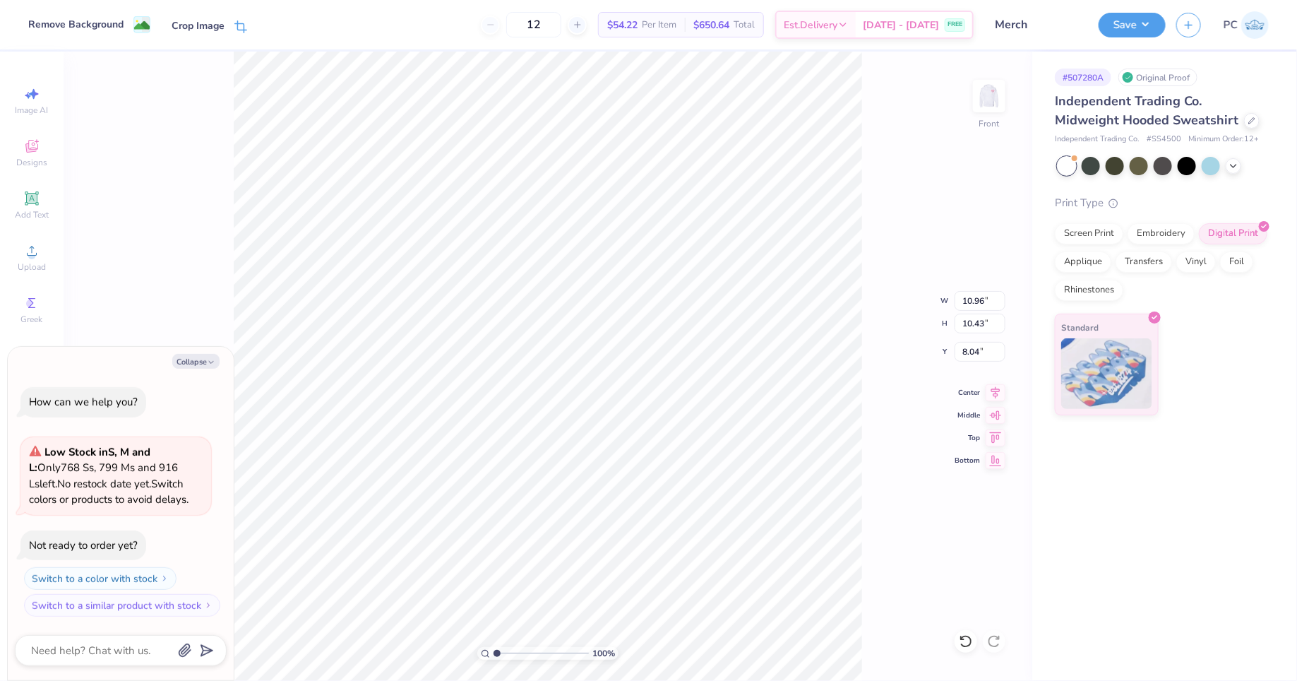
type textarea "x"
type input "10.46"
type input "9.96"
type input "8.51"
type textarea "x"
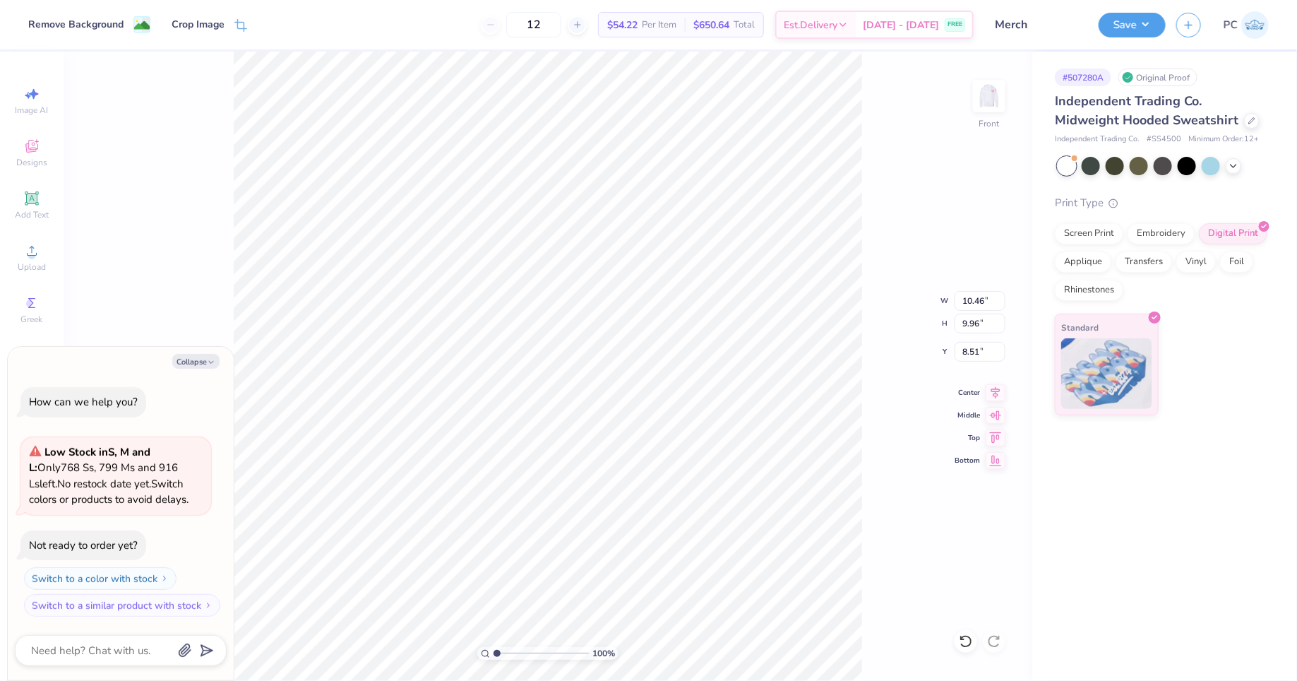
type input "7.71"
type textarea "x"
type input "9.75"
type input "9.28"
type input "8.39"
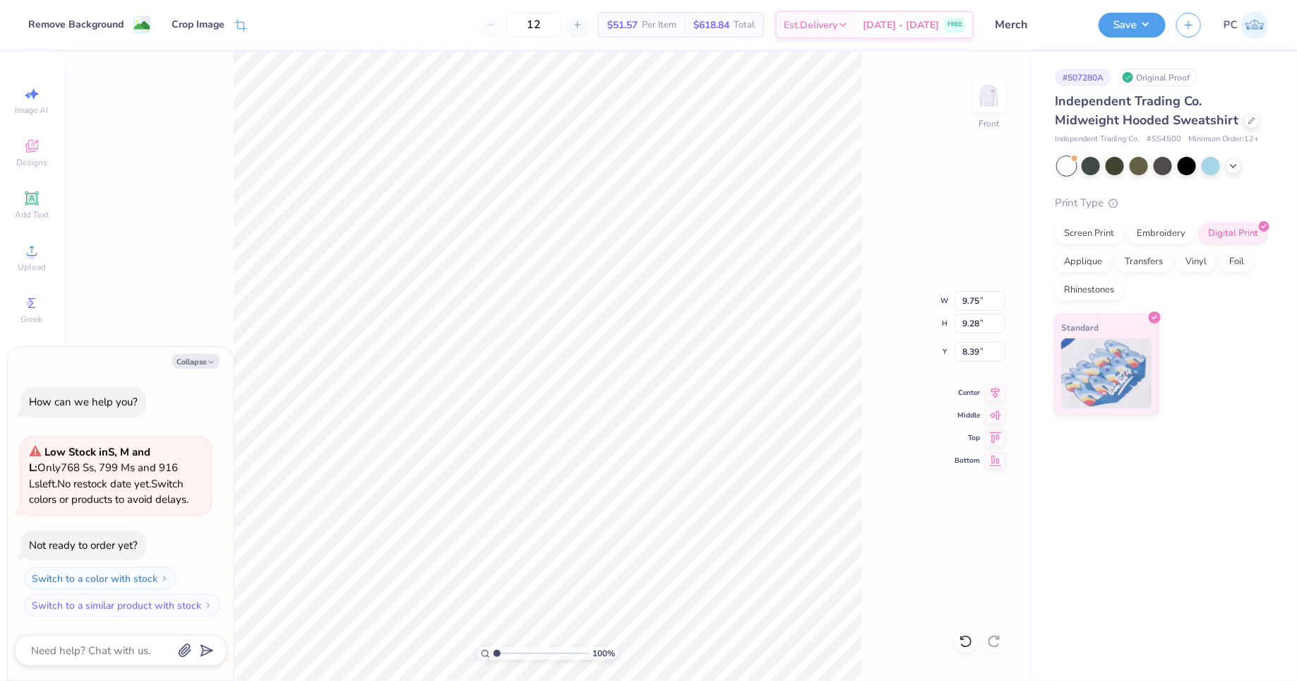
type textarea "x"
type input "7.85"
type textarea "x"
type input "10.50"
type input "10.00"
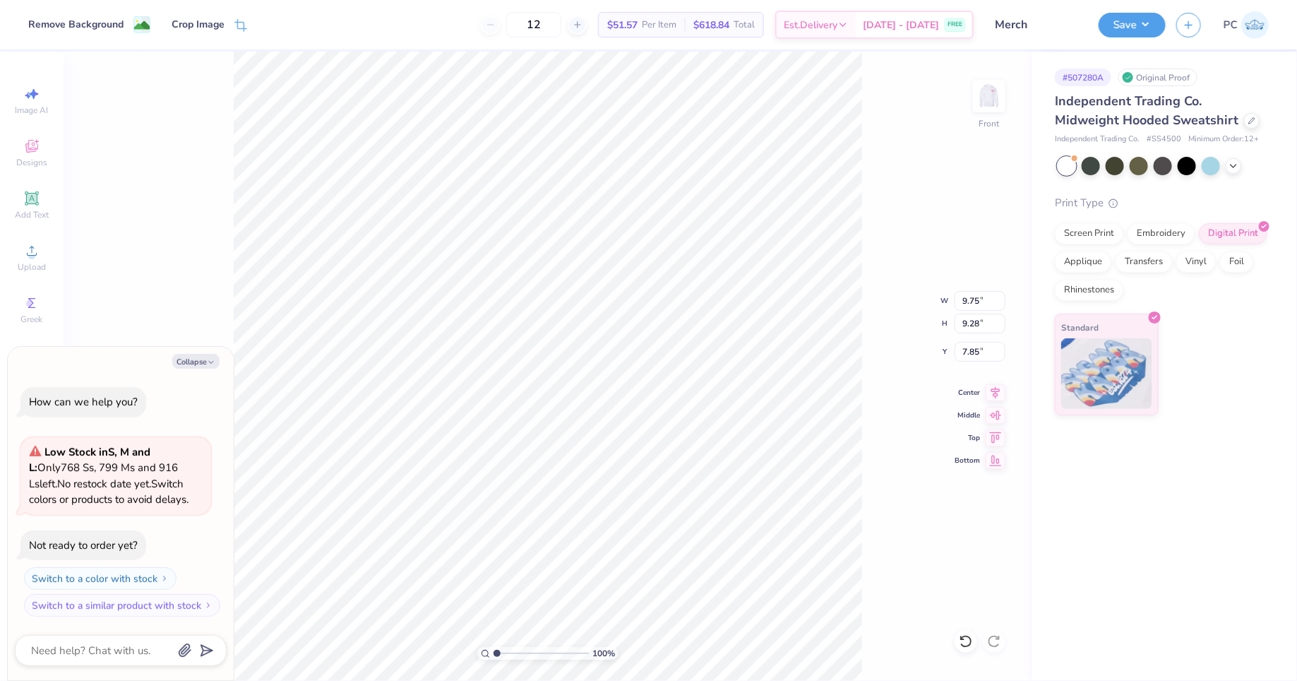
type input "7.13"
type textarea "x"
type input "11.06"
type input "10.52"
type input "6.60"
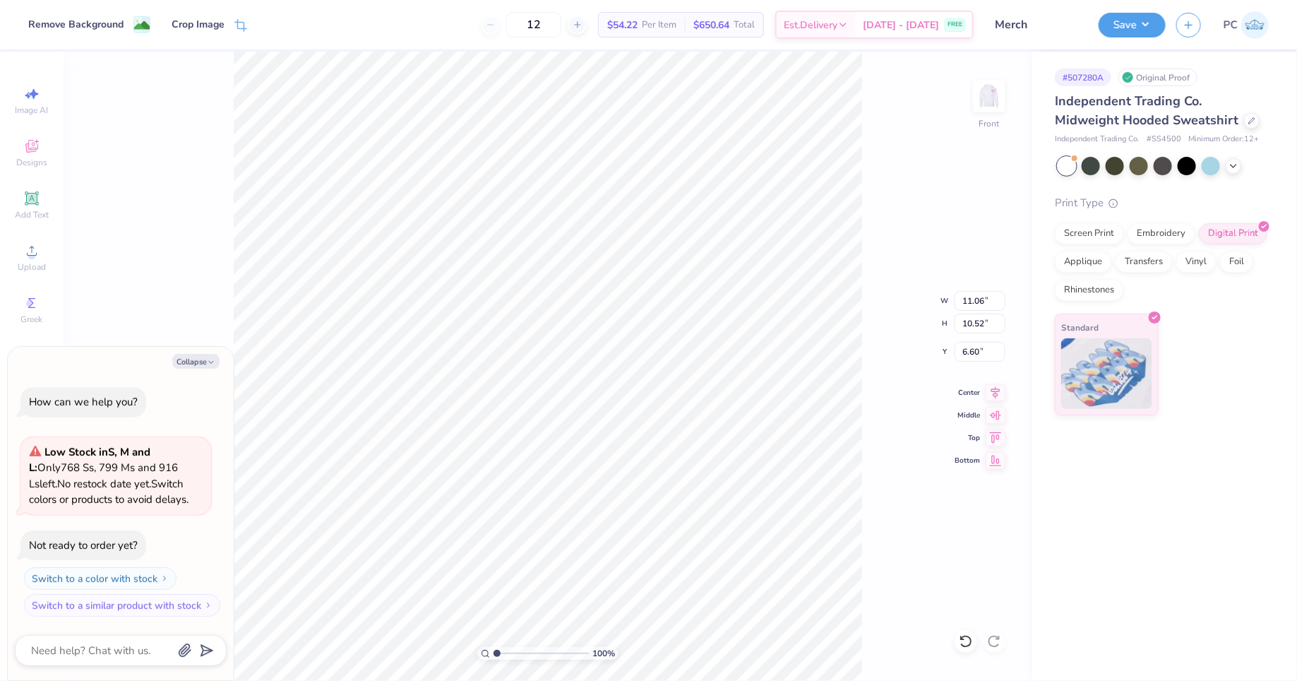
type textarea "x"
type input "11.44"
type input "10.89"
type input "6.23"
type textarea "x"
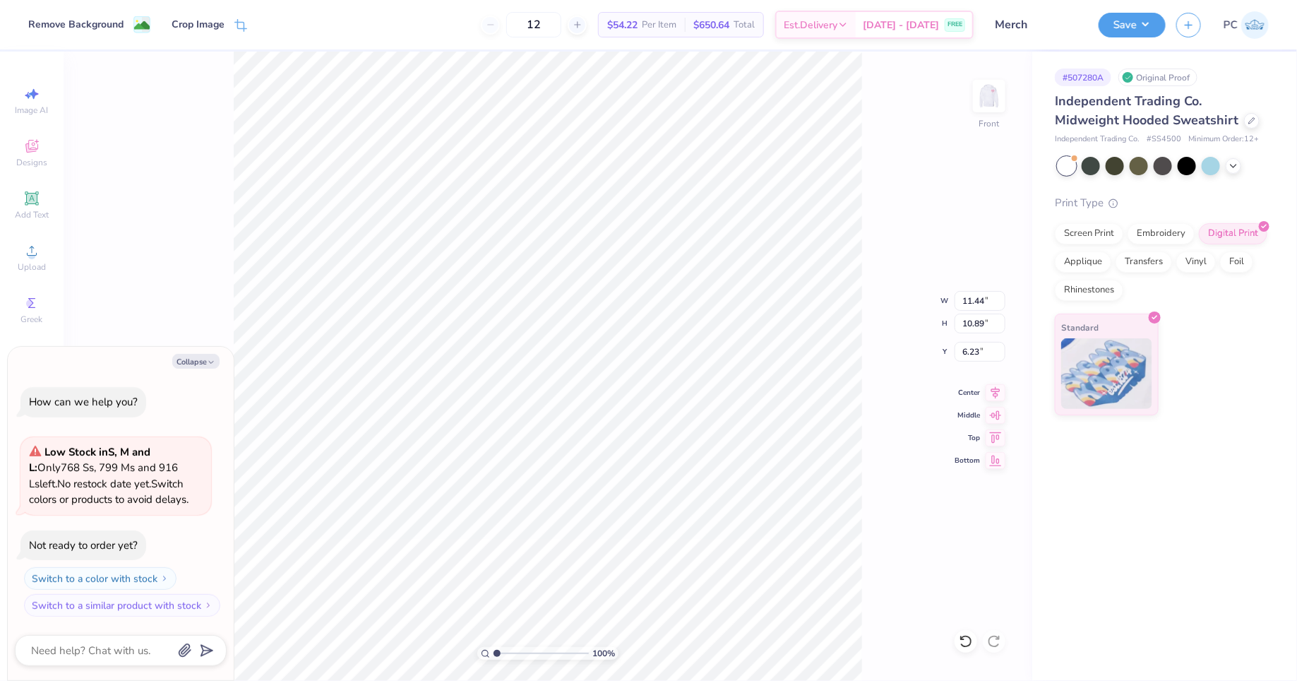
type input "7.67"
type textarea "x"
type input "12.07"
type input "11.49"
type input "7.07"
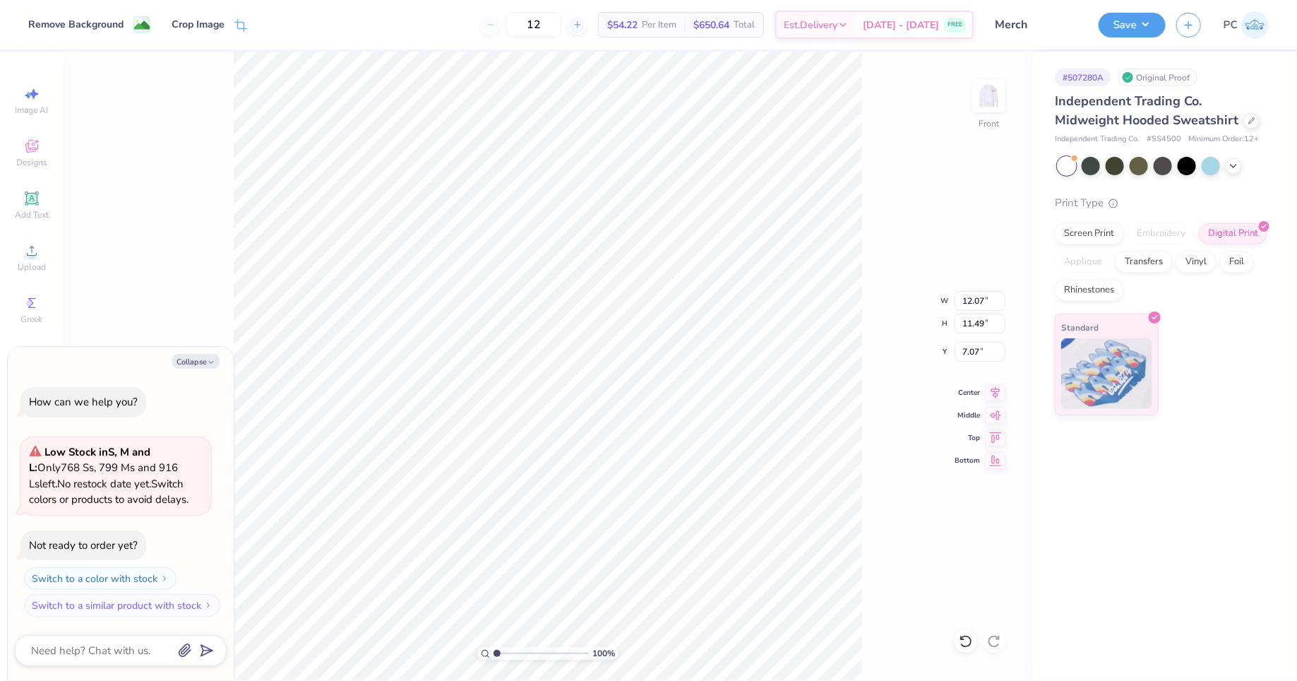
type textarea "x"
type input "12.49"
type input "11.89"
type input "6.67"
click at [990, 88] on img at bounding box center [989, 96] width 56 height 56
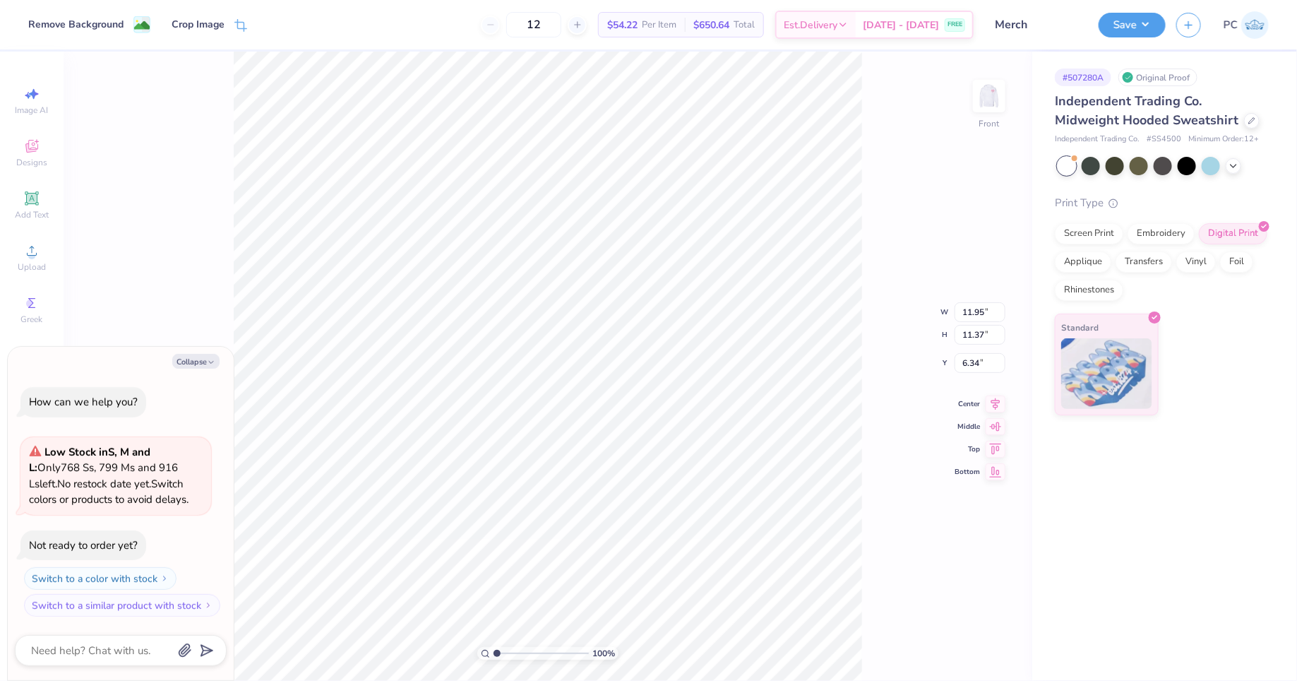
type textarea "x"
type input "11.76"
type input "11.19"
type input "6.52"
type textarea "x"
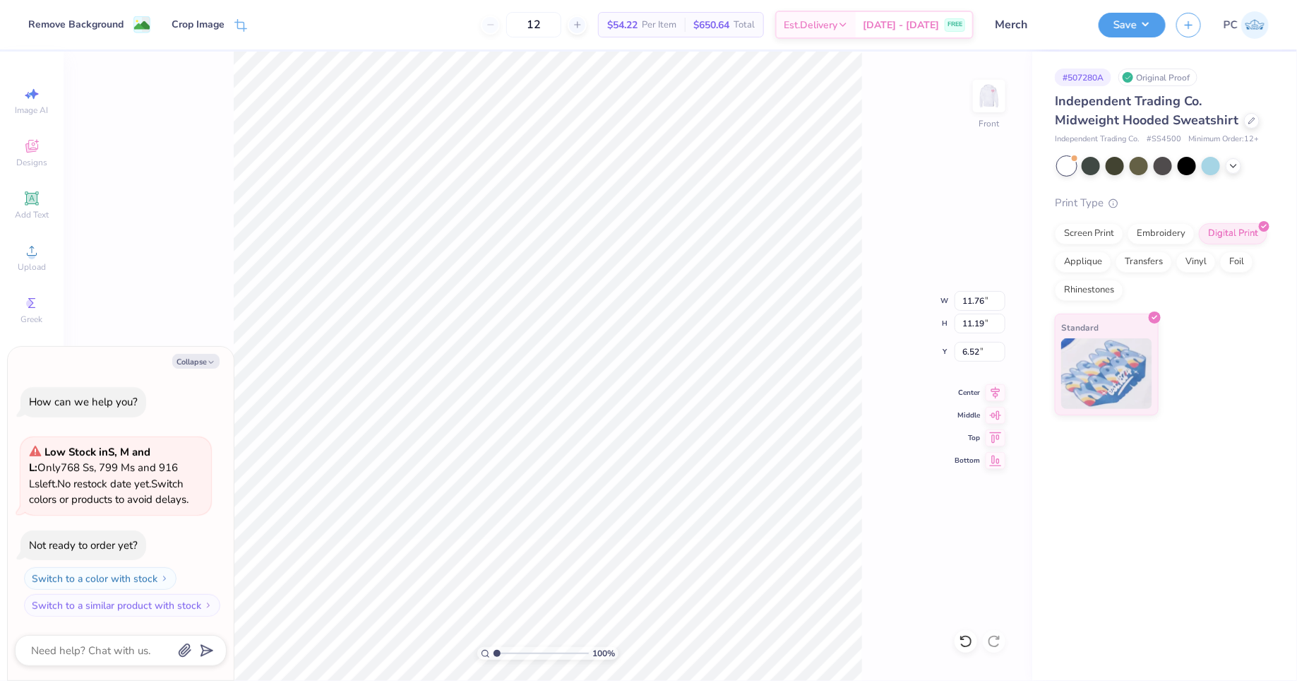
type input "11.57"
type input "11.01"
type input "6.70"
type textarea "x"
type input "11.50"
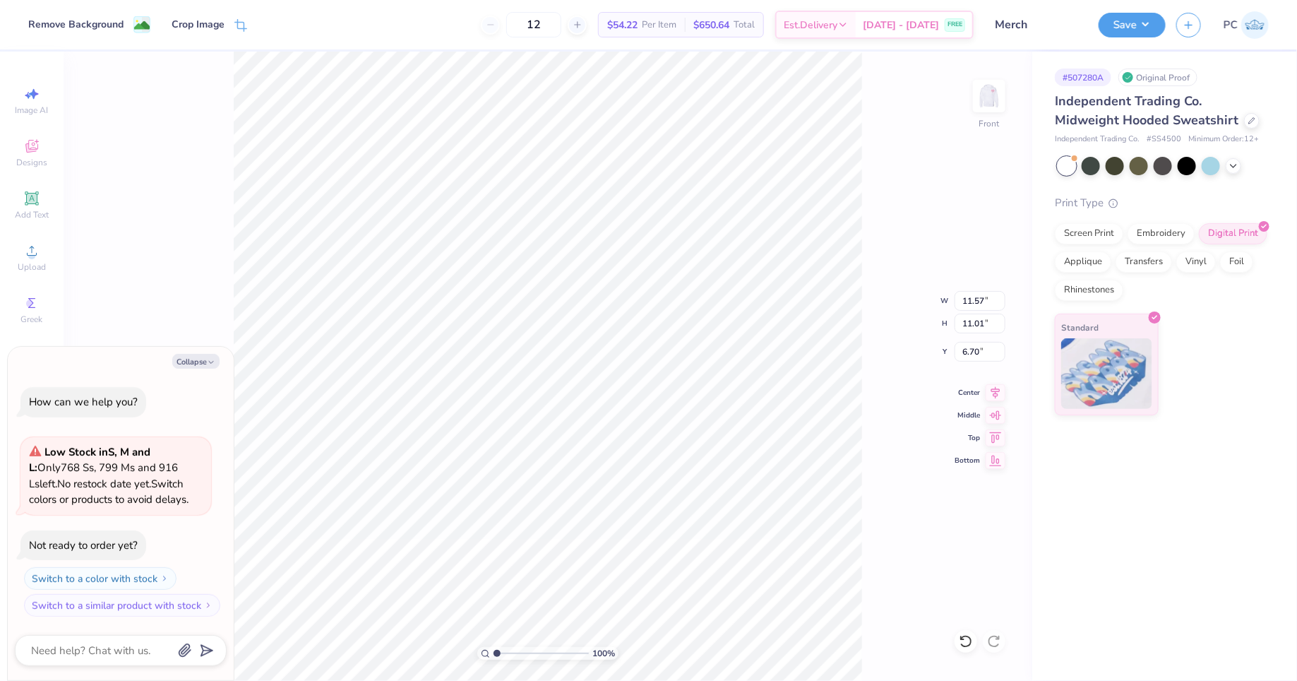
type input "10.94"
type input "6.77"
type textarea "x"
type input "11.21"
type input "10.67"
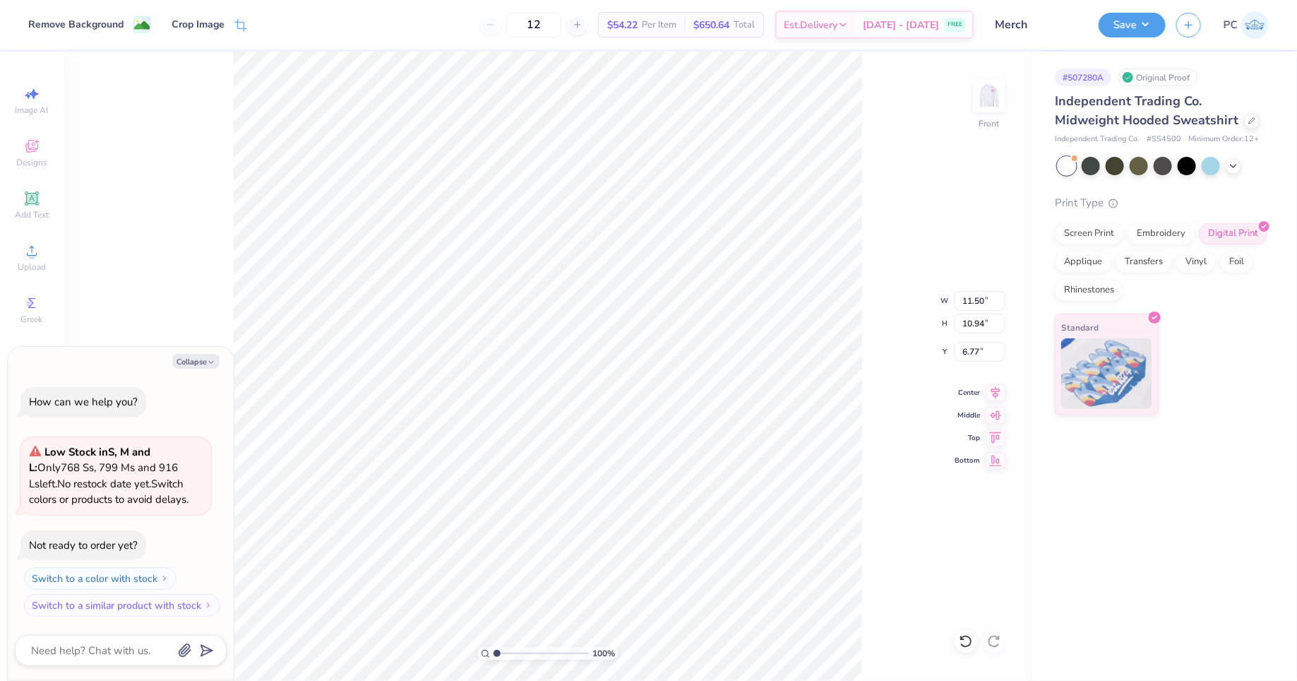
type input "7.04"
type textarea "x"
type input "11.00"
type input "10.47"
type input "7.24"
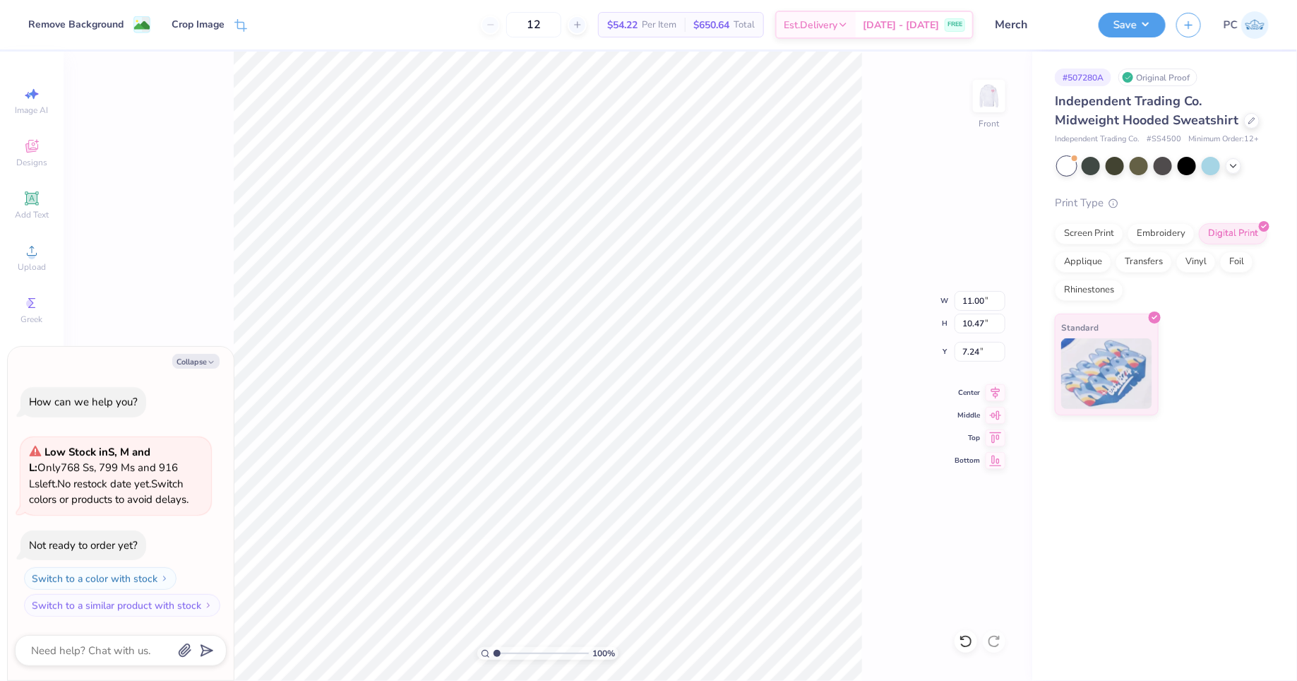
type textarea "x"
type input "10.97"
type input "10.45"
type input "7.26"
type textarea "x"
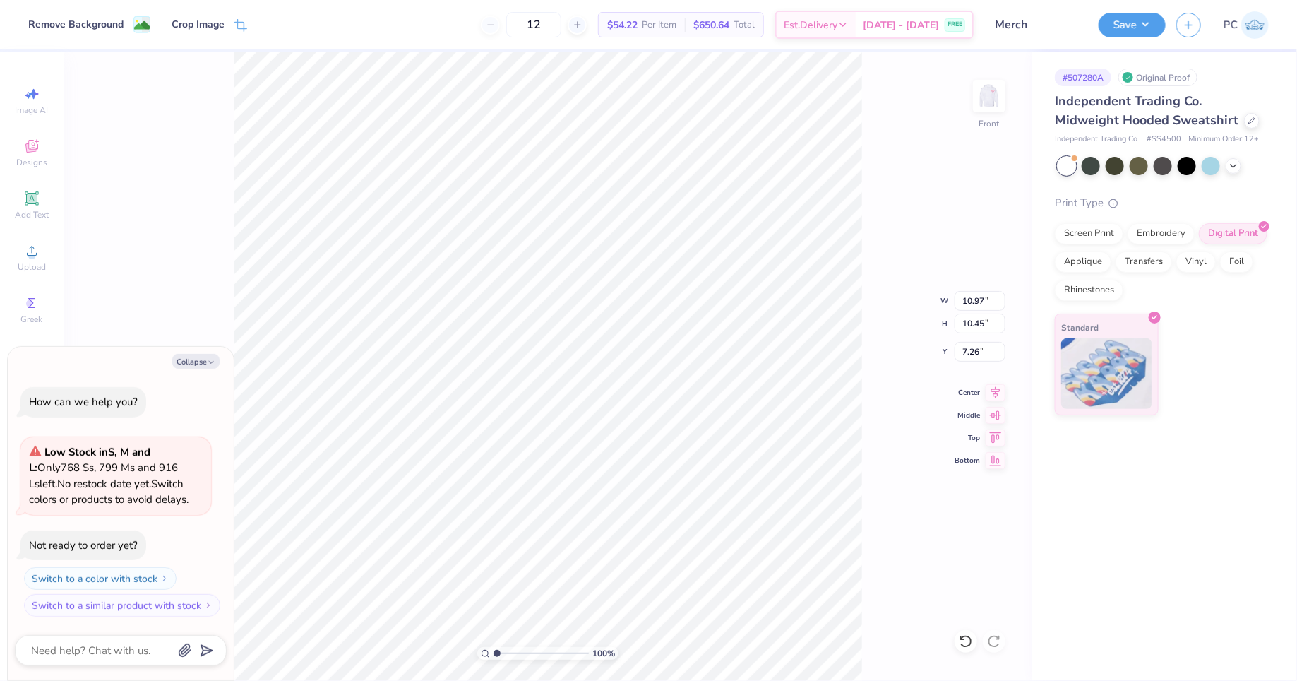
type input "10.70"
type input "10.18"
type input "7.52"
type textarea "x"
type input "10.19"
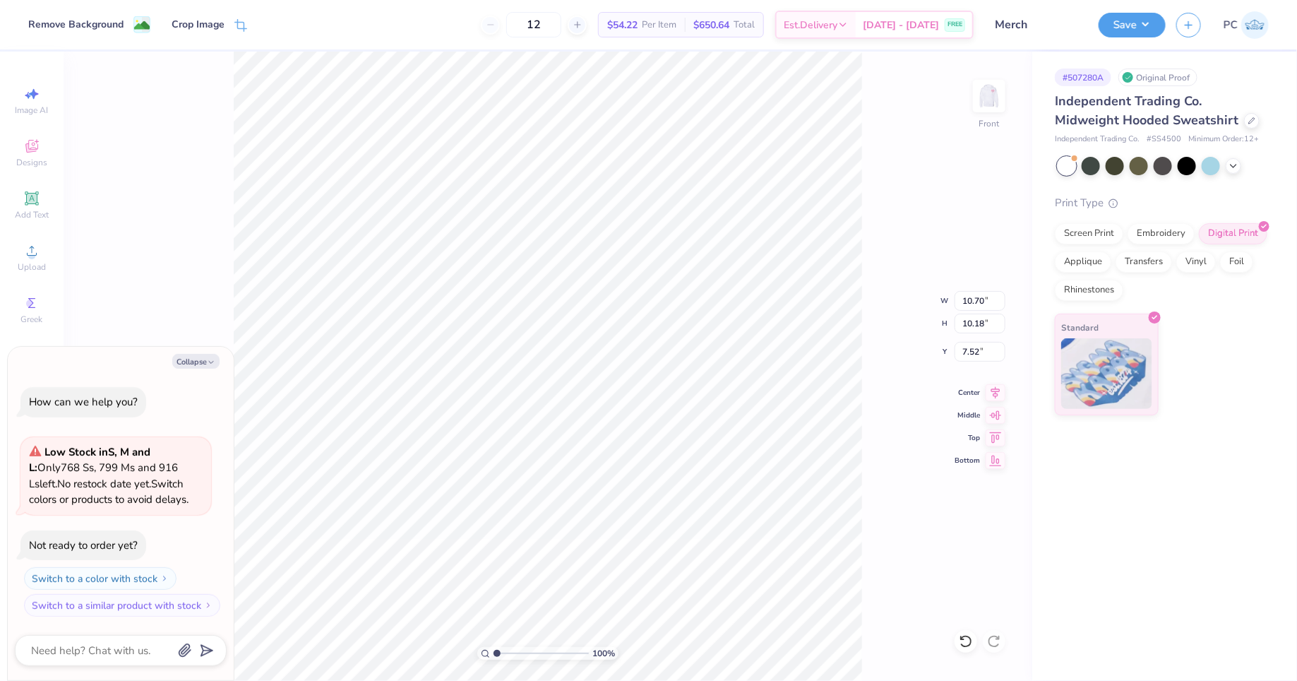
type input "9.70"
type input "8.01"
type textarea "x"
type input "10.48"
type input "9.98"
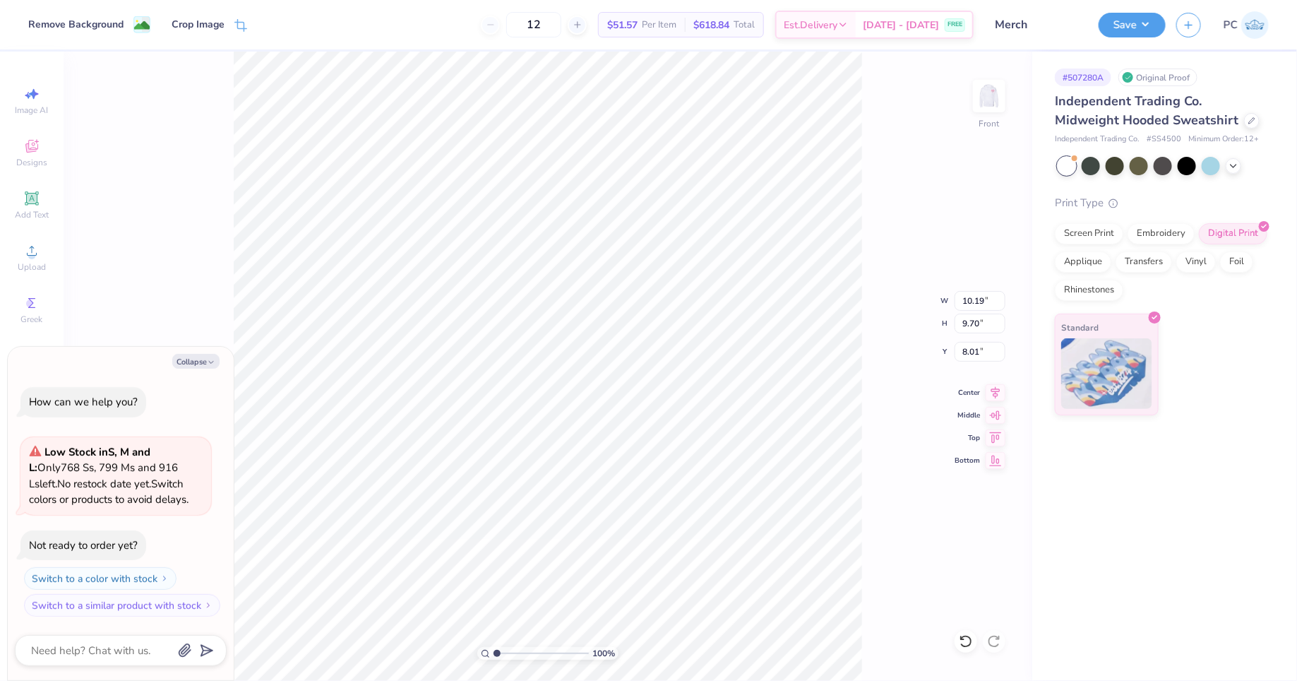
type input "7.73"
type textarea "x"
type input "10.33"
type input "9.83"
type input "7.87"
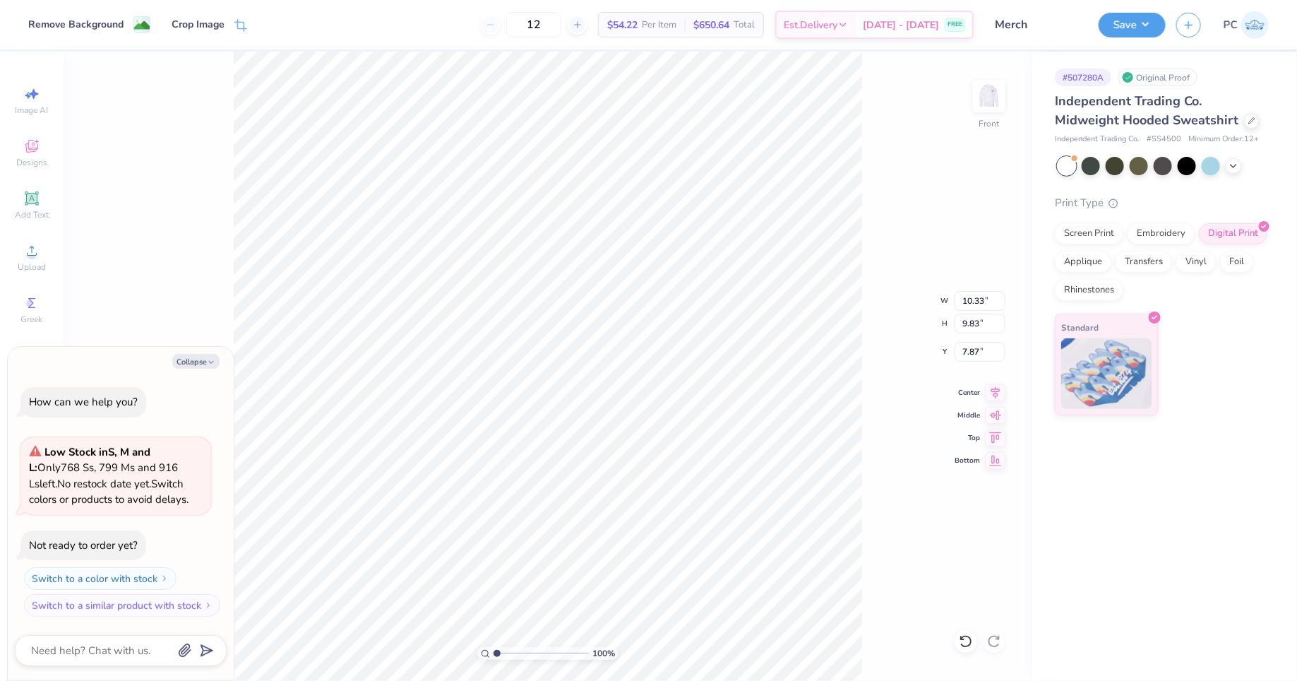
type textarea "x"
type input "10.11"
type input "9.63"
type input "8.08"
type textarea "x"
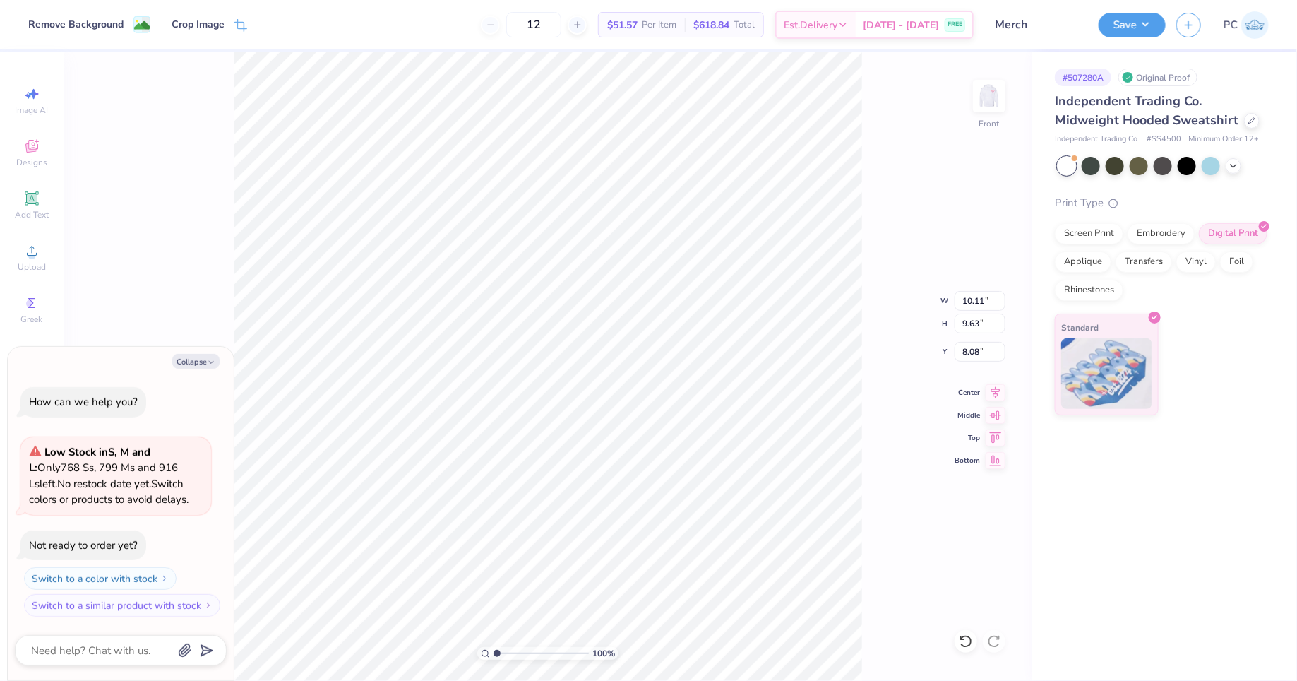
type input "10.20"
type input "9.71"
type input "7.99"
type textarea "x"
type input "7.70"
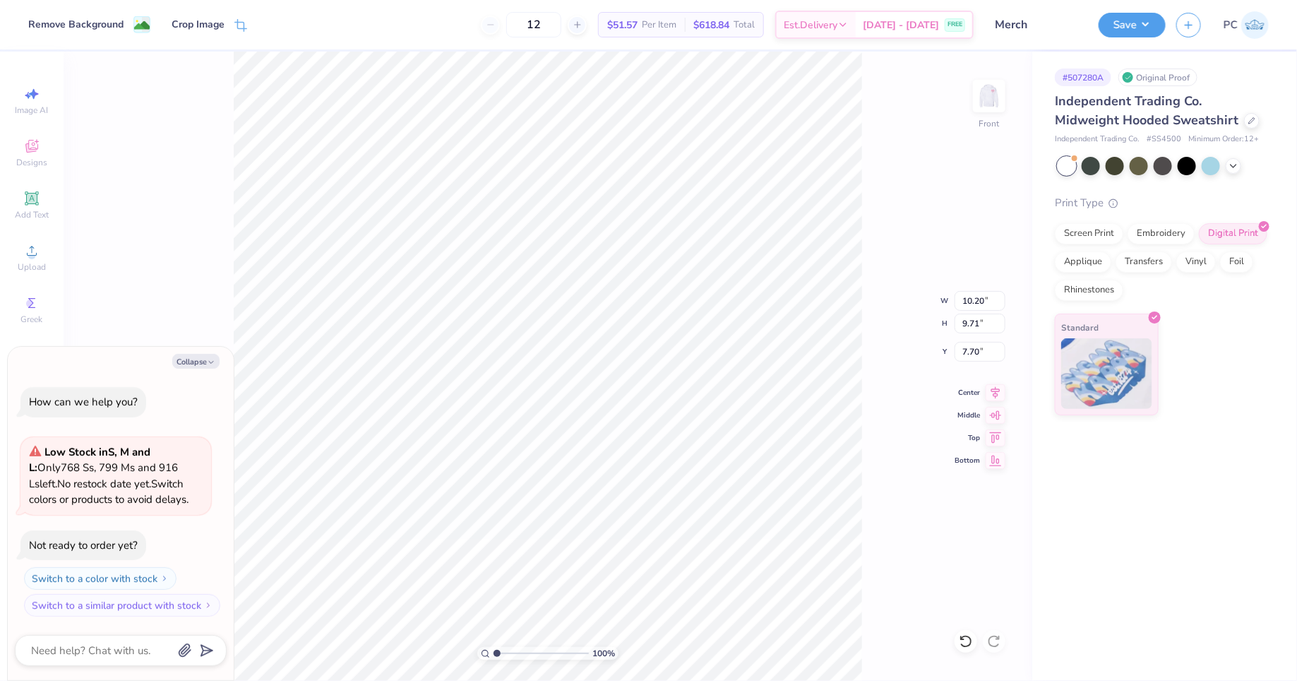
type textarea "x"
type input "10.36"
type input "9.86"
type input "7.55"
type textarea "x"
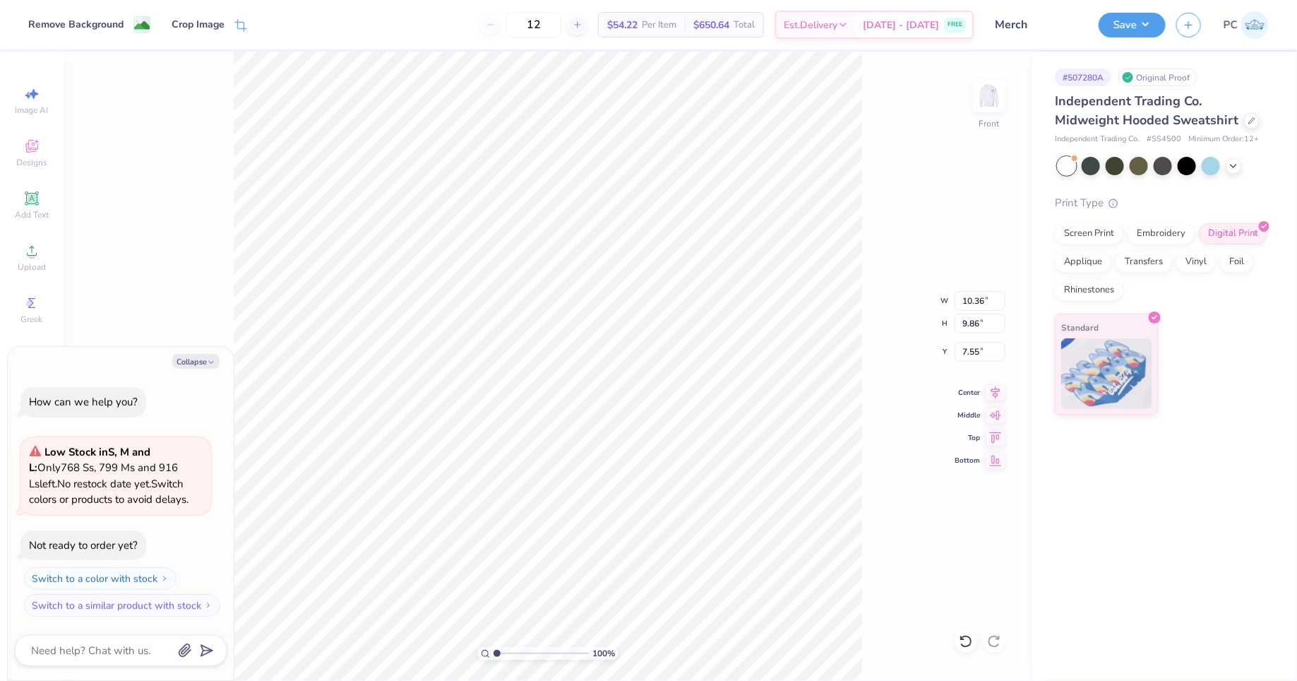
type input "11.00"
type input "10.47"
type input "6.93"
type textarea "x"
type input "7.05"
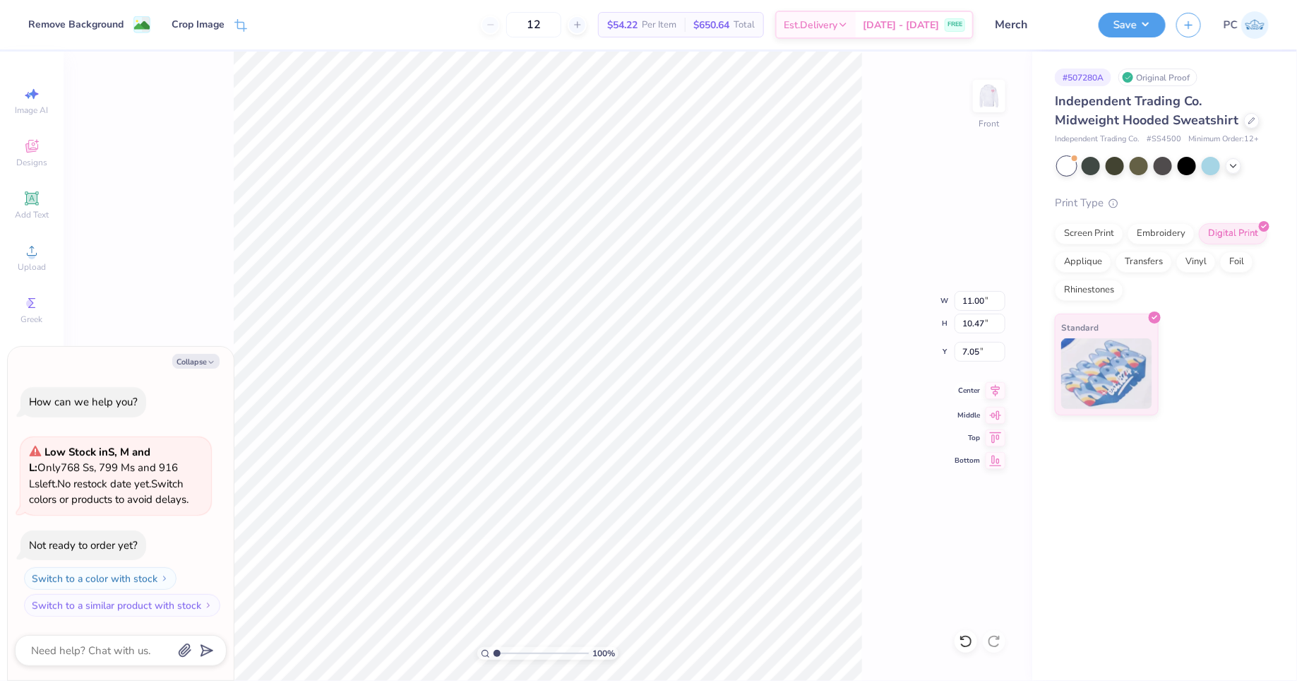
click at [996, 387] on icon at bounding box center [996, 390] width 20 height 17
click at [1131, 32] on button "Save" at bounding box center [1132, 23] width 67 height 25
type textarea "x"
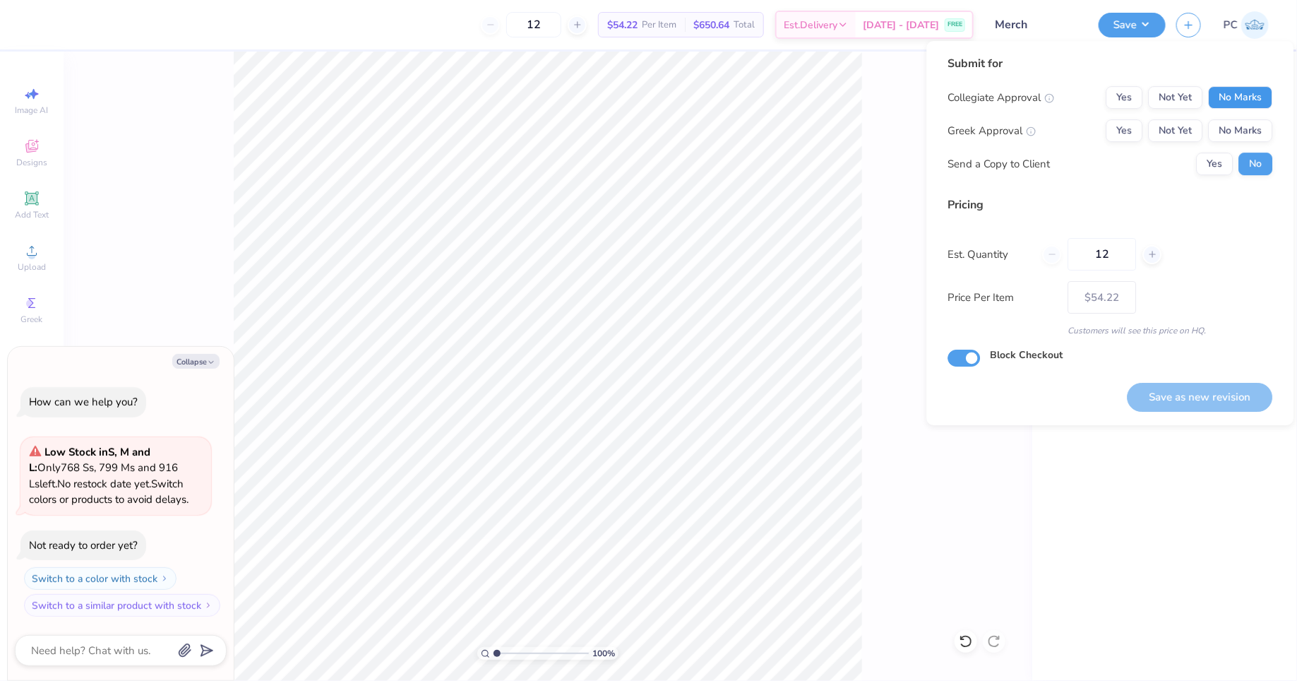
click at [1243, 102] on button "No Marks" at bounding box center [1241, 97] width 64 height 23
click at [1119, 131] on button "Yes" at bounding box center [1125, 130] width 37 height 23
click at [1170, 394] on button "Save as new revision" at bounding box center [1200, 397] width 145 height 29
type input "$54.22"
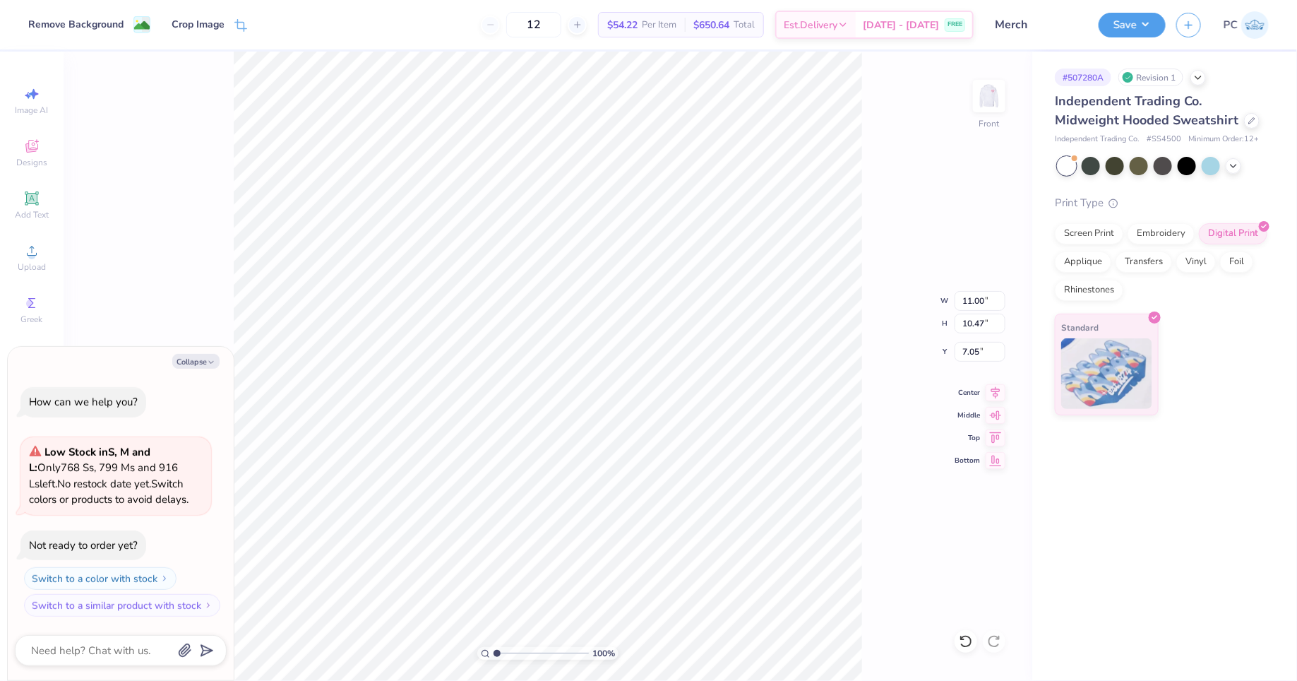
type textarea "x"
type input "10.82"
type input "10.30"
type input "7.23"
type textarea "x"
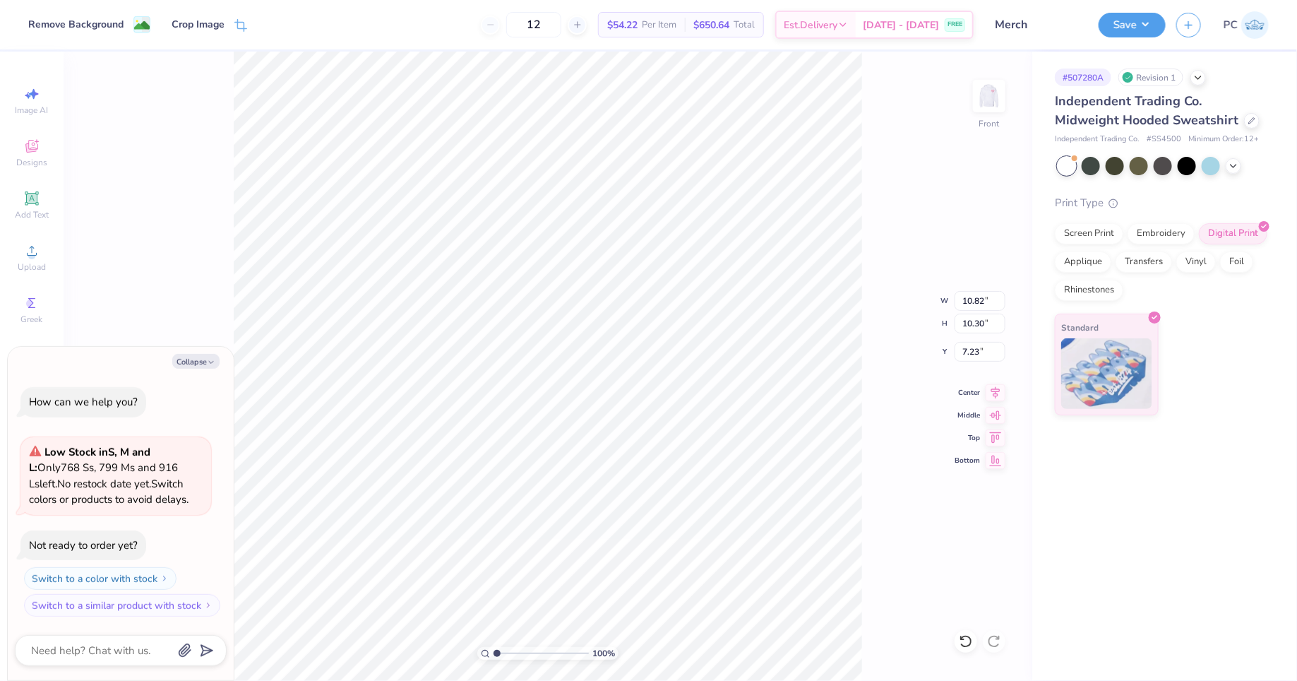
type input "10.76"
type input "10.24"
type input "7.29"
type textarea "x"
type input "10.71"
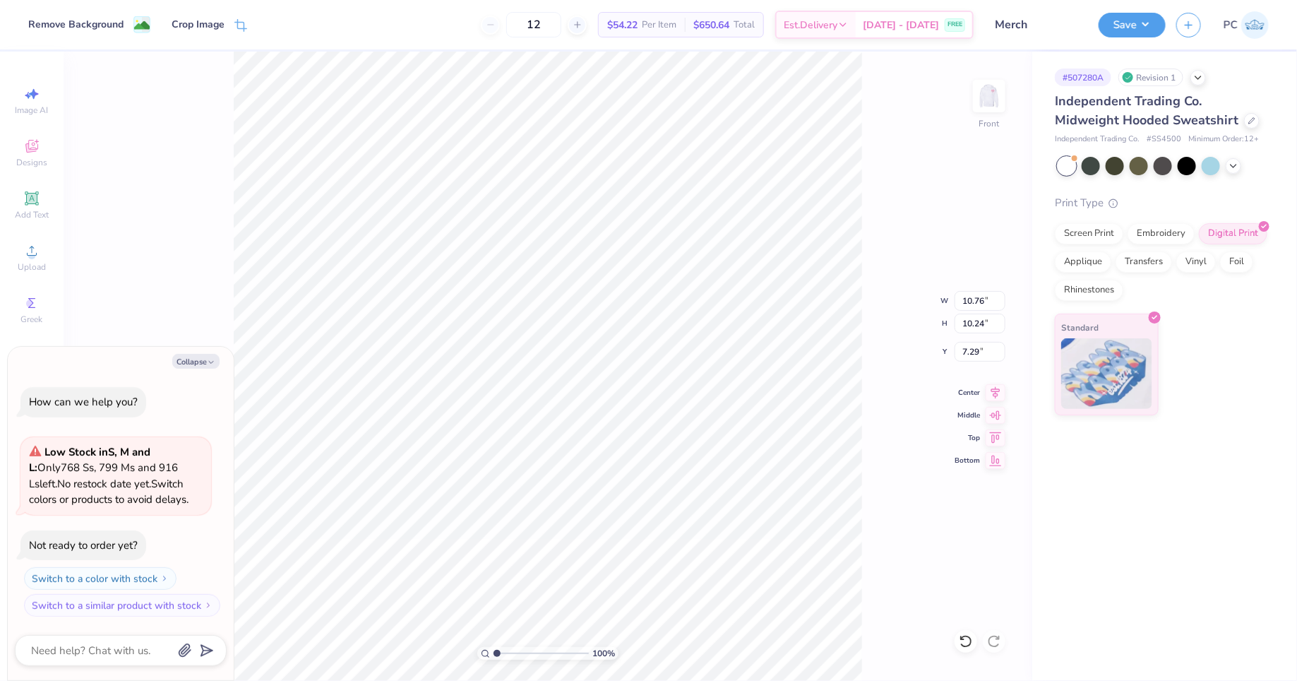
type input "10.20"
type input "7.33"
type textarea "x"
type input "10.39"
type input "9.89"
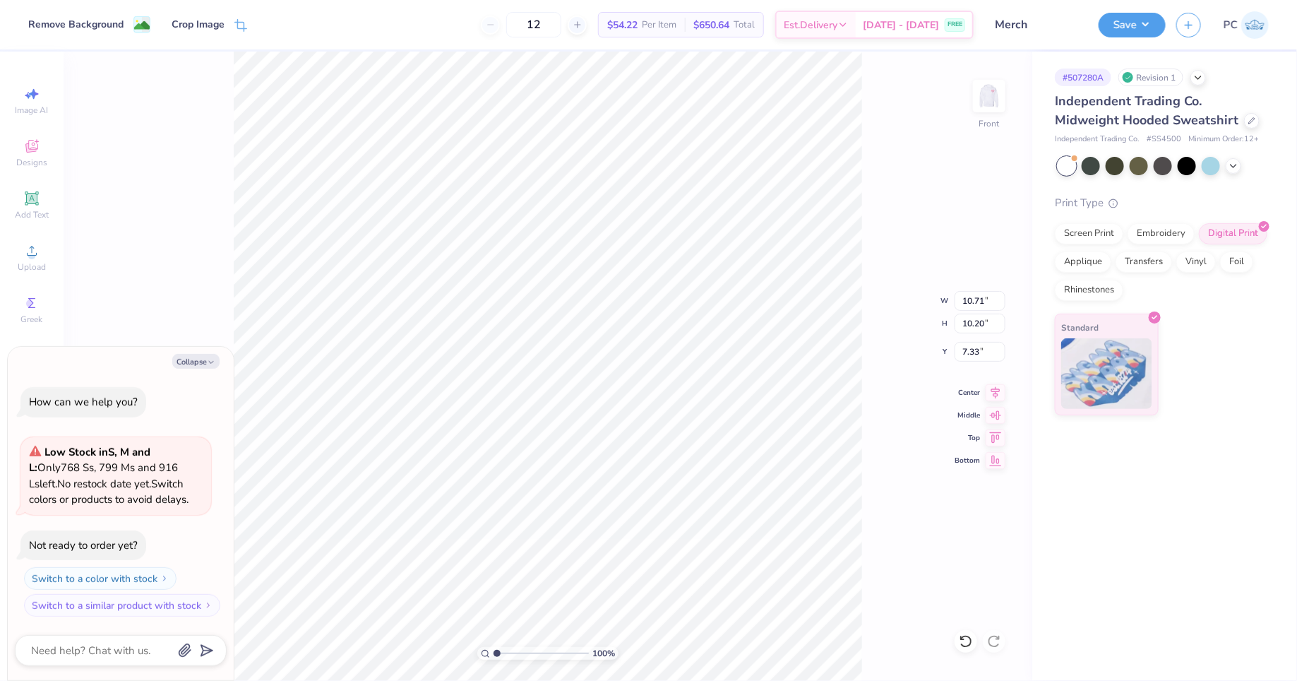
type input "7.64"
type textarea "x"
type input "7.88"
type textarea "x"
type input "10.26"
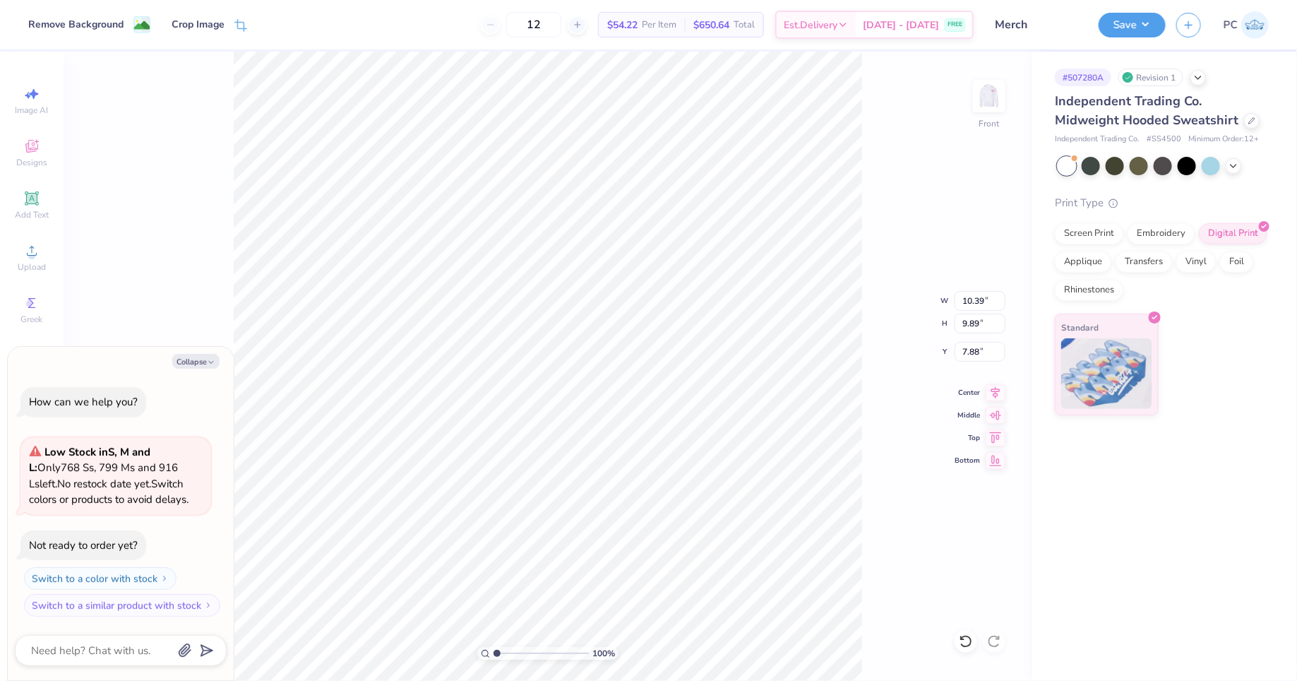
type input "9.77"
type input "8.00"
type textarea "x"
type input "9.81"
type input "9.34"
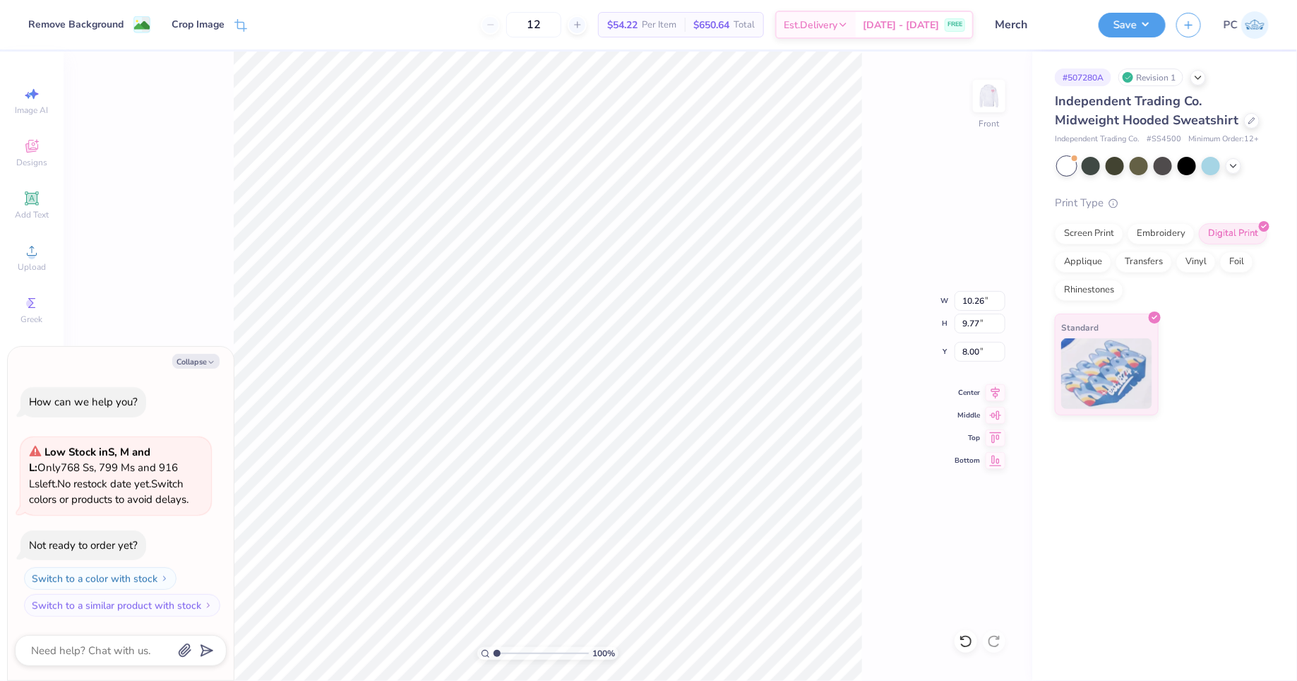
type input "8.42"
type textarea "x"
type input "10.03"
type input "9.54"
type input "8.22"
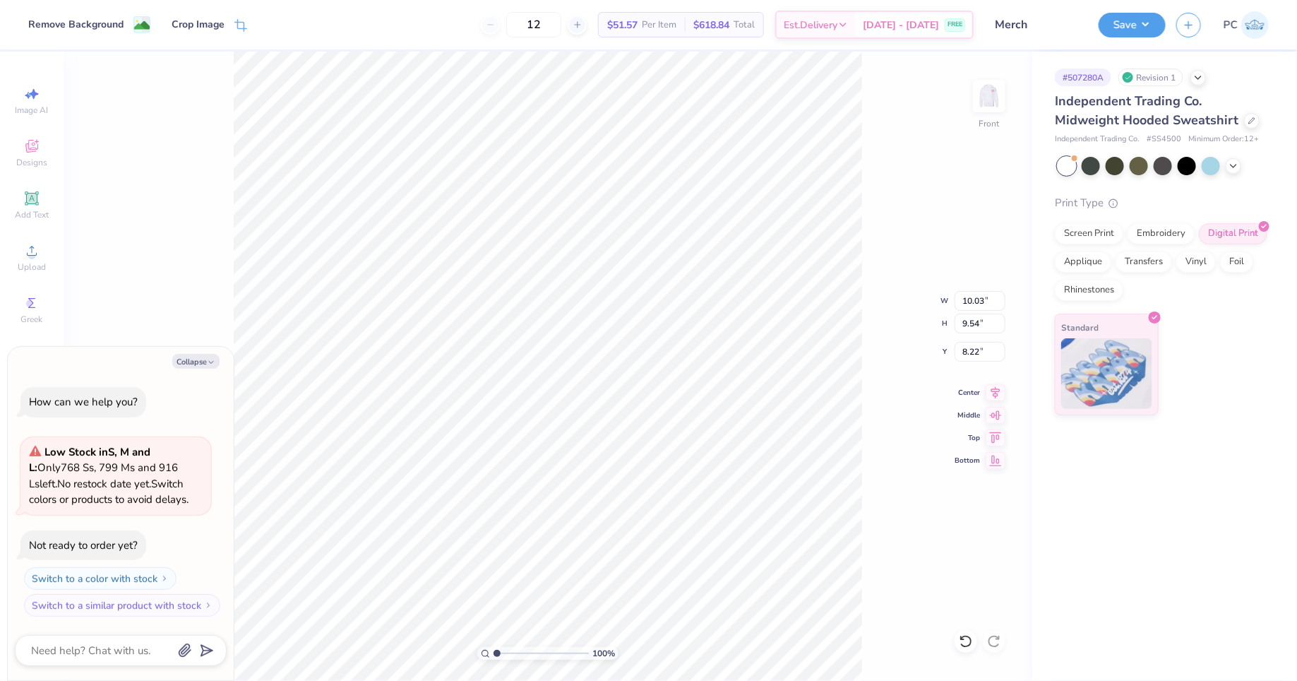
type textarea "x"
type input "10.10"
type input "9.61"
type input "8.15"
type textarea "x"
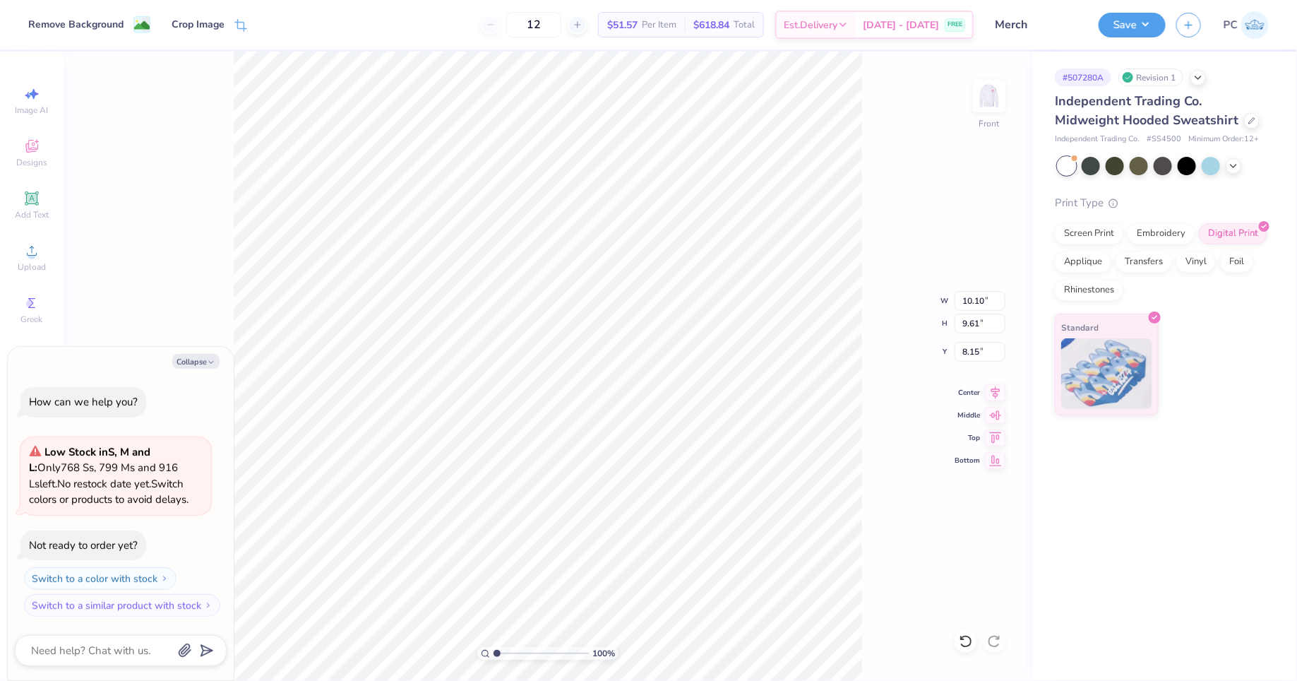
type input "10.30"
type input "9.80"
type input "7.96"
type textarea "x"
type input "10.29"
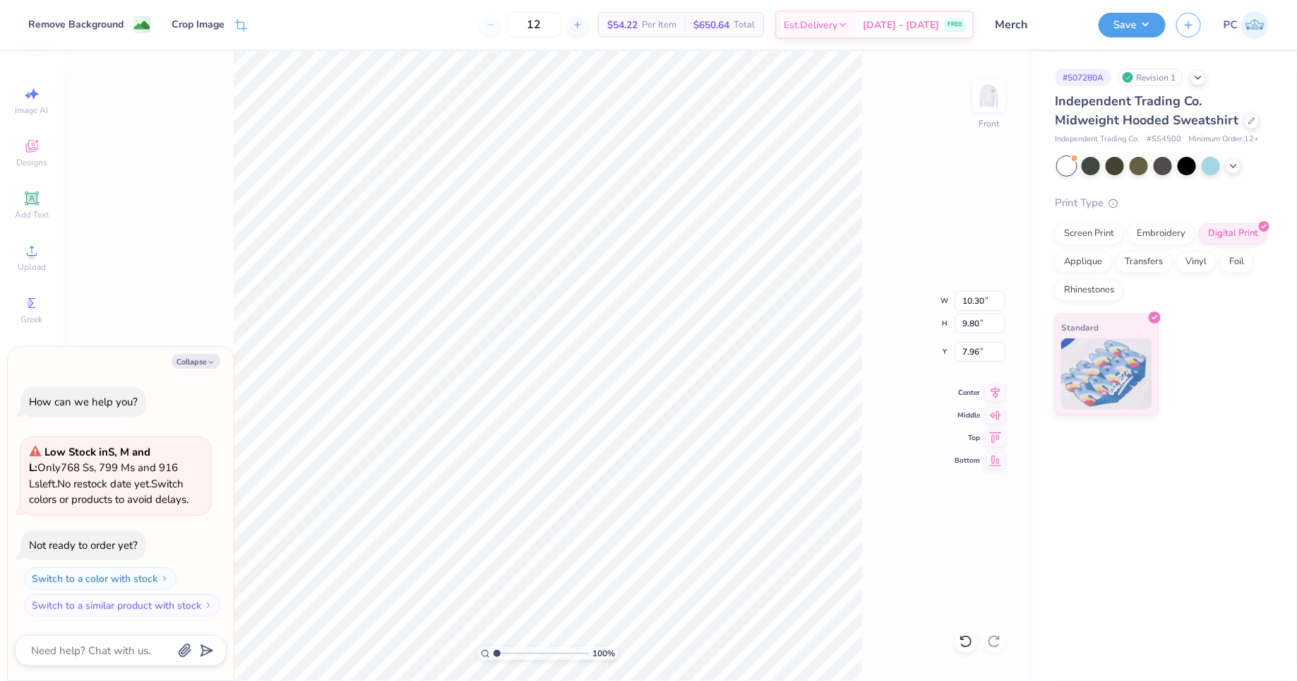
type input "7.97"
type textarea "x"
type input "10.14"
type input "9.65"
type input "8.11"
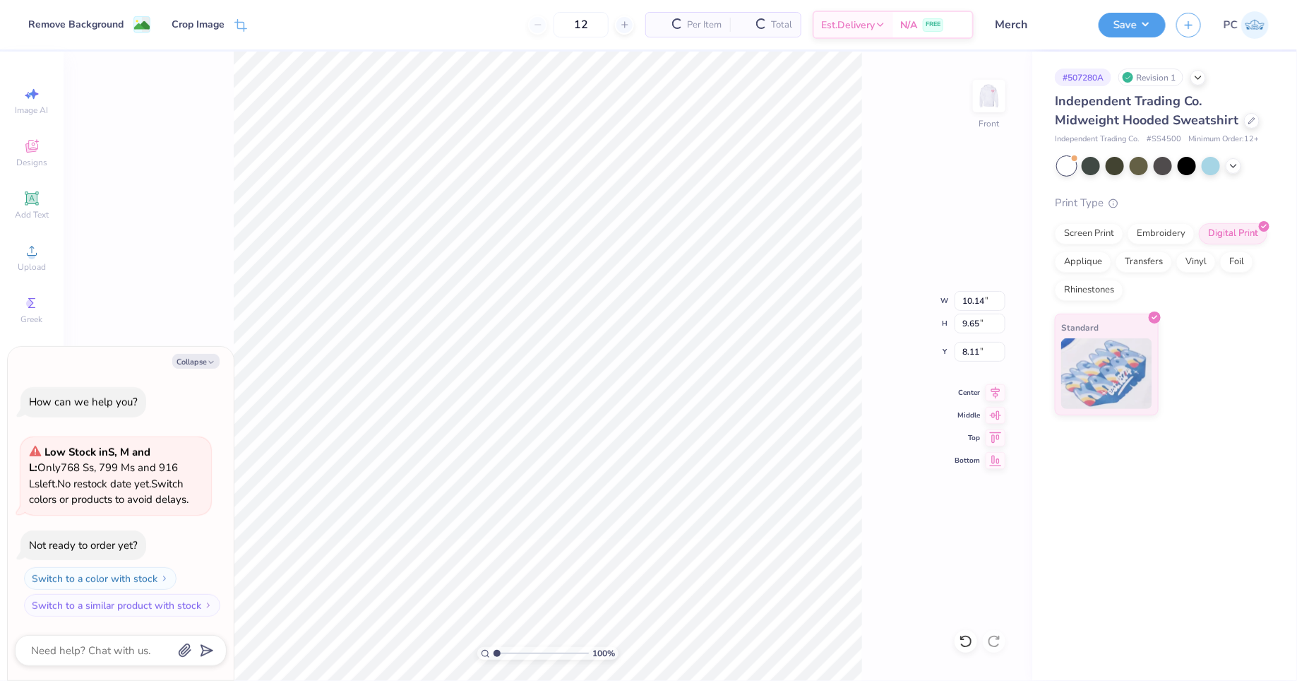
type textarea "x"
type input "10.25"
type input "9.76"
type input "8.00"
type textarea "x"
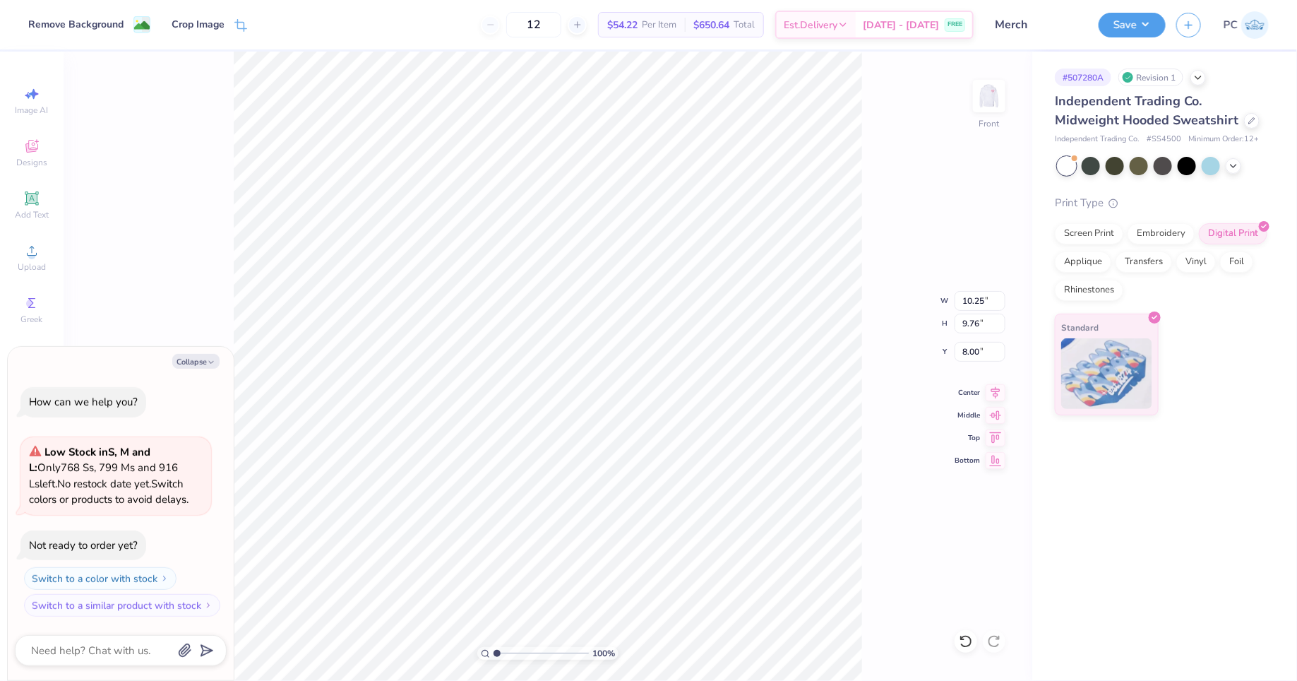
type input "10.23"
type input "9.74"
type input "8.02"
type textarea "x"
type input "10.25"
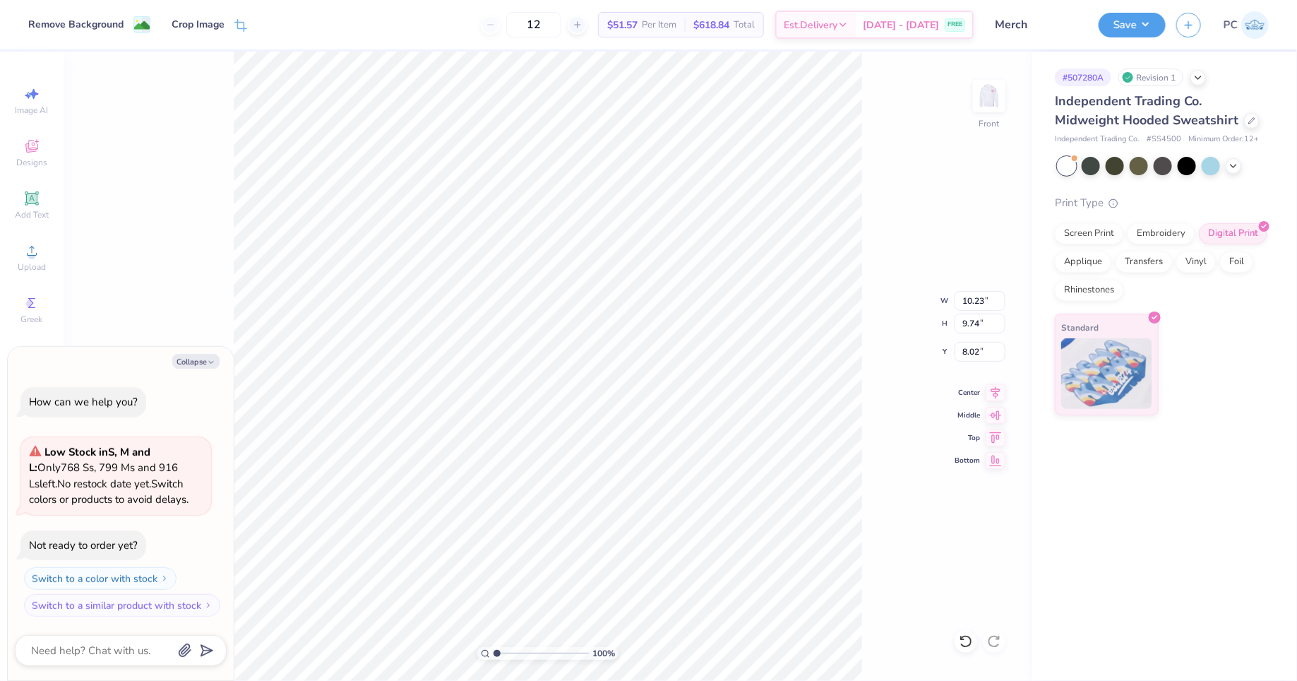
type input "9.75"
type input "8.01"
type textarea "x"
click at [560, 19] on input "12" at bounding box center [533, 24] width 55 height 25
type input "1"
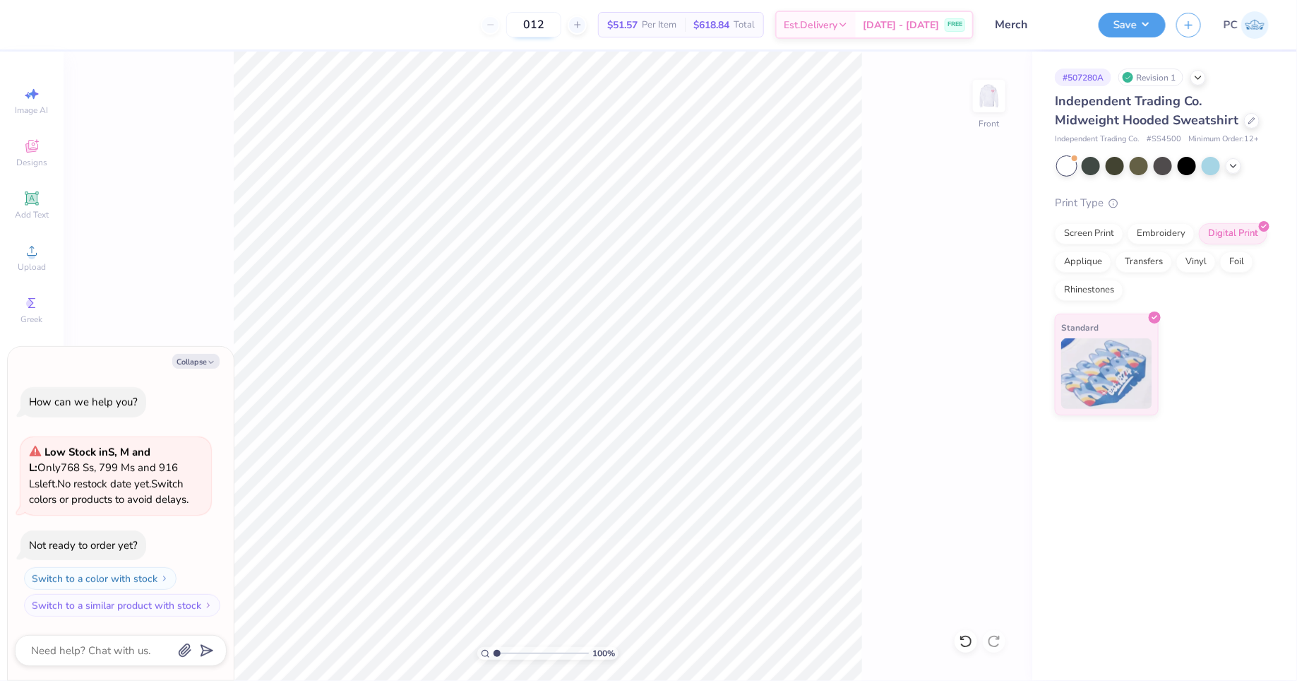
type input "12"
type textarea "x"
type input "10.24"
type textarea "x"
type input "10.27"
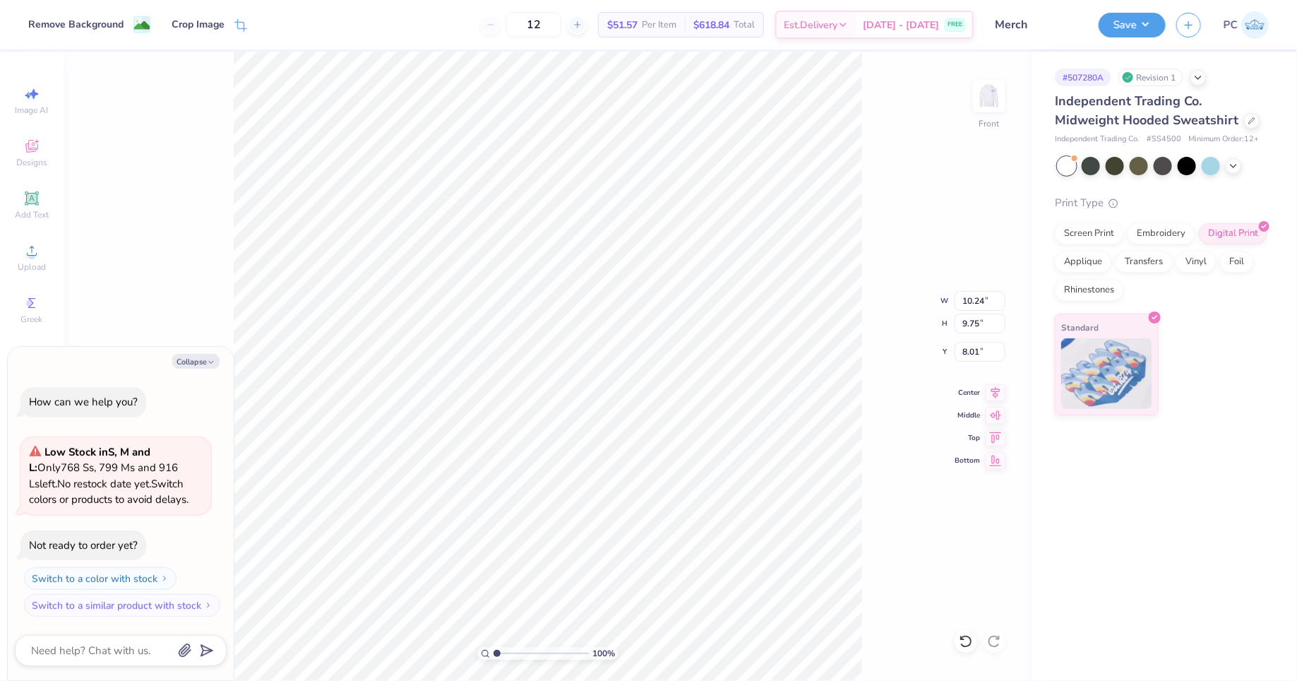
type input "9.77"
type input "7.99"
type textarea "x"
type input "10.19"
type input "9.70"
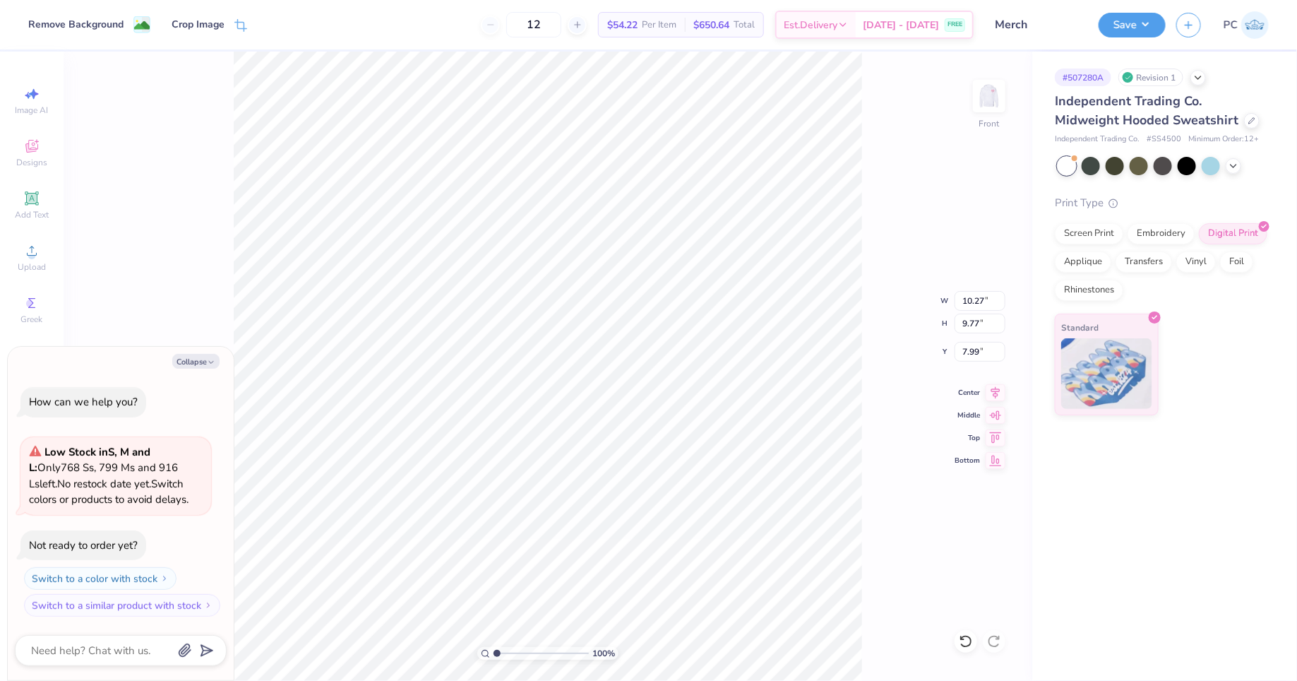
type input "8.06"
click at [999, 394] on icon at bounding box center [996, 390] width 20 height 17
click at [880, 306] on div "100 % Front W 10.19 10.19 " H 9.70 9.70 " Y 8.06 8.06 " Center Middle Top Bottom" at bounding box center [548, 366] width 969 height 629
type textarea "x"
type input "10.27"
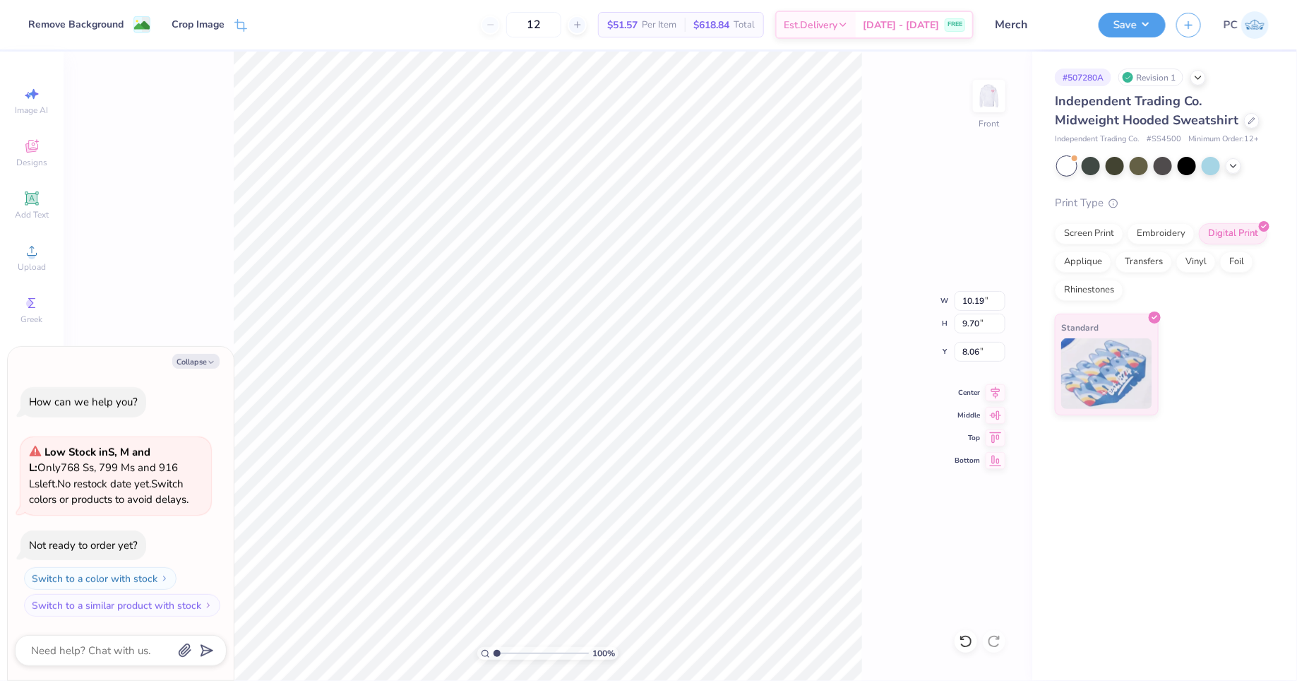
type input "9.77"
type input "7.99"
type textarea "x"
type input "10.26"
type textarea "x"
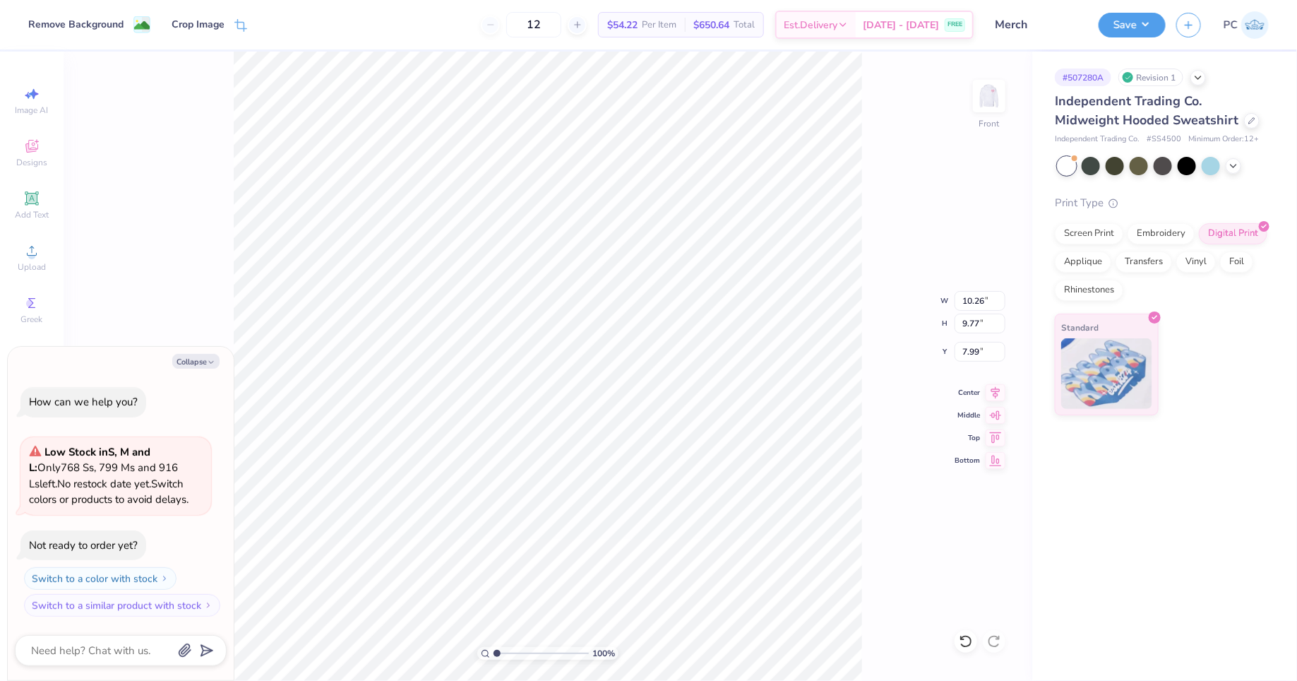
type input "7.60"
type textarea "x"
type input "7.40"
type textarea "x"
